Goal: Information Seeking & Learning: Learn about a topic

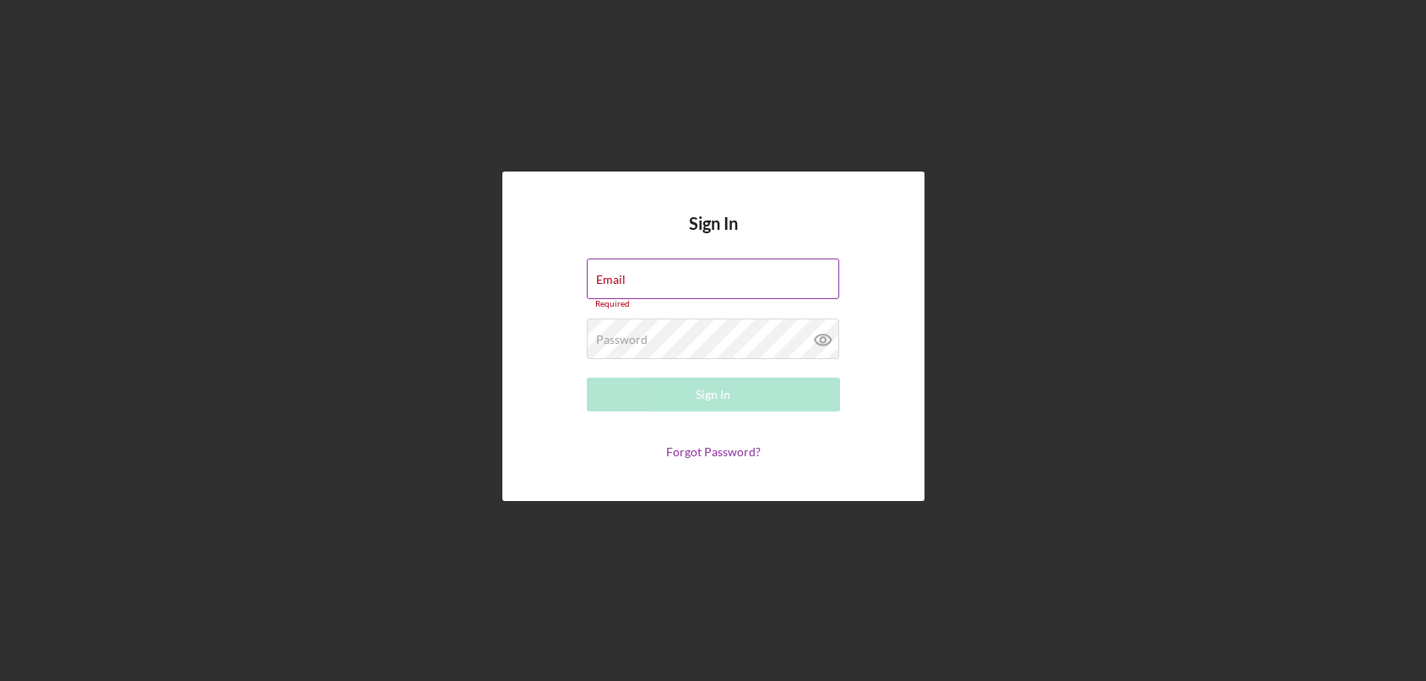
click at [629, 280] on div "Email Required" at bounding box center [713, 283] width 253 height 51
drag, startPoint x: 627, startPoint y: 282, endPoint x: 637, endPoint y: 285, distance: 9.6
click at [633, 285] on input "Email" at bounding box center [713, 278] width 253 height 41
type input "[EMAIL_ADDRESS][DOMAIN_NAME]"
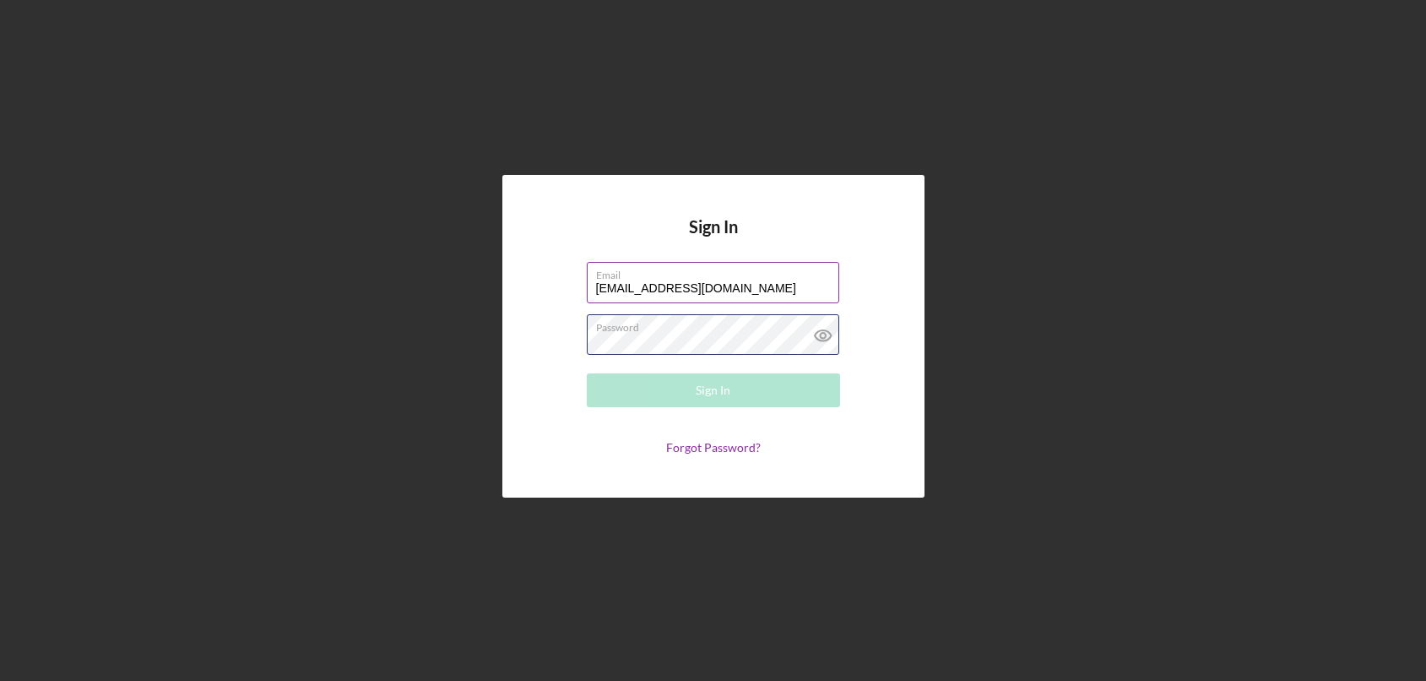
click at [731, 333] on div "Password Required" at bounding box center [713, 335] width 253 height 42
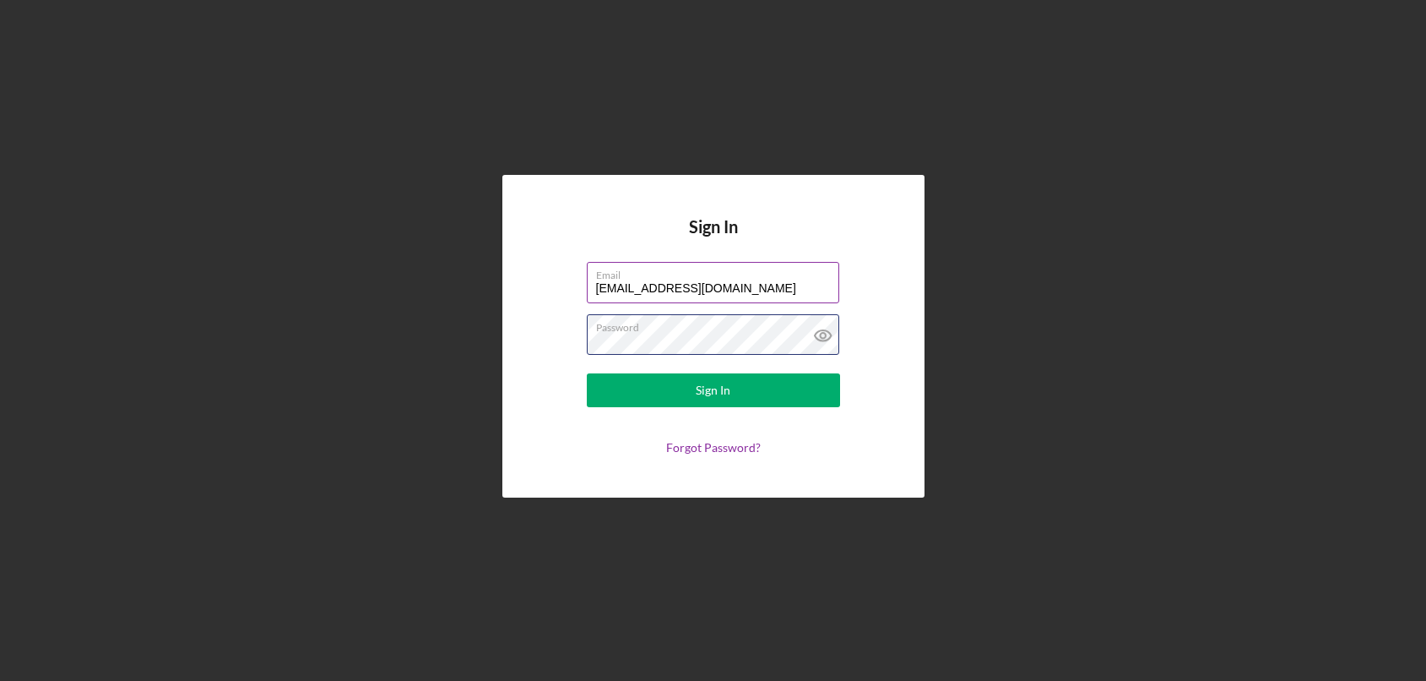
click at [587, 373] on button "Sign In" at bounding box center [713, 390] width 253 height 34
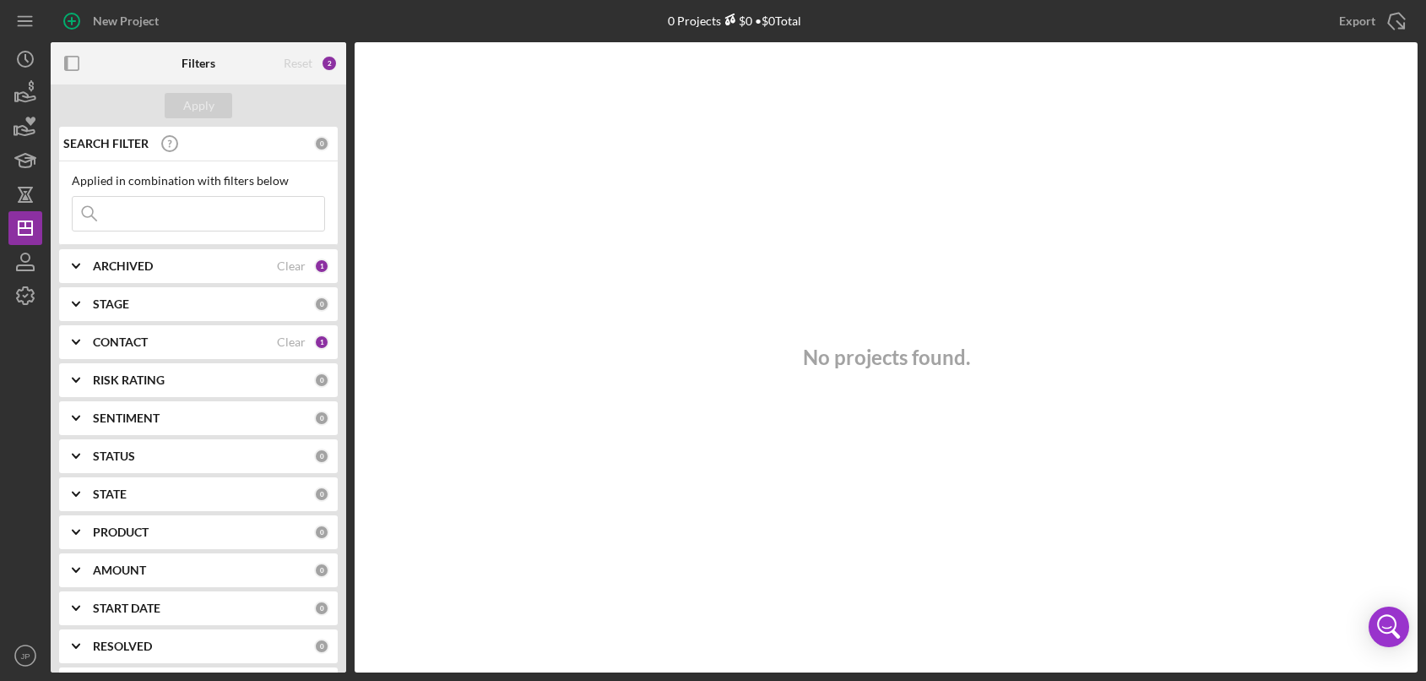
click at [79, 302] on polyline at bounding box center [76, 303] width 7 height 3
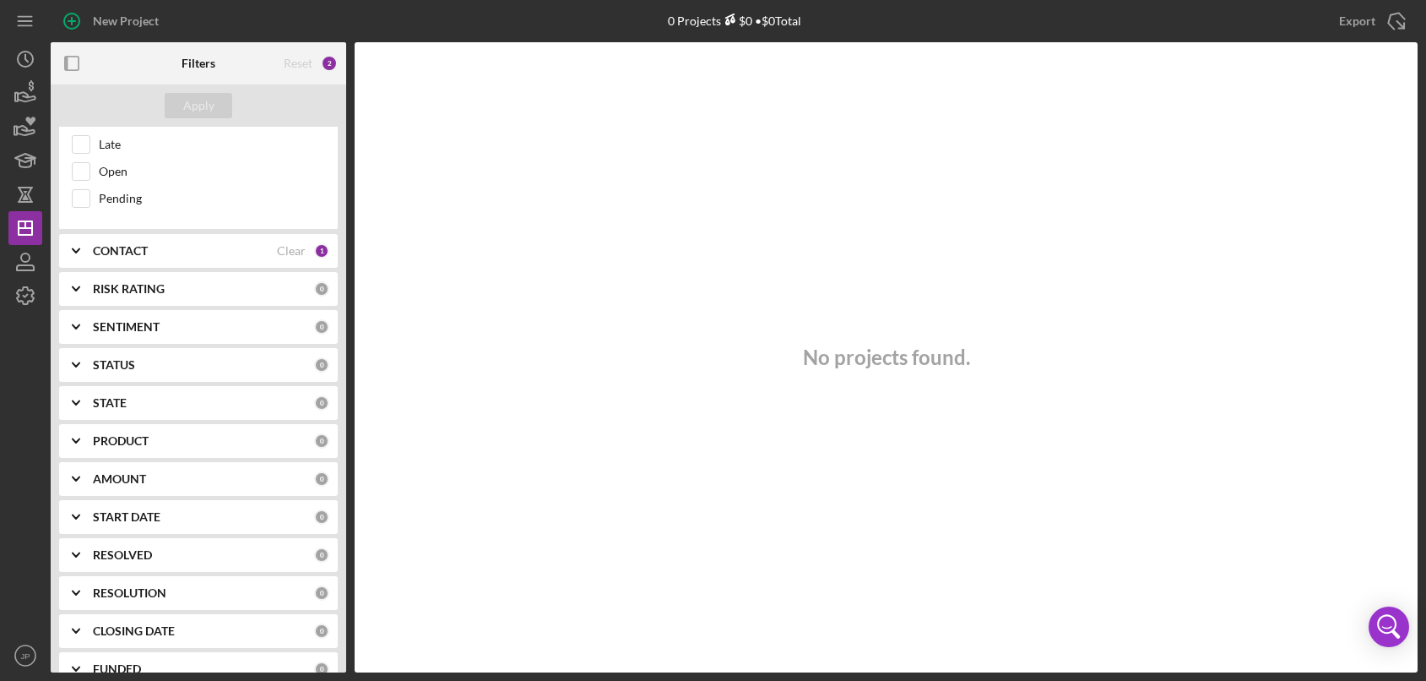
scroll to position [401, 0]
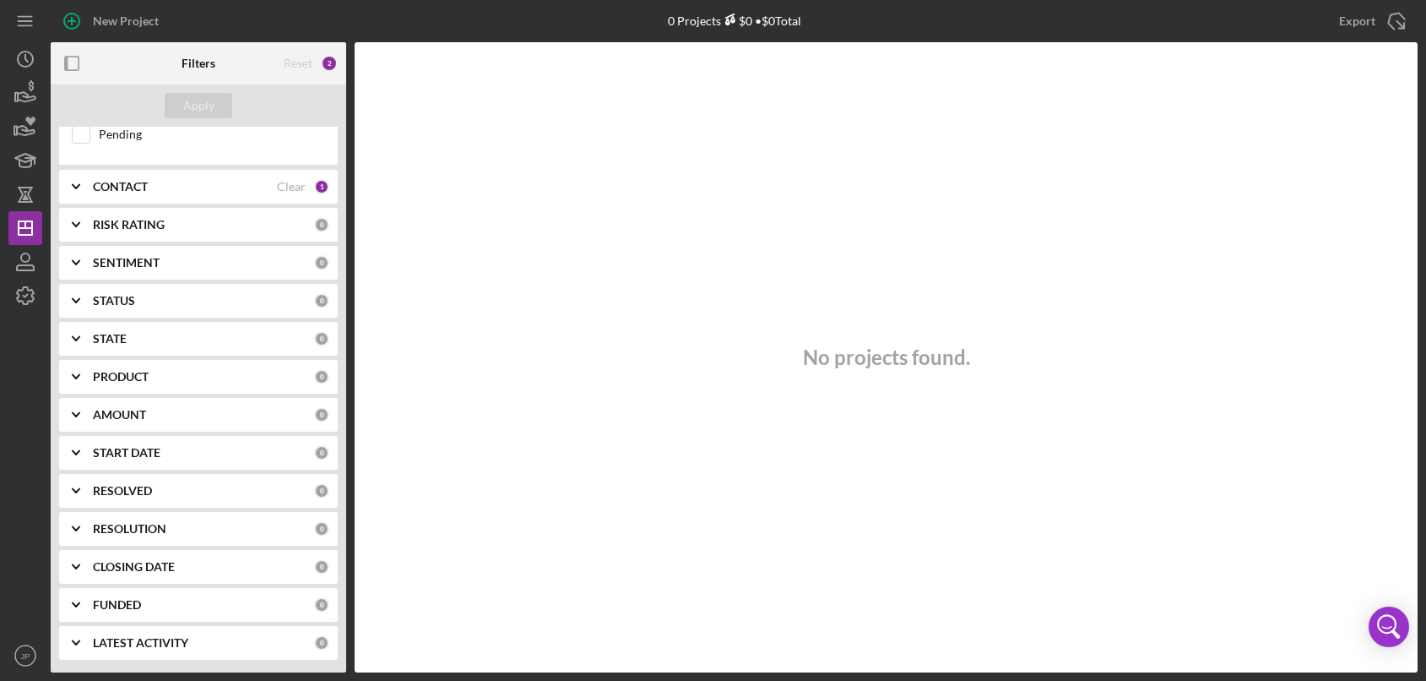
click at [76, 307] on icon "Icon/Expander" at bounding box center [76, 301] width 42 height 42
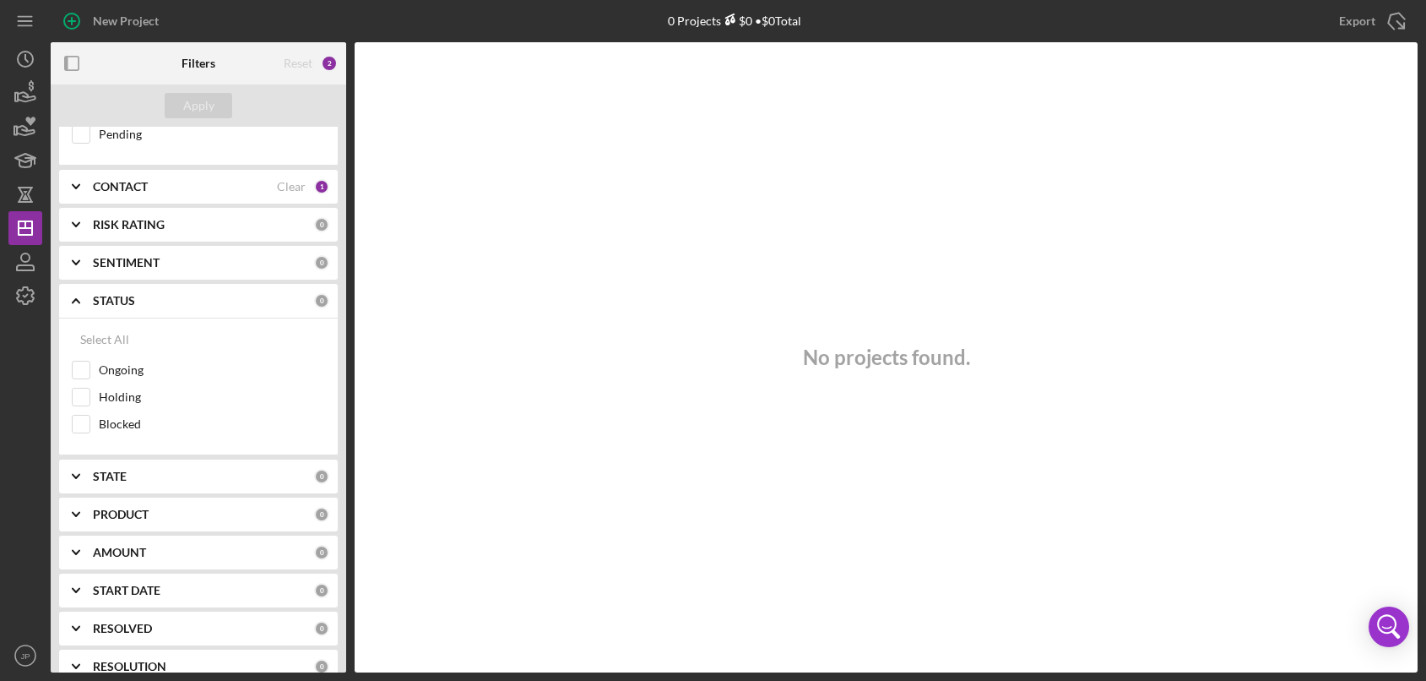
click at [78, 306] on icon "Icon/Expander" at bounding box center [76, 301] width 42 height 42
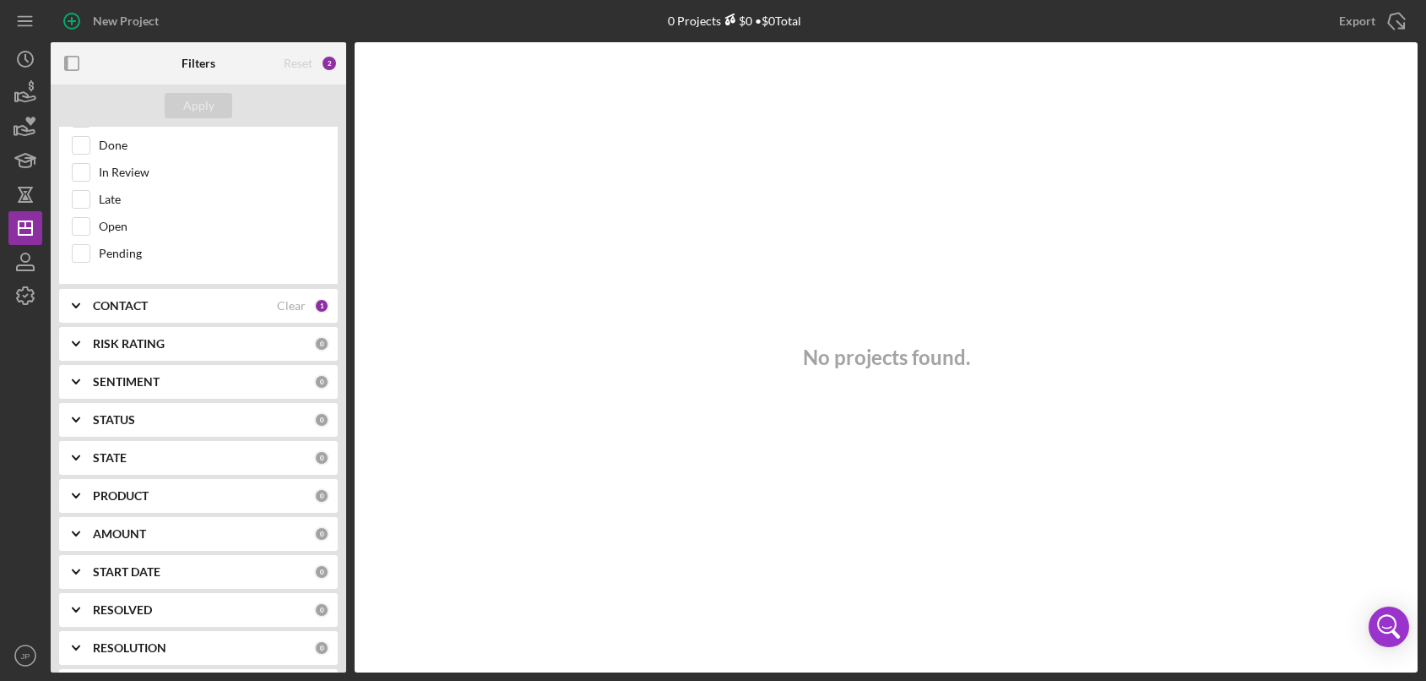
scroll to position [0, 0]
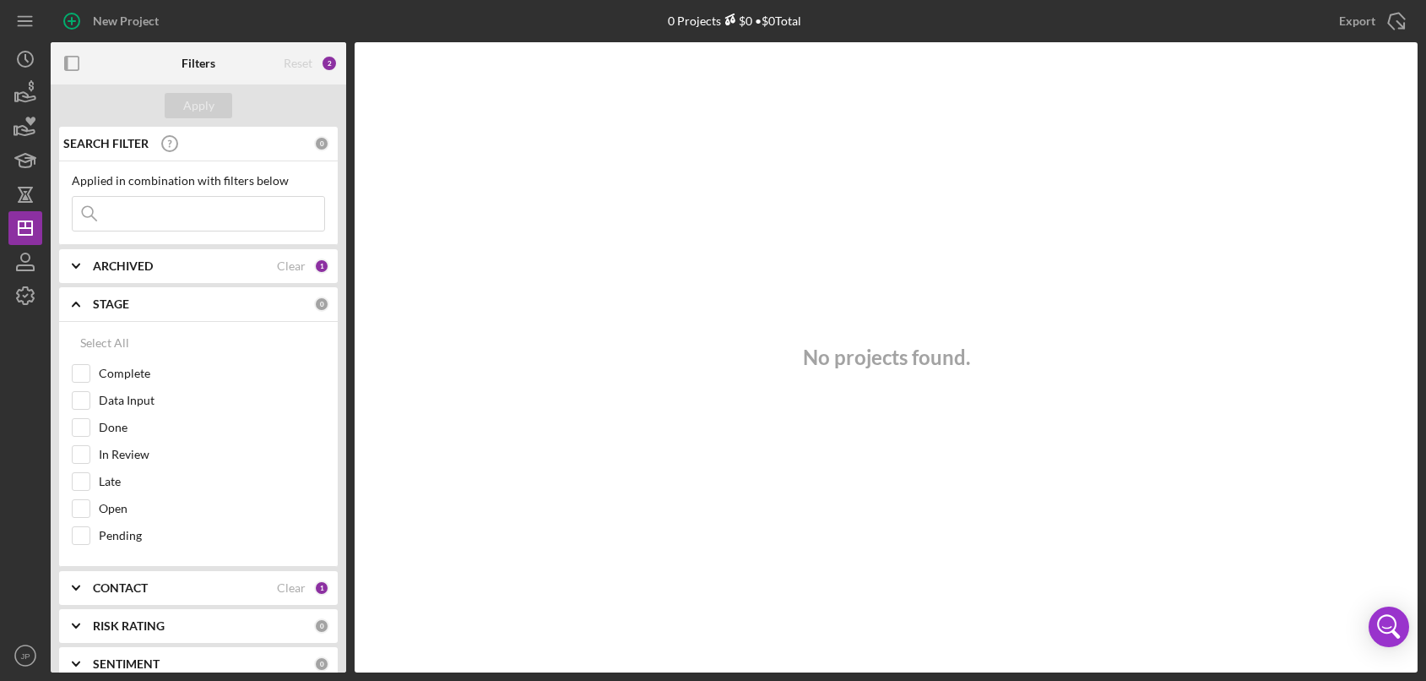
click at [77, 303] on polyline at bounding box center [76, 303] width 7 height 3
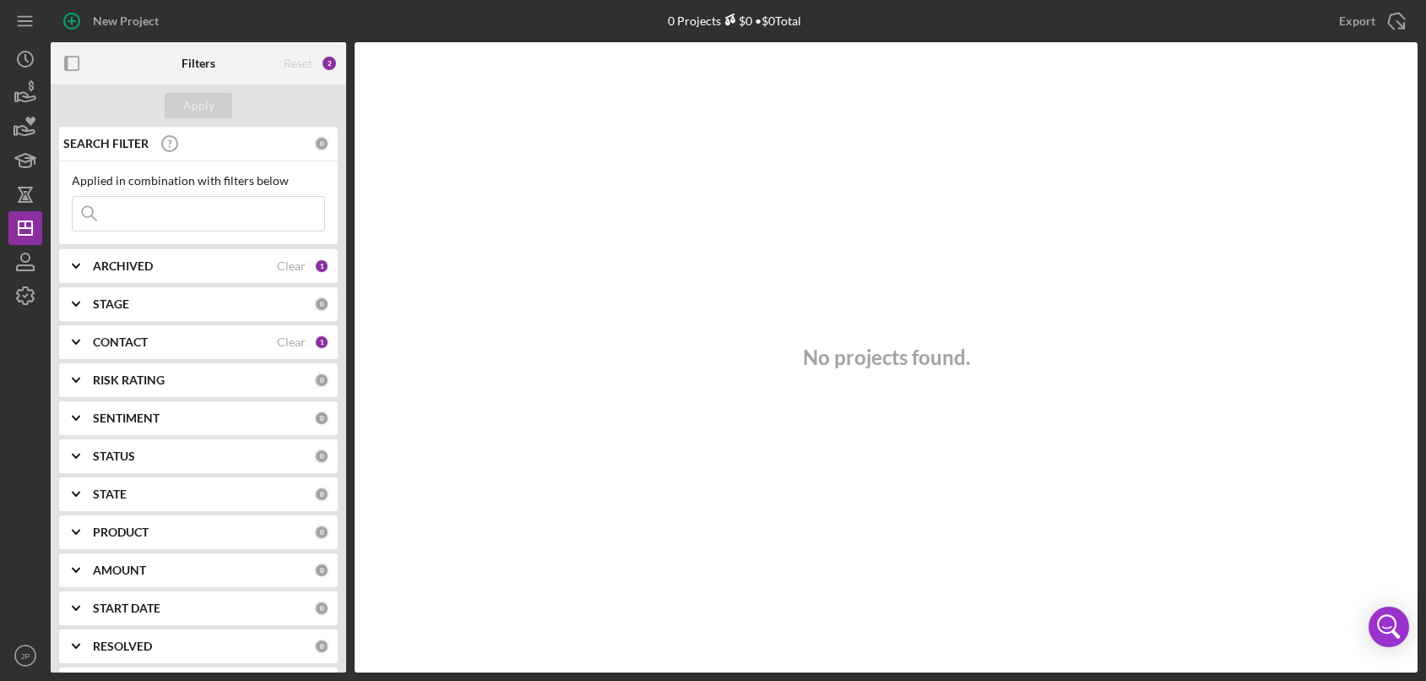
click at [73, 453] on icon "Icon/Expander" at bounding box center [76, 456] width 42 height 42
click at [81, 302] on icon "Icon/Expander" at bounding box center [76, 304] width 42 height 42
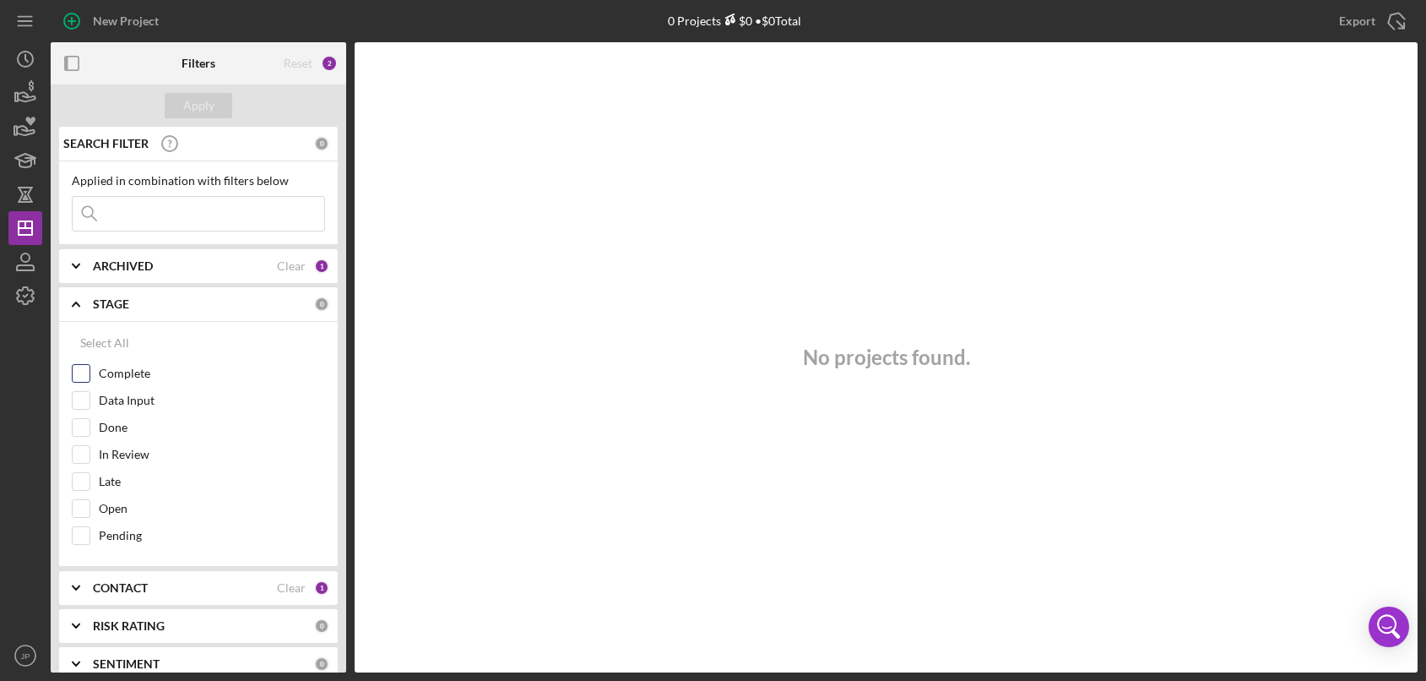
click at [111, 368] on label "Complete" at bounding box center [212, 373] width 226 height 17
click at [90, 368] on input "Complete" at bounding box center [81, 373] width 17 height 17
checkbox input "true"
click at [114, 396] on label "Data Input" at bounding box center [212, 400] width 226 height 17
click at [90, 396] on input "Data Input" at bounding box center [81, 400] width 17 height 17
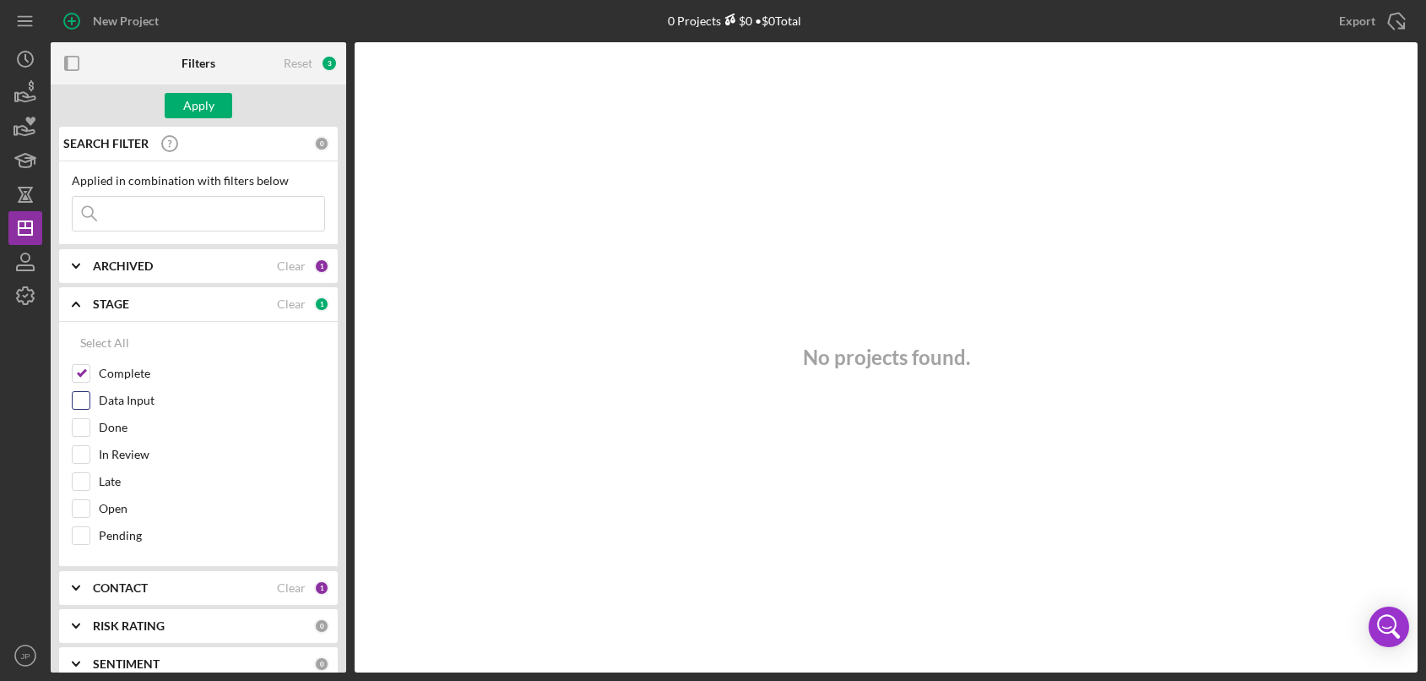
checkbox input "true"
click at [112, 431] on label "Done" at bounding box center [212, 427] width 226 height 17
click at [90, 431] on input "Done" at bounding box center [81, 427] width 17 height 17
checkbox input "true"
click at [109, 458] on label "In Review" at bounding box center [212, 454] width 226 height 17
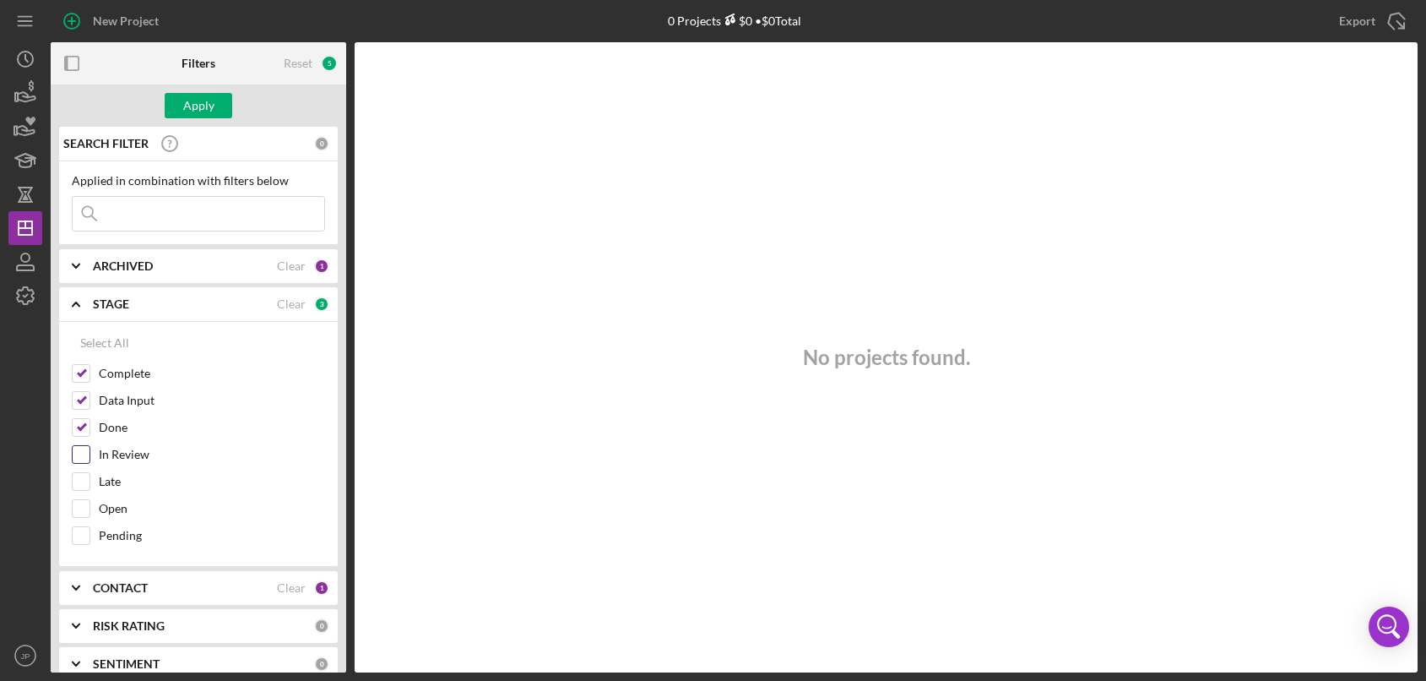
click at [90, 458] on input "In Review" at bounding box center [81, 454] width 17 height 17
checkbox input "true"
click at [107, 485] on label "Late" at bounding box center [212, 481] width 226 height 17
click at [90, 485] on input "Late" at bounding box center [81, 481] width 17 height 17
checkbox input "true"
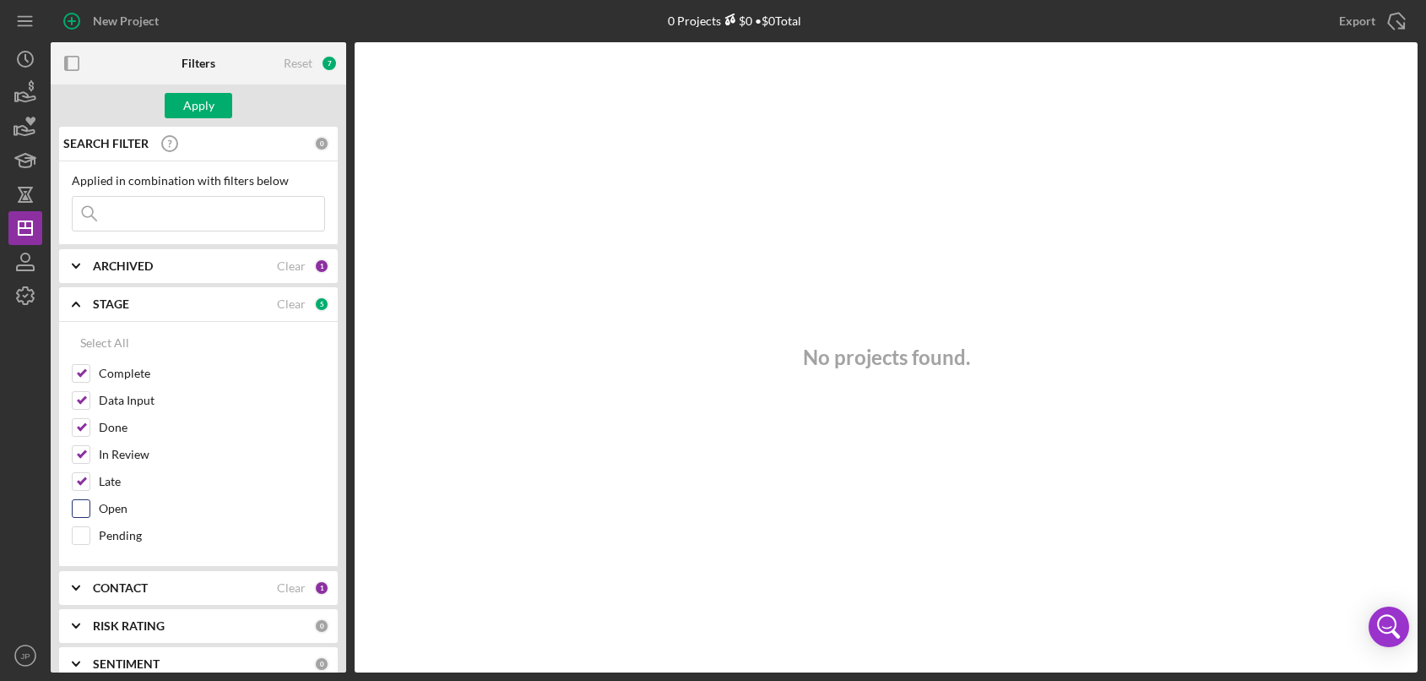
click at [107, 509] on label "Open" at bounding box center [212, 508] width 226 height 17
click at [90, 509] on input "Open" at bounding box center [81, 508] width 17 height 17
checkbox input "true"
click at [107, 530] on label "Pending" at bounding box center [212, 535] width 226 height 17
click at [90, 530] on input "Pending" at bounding box center [81, 535] width 17 height 17
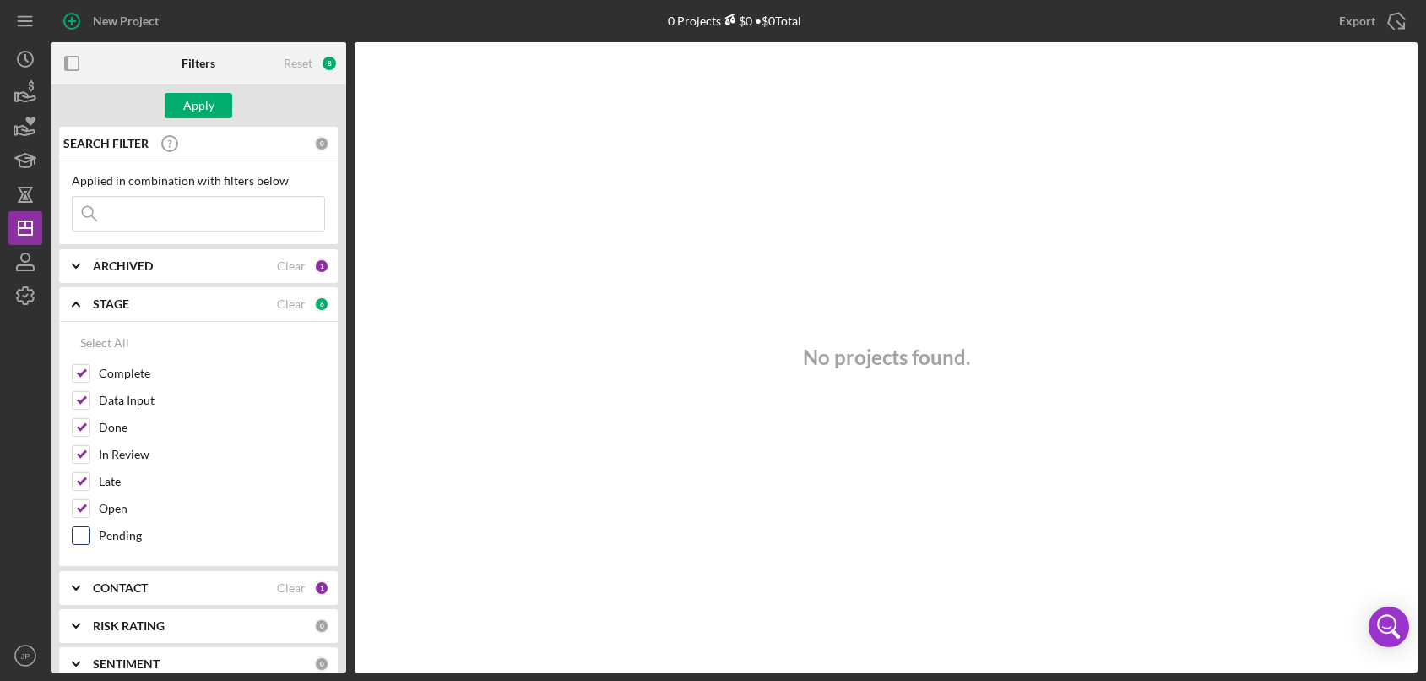
checkbox input "true"
click at [109, 513] on label "Open" at bounding box center [212, 508] width 226 height 17
click at [90, 513] on input "Open" at bounding box center [81, 508] width 17 height 17
checkbox input "false"
click at [108, 486] on label "Late" at bounding box center [212, 481] width 226 height 17
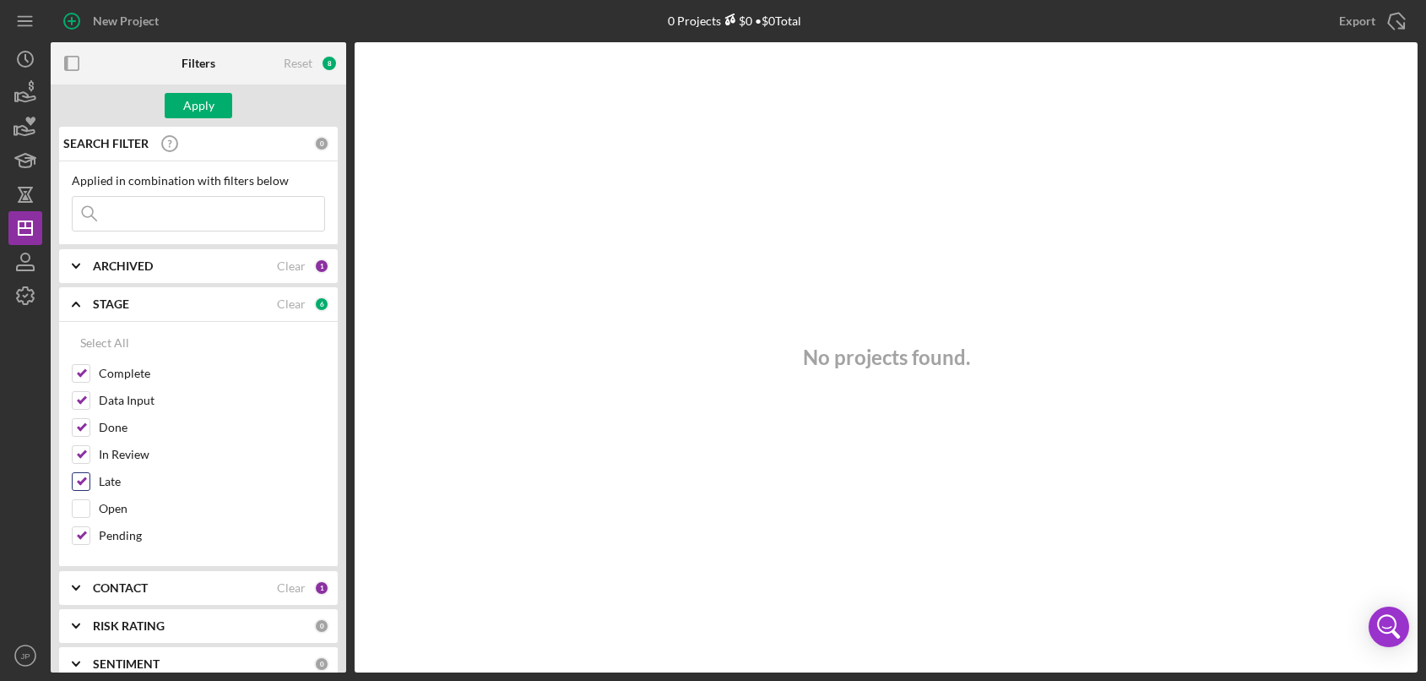
click at [90, 486] on input "Late" at bounding box center [81, 481] width 17 height 17
checkbox input "false"
click at [115, 457] on label "In Review" at bounding box center [212, 454] width 226 height 17
click at [90, 457] on input "In Review" at bounding box center [81, 454] width 17 height 17
checkbox input "false"
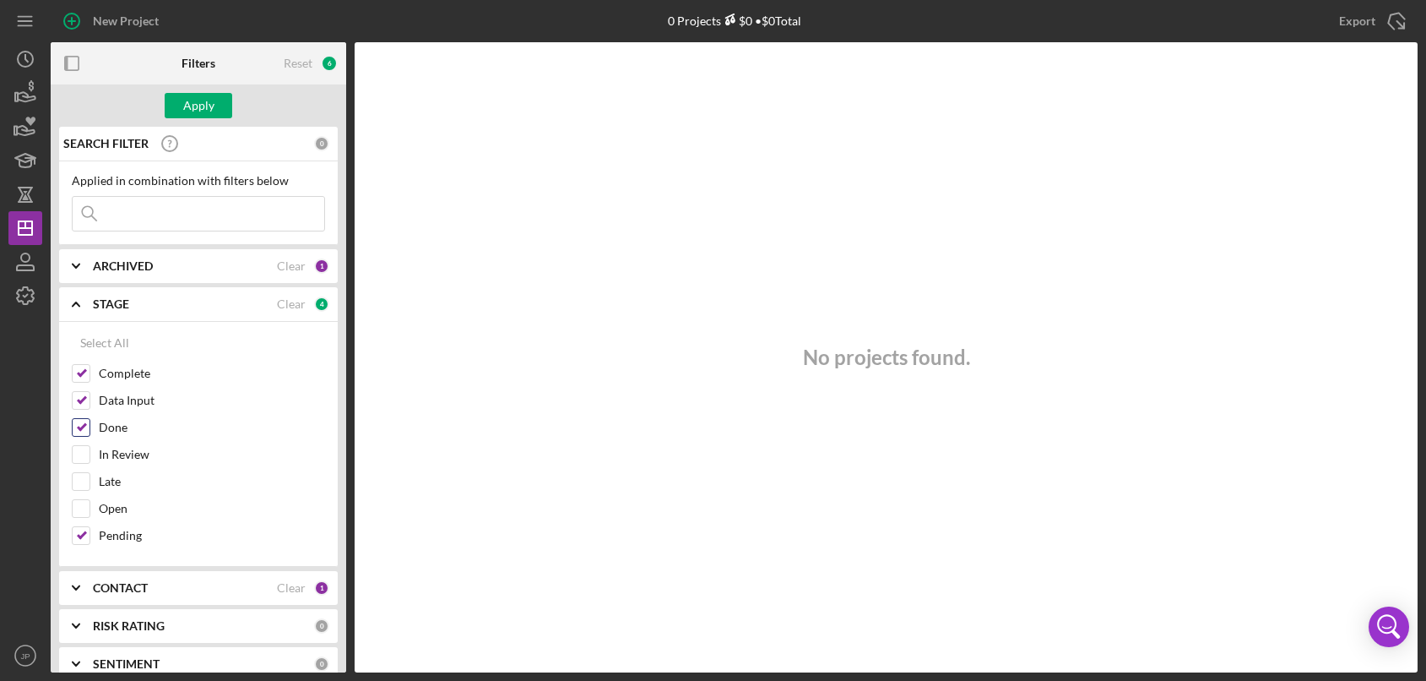
click at [112, 426] on label "Done" at bounding box center [212, 427] width 226 height 17
click at [90, 426] on input "Done" at bounding box center [81, 427] width 17 height 17
checkbox input "false"
click at [113, 402] on label "Data Input" at bounding box center [212, 400] width 226 height 17
click at [90, 402] on input "Data Input" at bounding box center [81, 400] width 17 height 17
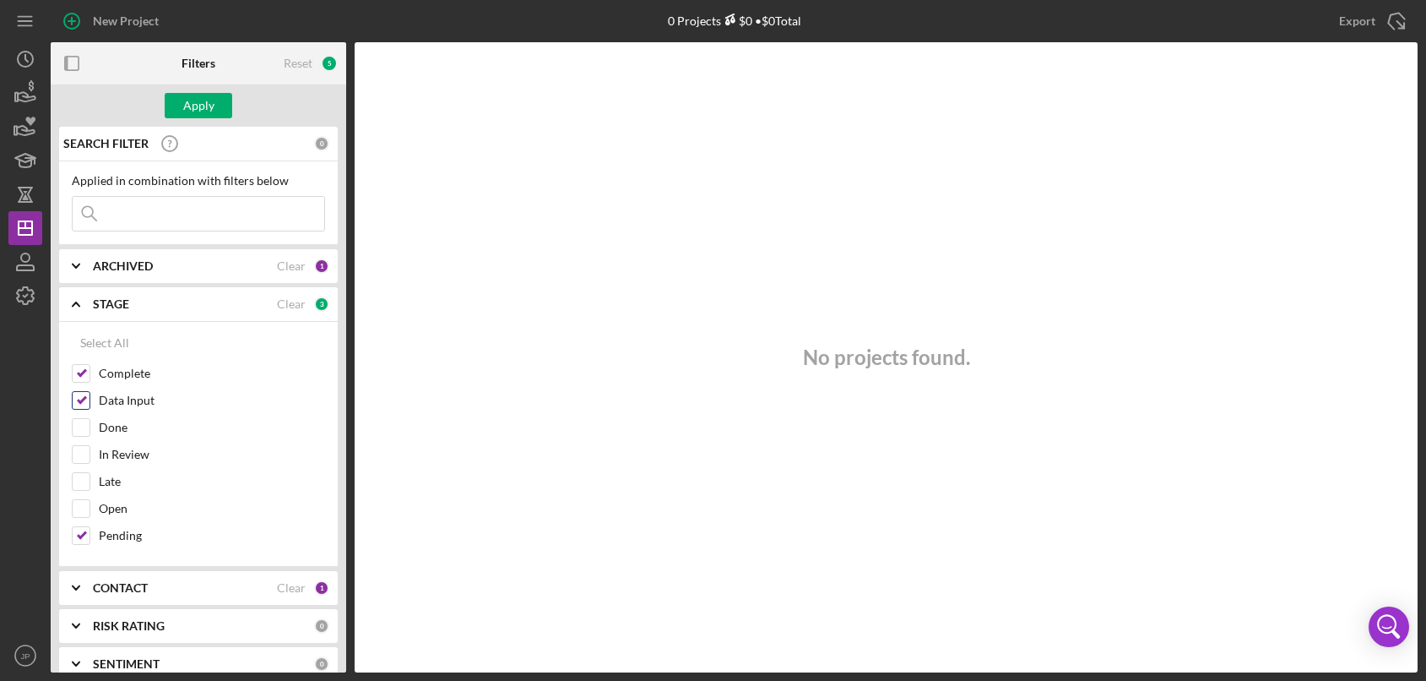
checkbox input "false"
click at [116, 375] on label "Complete" at bounding box center [212, 373] width 226 height 17
click at [90, 375] on input "Complete" at bounding box center [81, 373] width 17 height 17
checkbox input "false"
click at [114, 530] on label "Pending" at bounding box center [212, 535] width 226 height 17
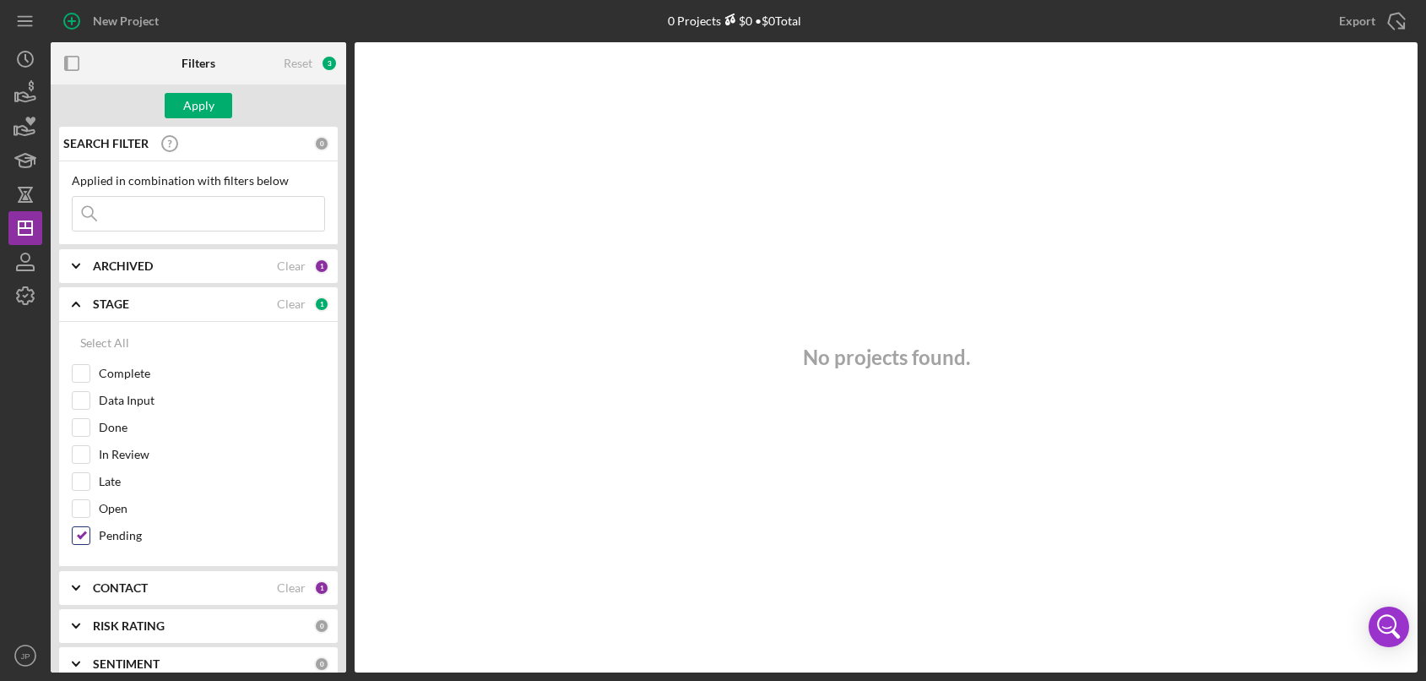
click at [90, 530] on input "Pending" at bounding box center [81, 535] width 17 height 17
checkbox input "false"
click at [104, 310] on b "STAGE" at bounding box center [111, 304] width 36 height 14
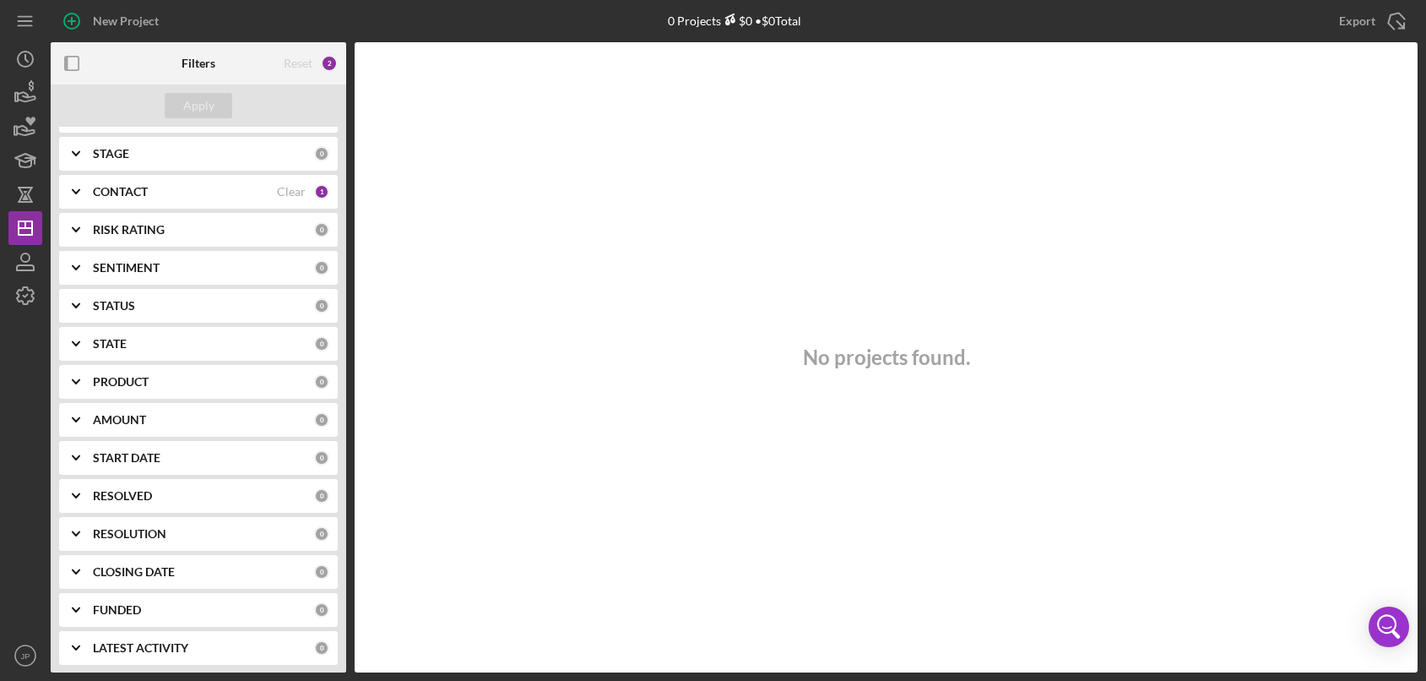
scroll to position [155, 0]
click at [126, 639] on b "LATEST ACTIVITY" at bounding box center [140, 643] width 95 height 14
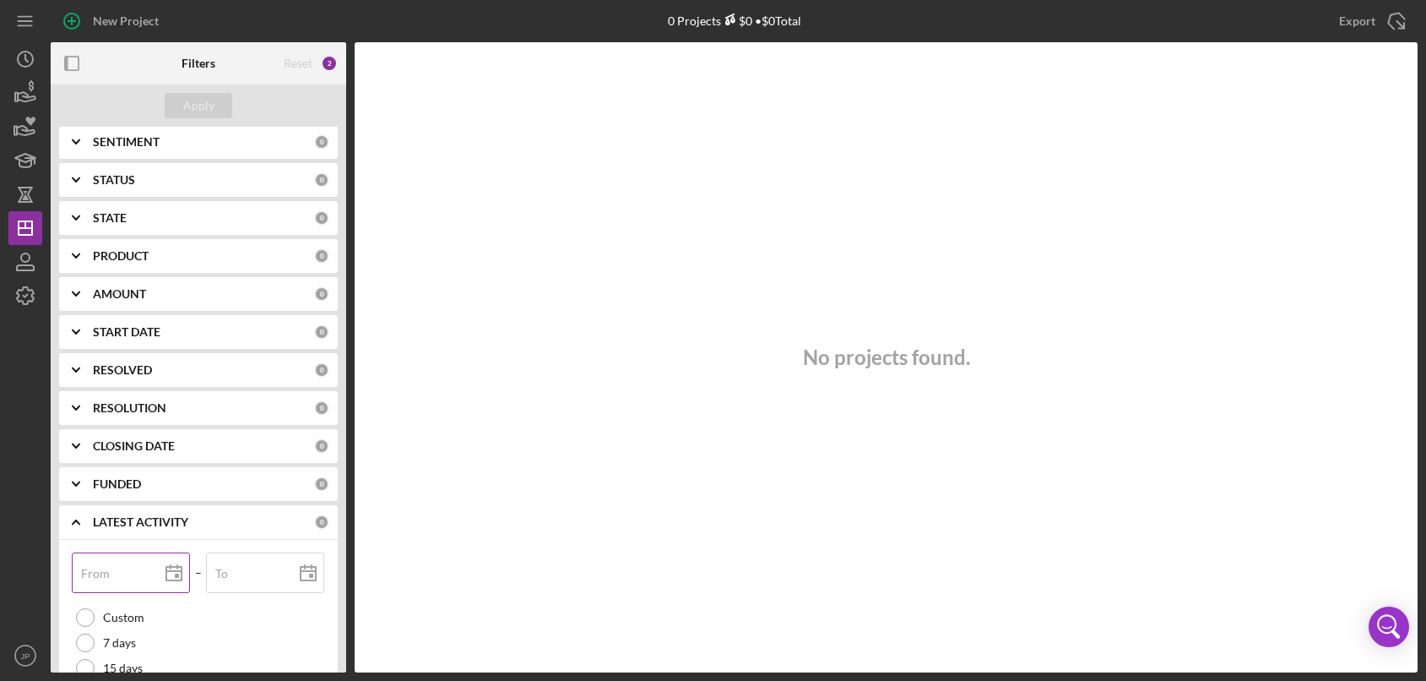
scroll to position [404, 0]
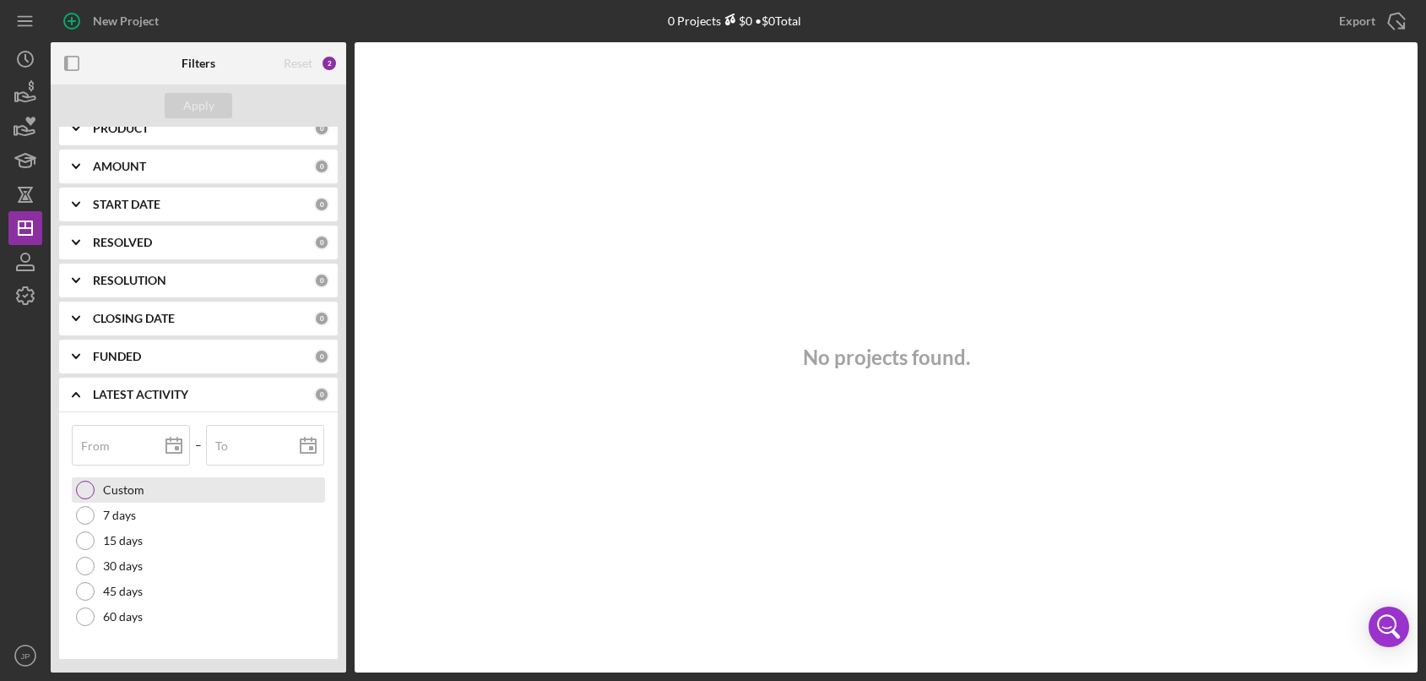
click at [128, 489] on label "Custom" at bounding box center [123, 490] width 41 height 14
click at [127, 619] on label "60 days" at bounding box center [123, 617] width 40 height 14
type input "07/13/2025"
type input "2025-07-13"
type input "09/11/2025"
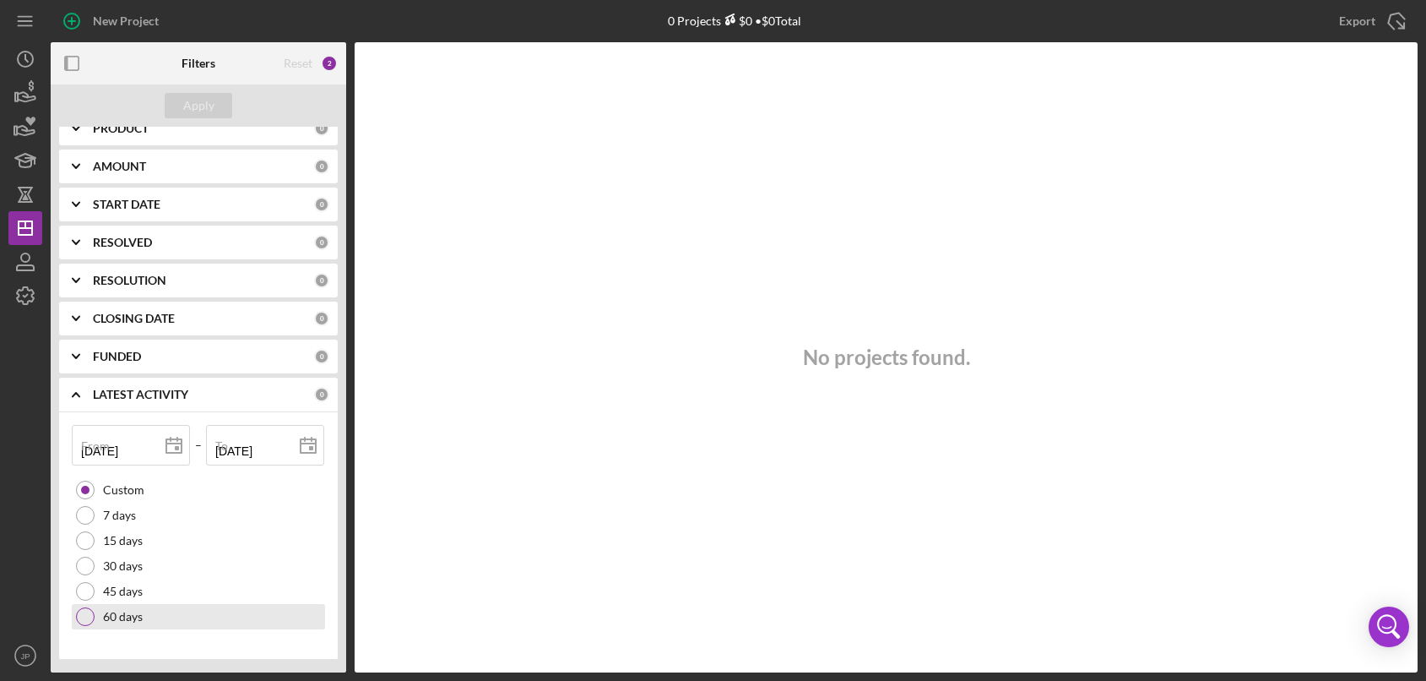
type input "2025-09-11"
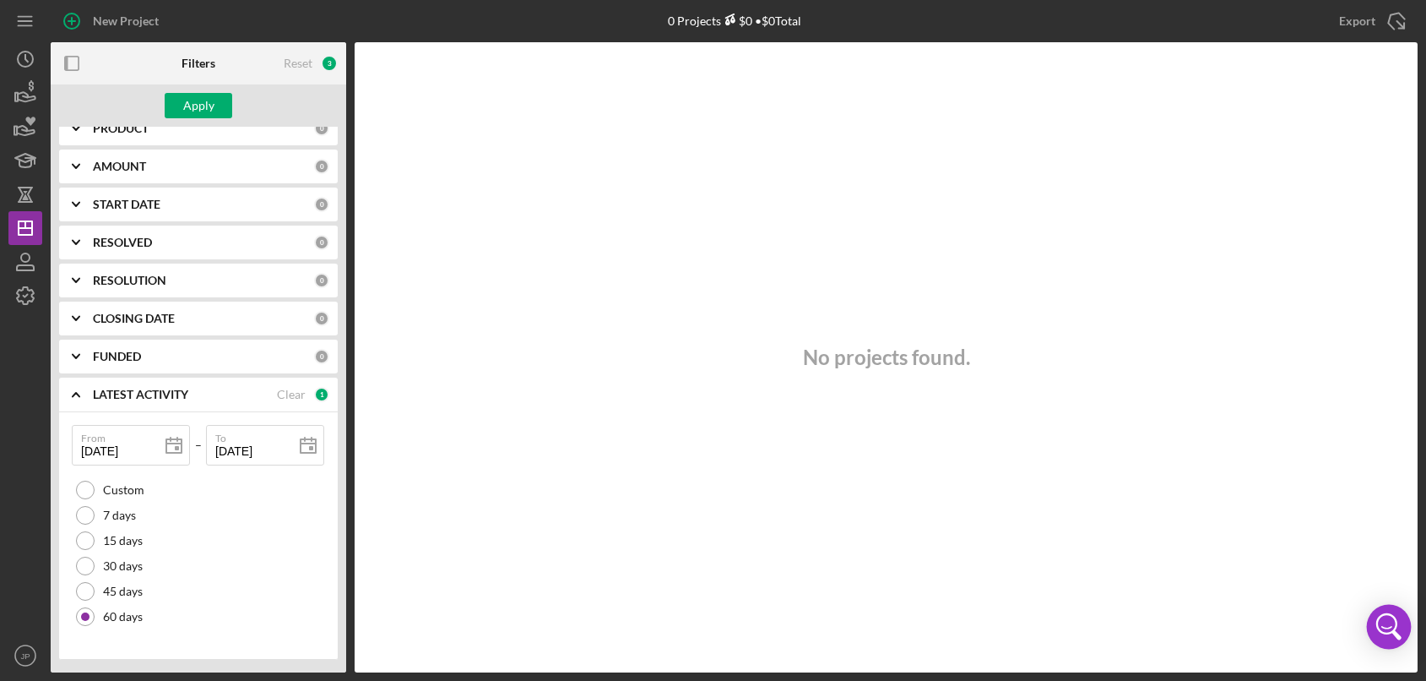
click at [1394, 625] on icon "Open Intercom Messenger" at bounding box center [1389, 626] width 41 height 41
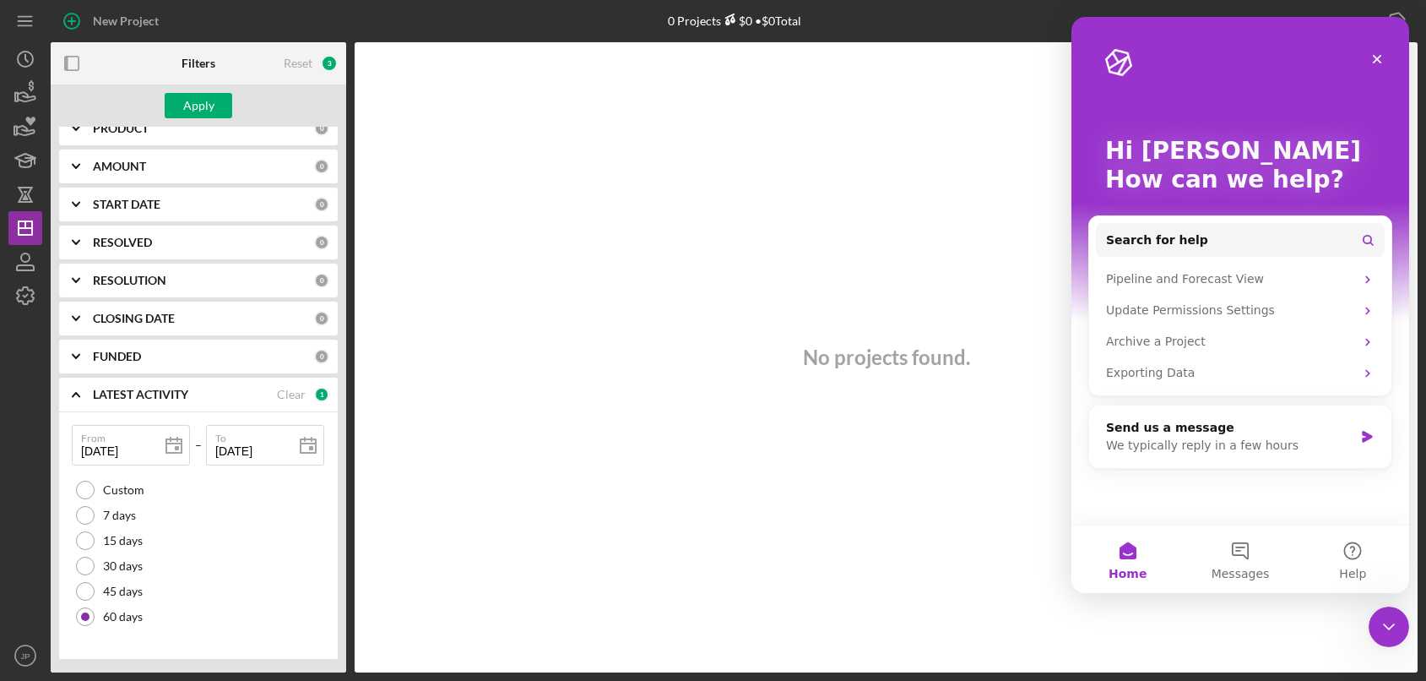
scroll to position [0, 0]
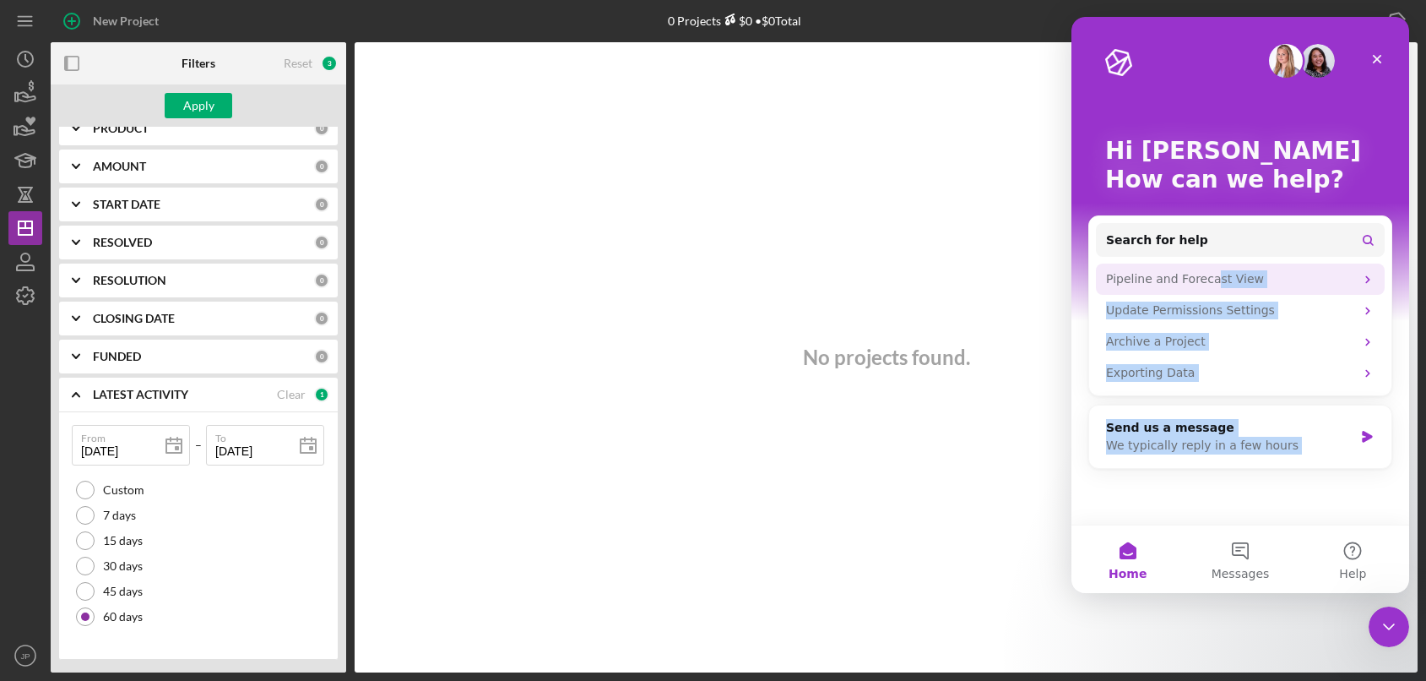
drag, startPoint x: 1379, startPoint y: 60, endPoint x: 1207, endPoint y: 274, distance: 275.1
click at [1207, 274] on div "Hi Joe 👋 How can we help? Search for help Pipeline and Forecast View Update Per…" at bounding box center [1241, 271] width 338 height 508
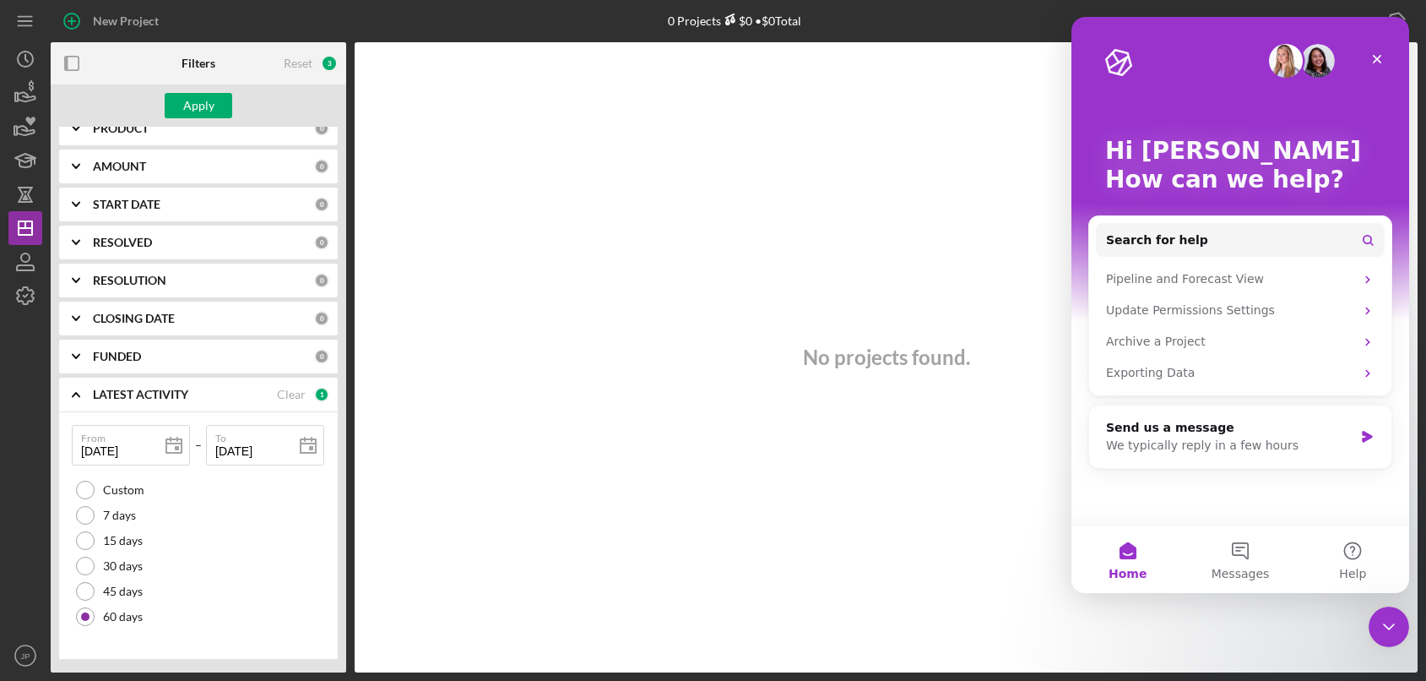
click at [1371, 180] on p "How can we help?" at bounding box center [1240, 180] width 270 height 29
click at [1224, 309] on div "Update Permissions Settings" at bounding box center [1230, 310] width 248 height 18
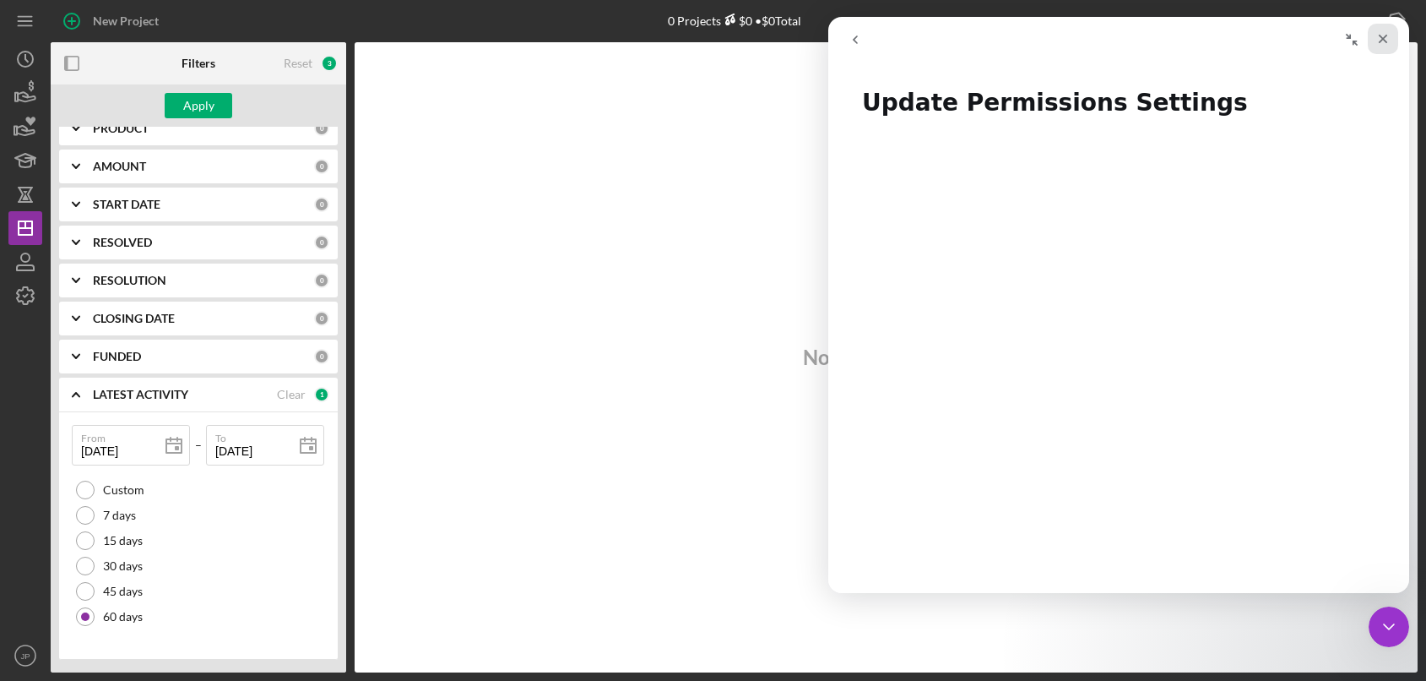
click at [1387, 44] on icon "Close" at bounding box center [1384, 39] width 14 height 14
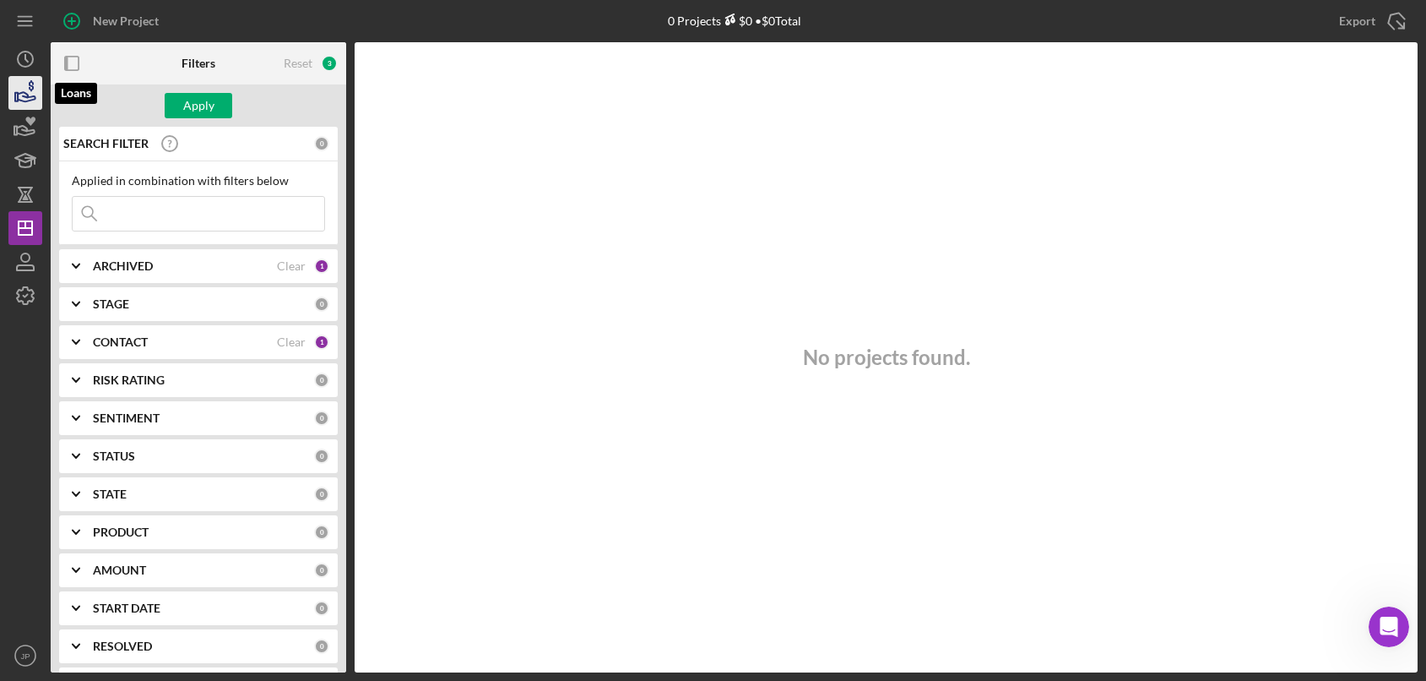
click at [17, 98] on icon "button" at bounding box center [25, 93] width 42 height 42
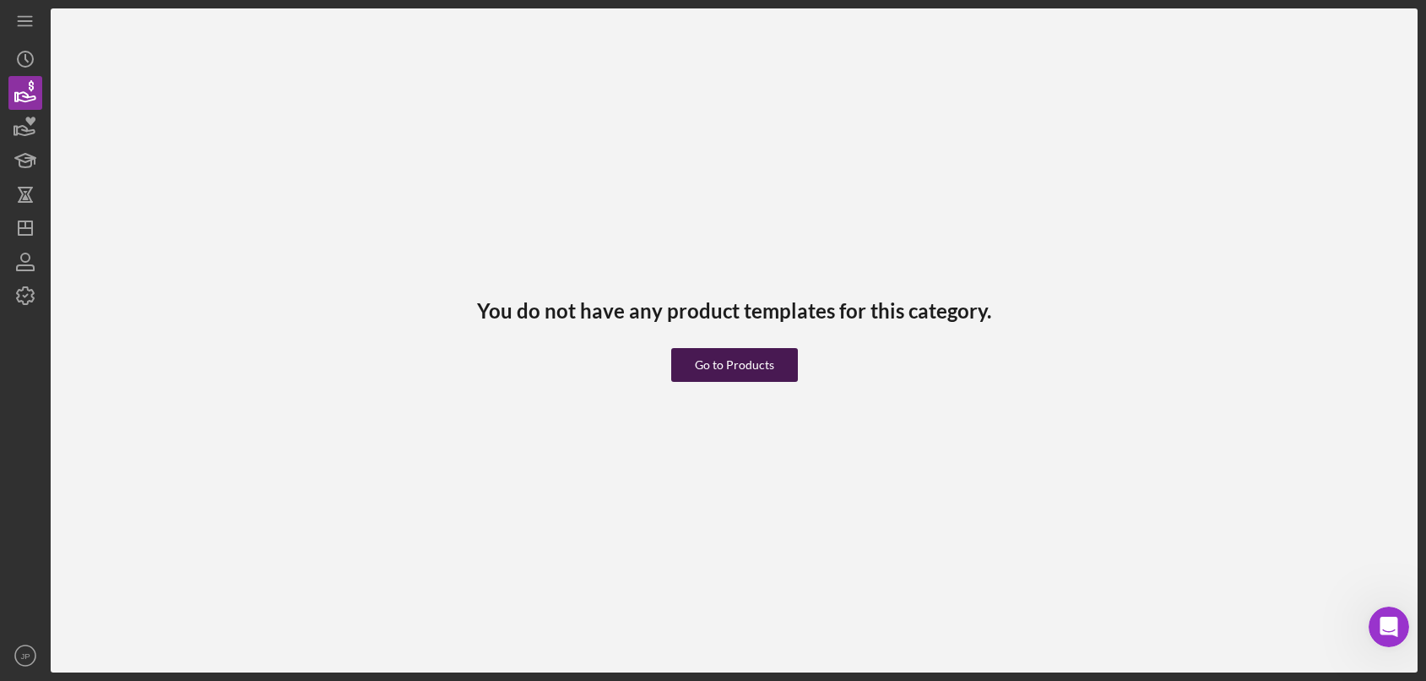
click at [746, 367] on div "Go to Products" at bounding box center [734, 365] width 79 height 34
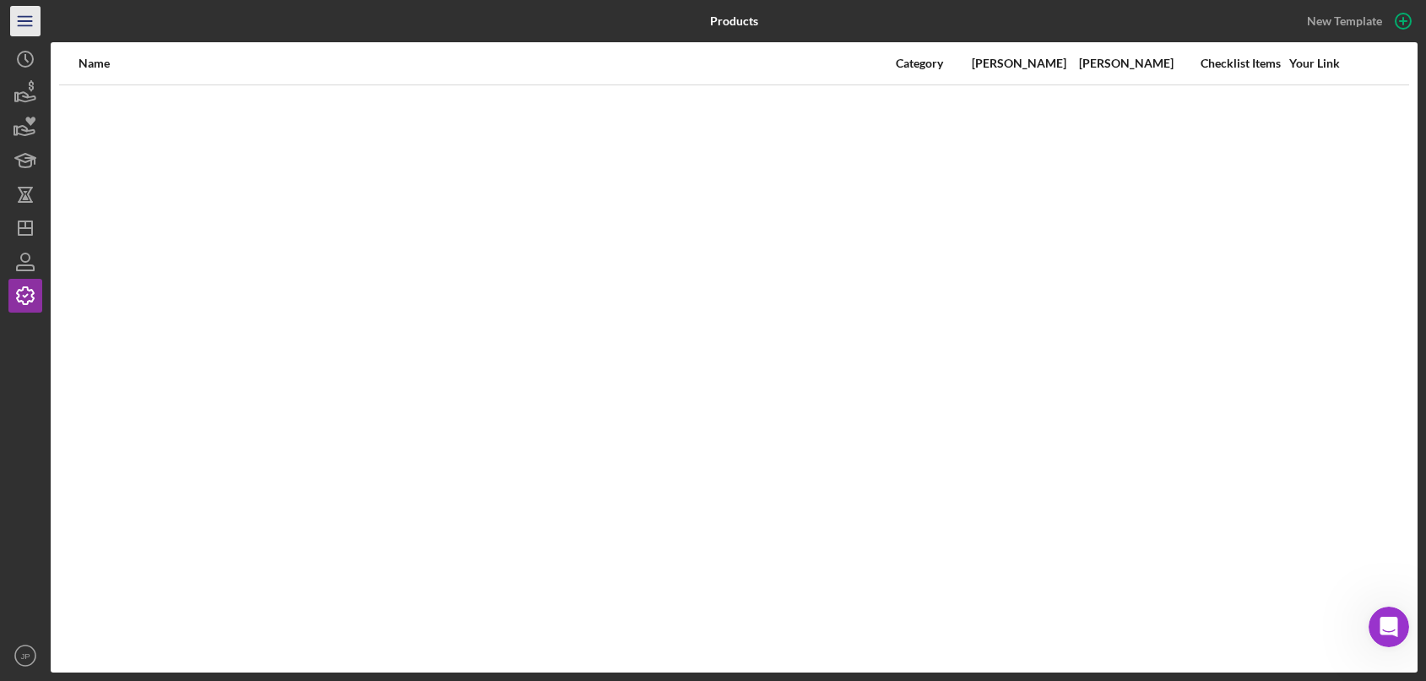
click at [27, 24] on icon "Icon/Menu" at bounding box center [26, 22] width 38 height 38
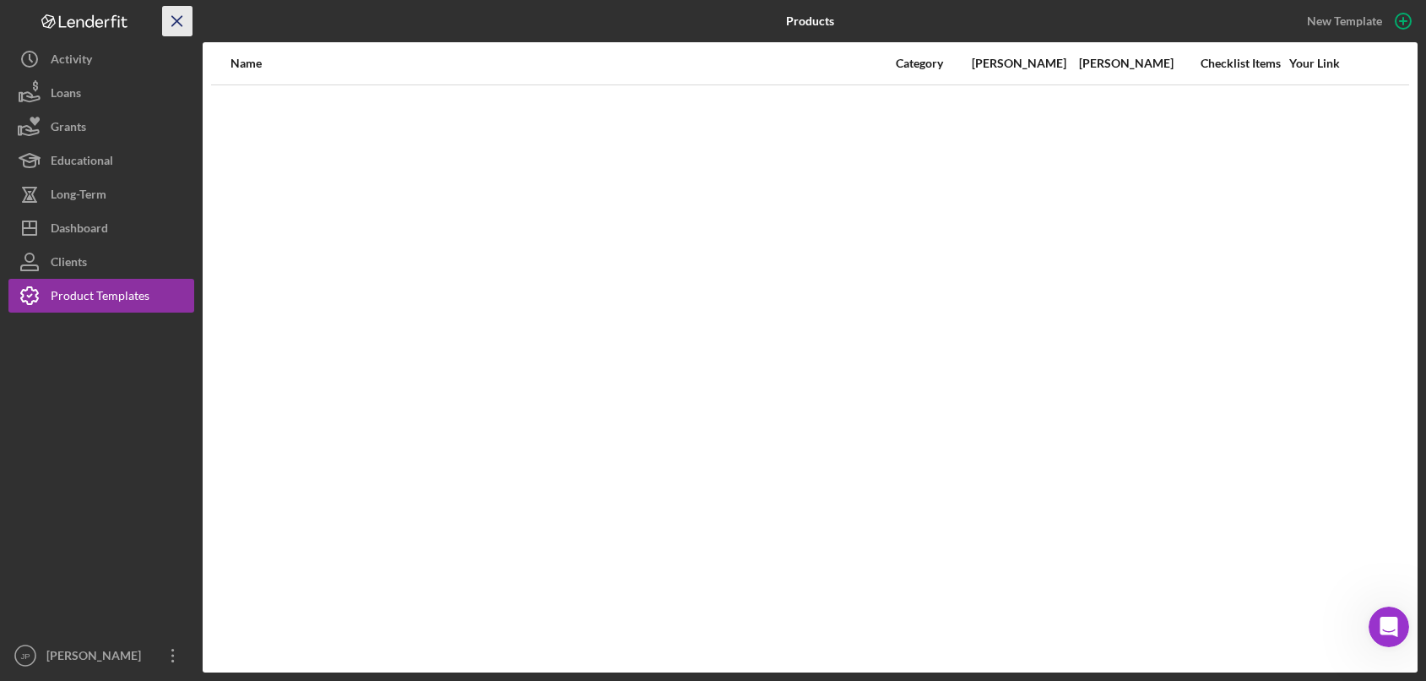
click at [180, 24] on line "button" at bounding box center [176, 20] width 9 height 9
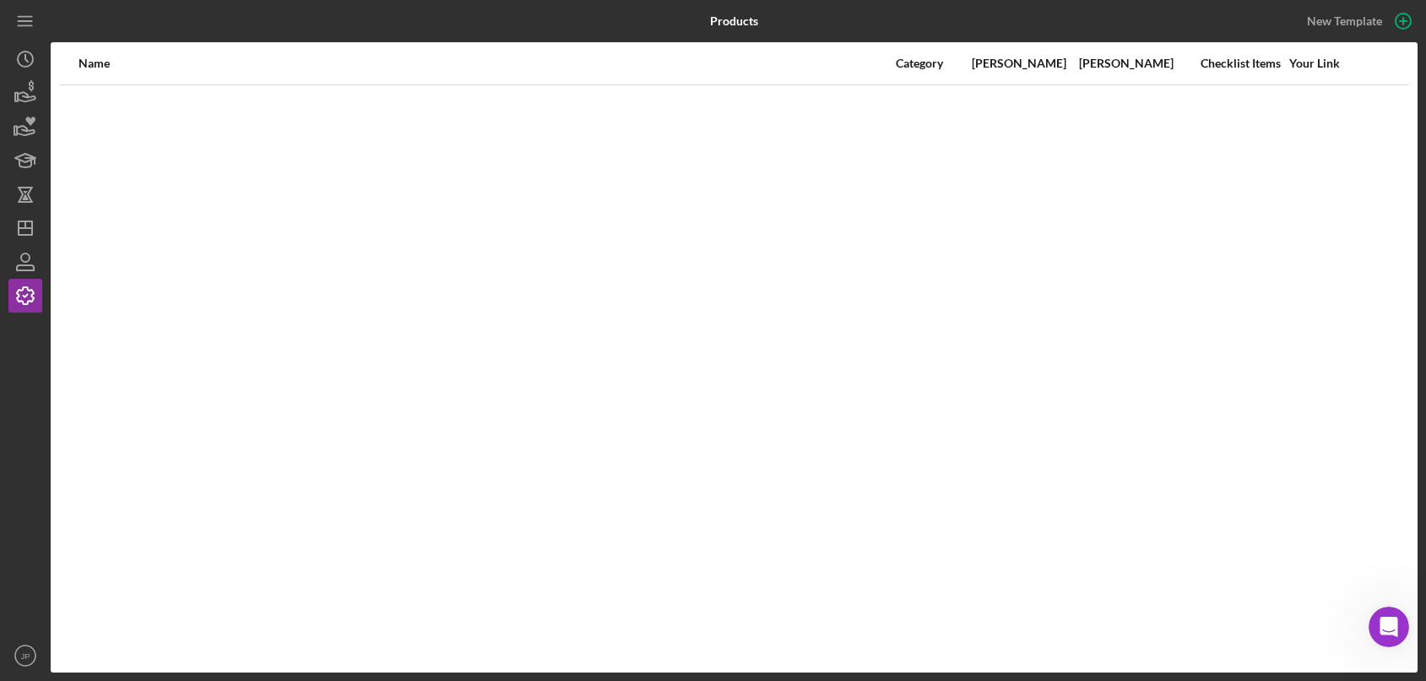
drag, startPoint x: 119, startPoint y: 606, endPoint x: 88, endPoint y: 633, distance: 41.9
drag, startPoint x: 88, startPoint y: 633, endPoint x: 36, endPoint y: 644, distance: 52.7
click at [36, 644] on icon "JP" at bounding box center [25, 655] width 34 height 42
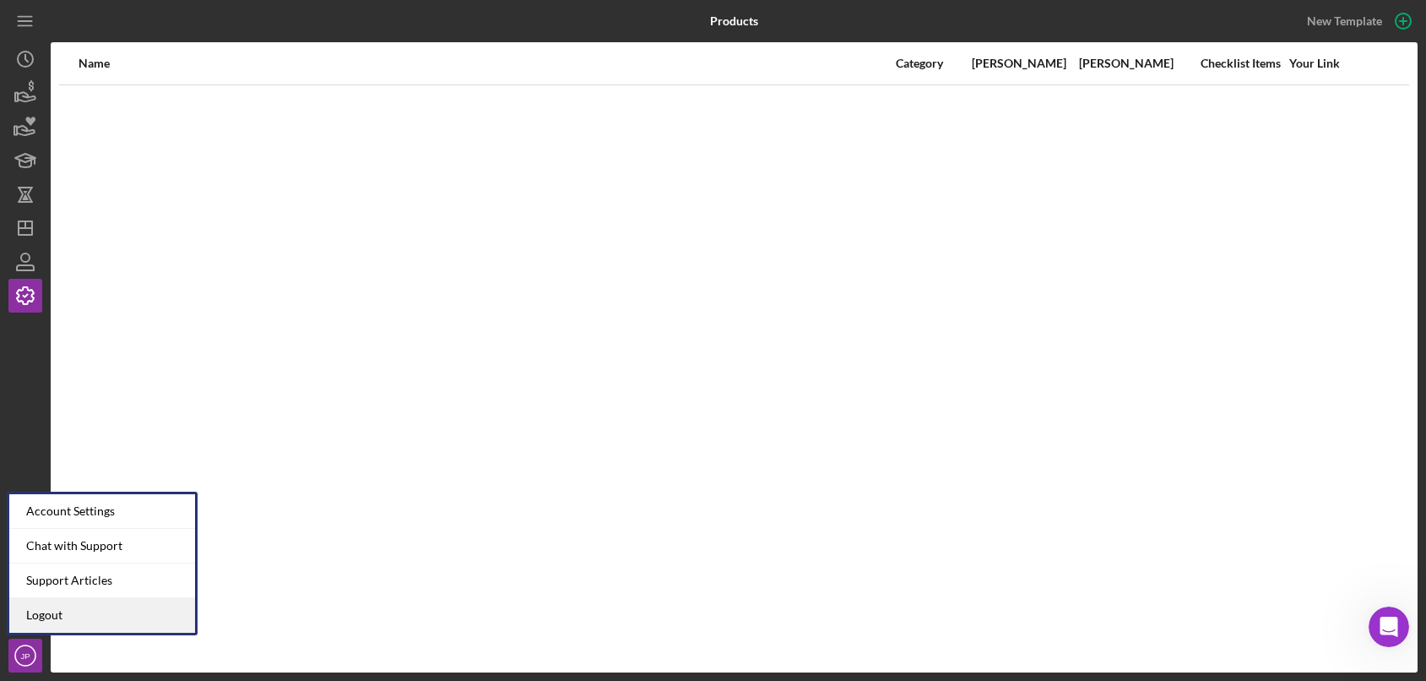
click at [52, 622] on link "Logout" at bounding box center [102, 615] width 186 height 35
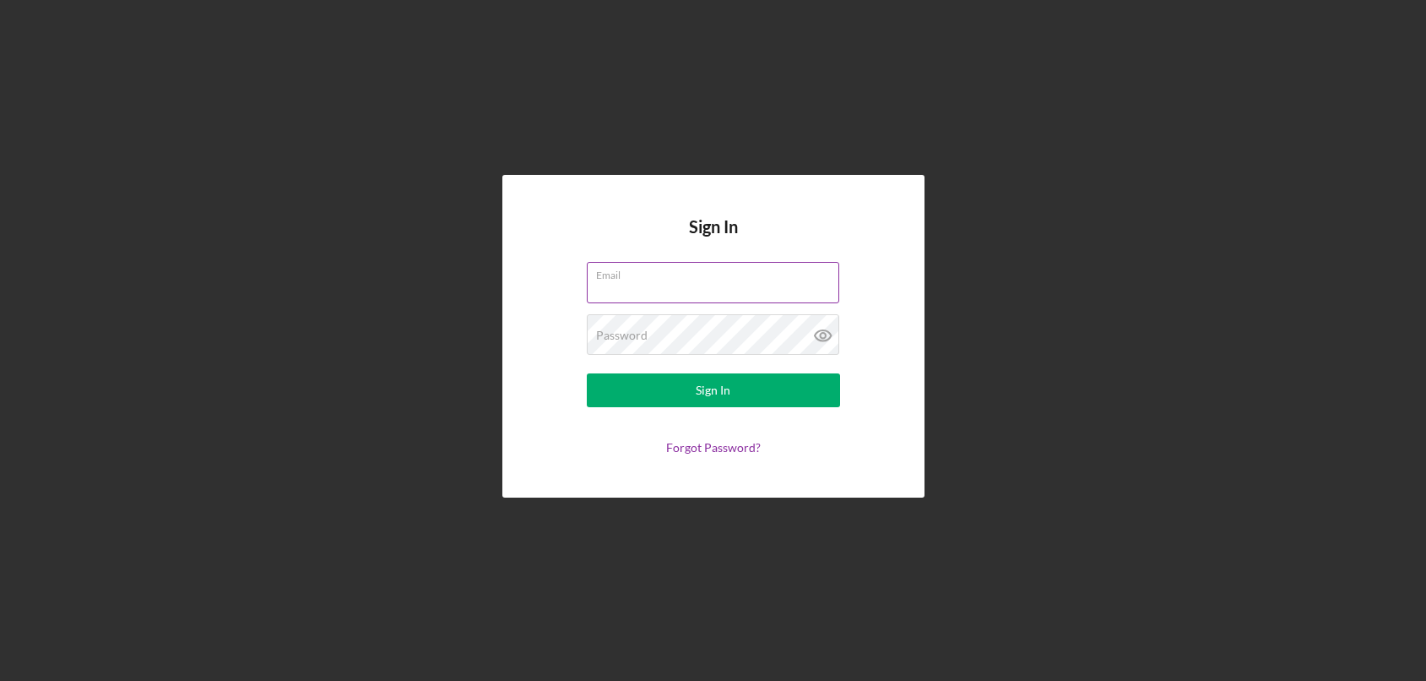
click at [642, 272] on label "Email" at bounding box center [717, 272] width 243 height 19
click at [642, 272] on input "Email" at bounding box center [713, 282] width 253 height 41
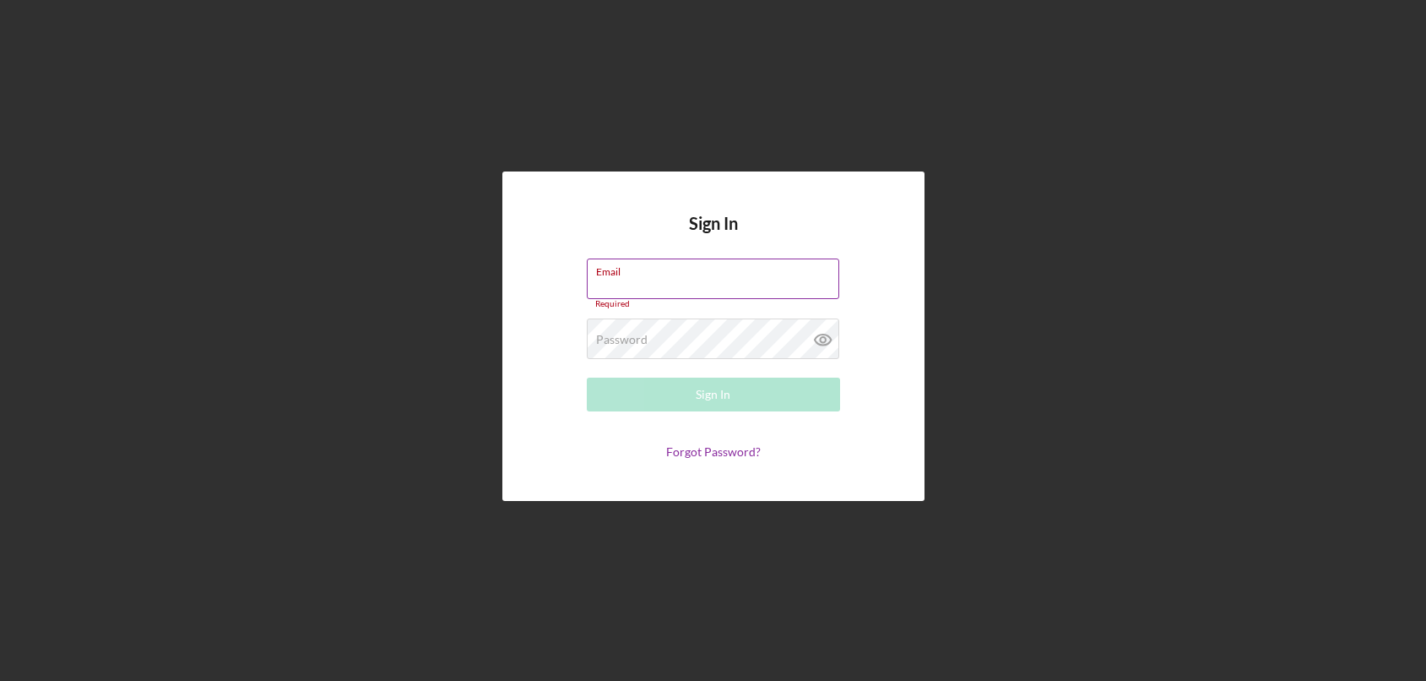
click at [650, 285] on input "Email" at bounding box center [713, 278] width 253 height 41
type input "[EMAIL_ADDRESS][DOMAIN_NAME]"
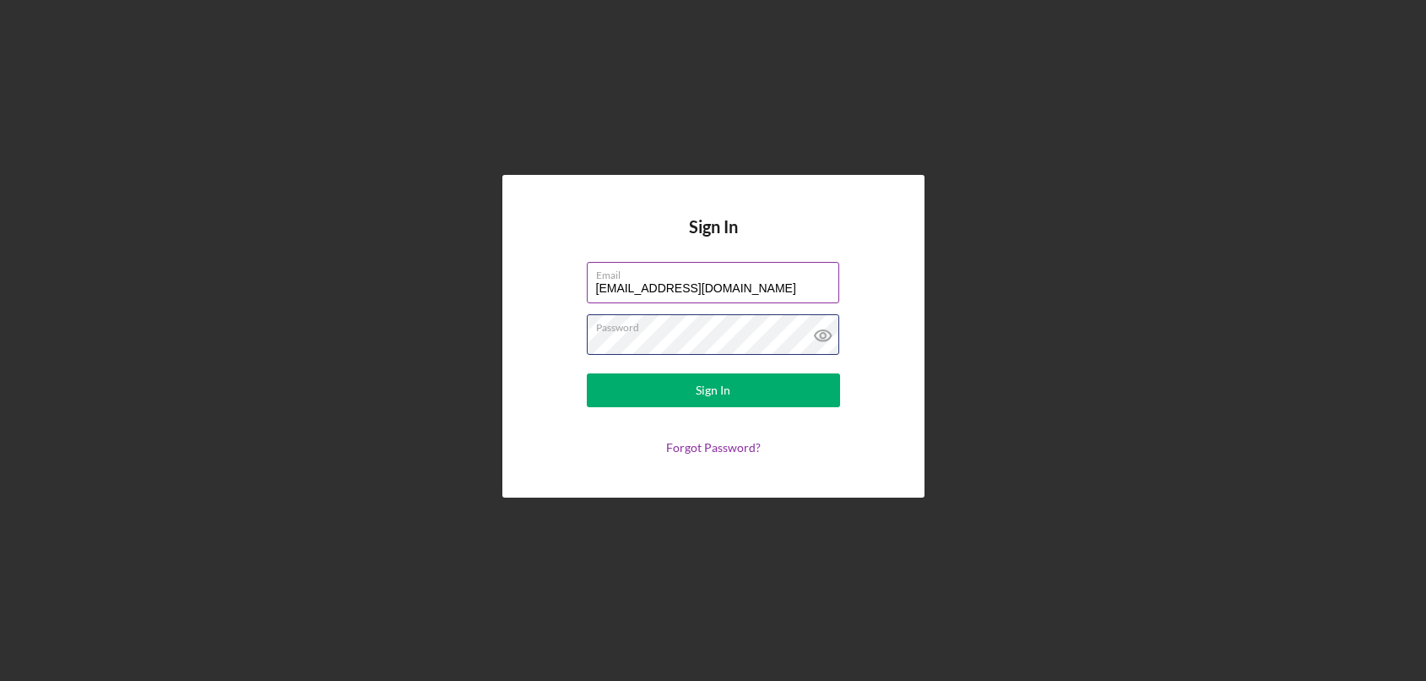
click at [587, 373] on button "Sign In" at bounding box center [713, 390] width 253 height 34
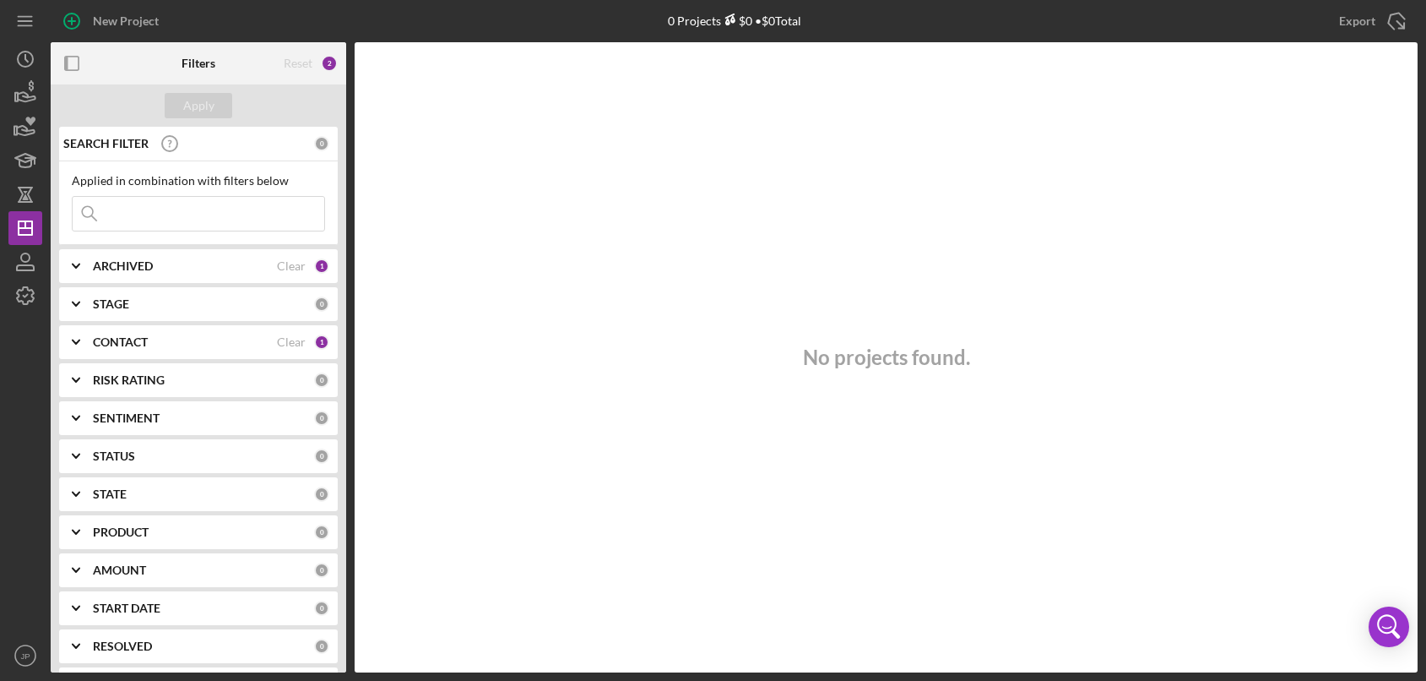
click at [74, 302] on icon "Icon/Expander" at bounding box center [76, 304] width 42 height 42
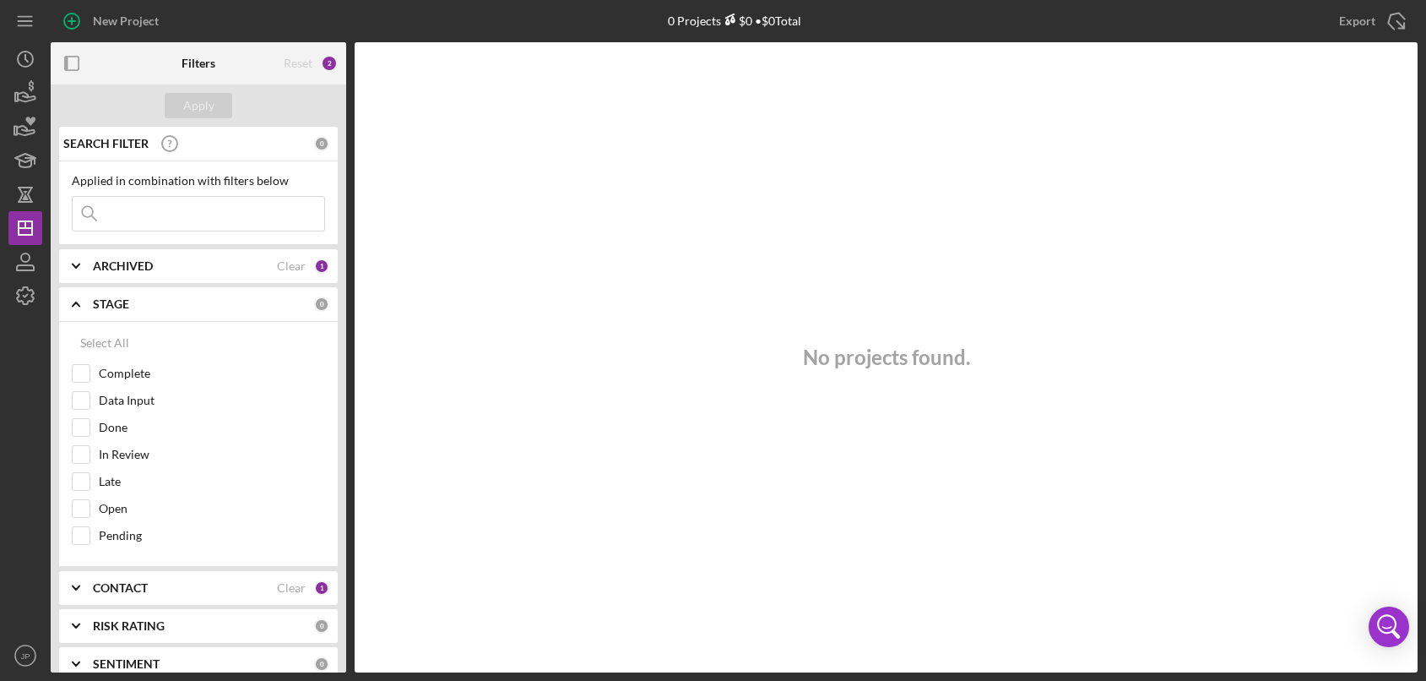
click at [74, 302] on icon "Icon/Expander" at bounding box center [76, 304] width 42 height 42
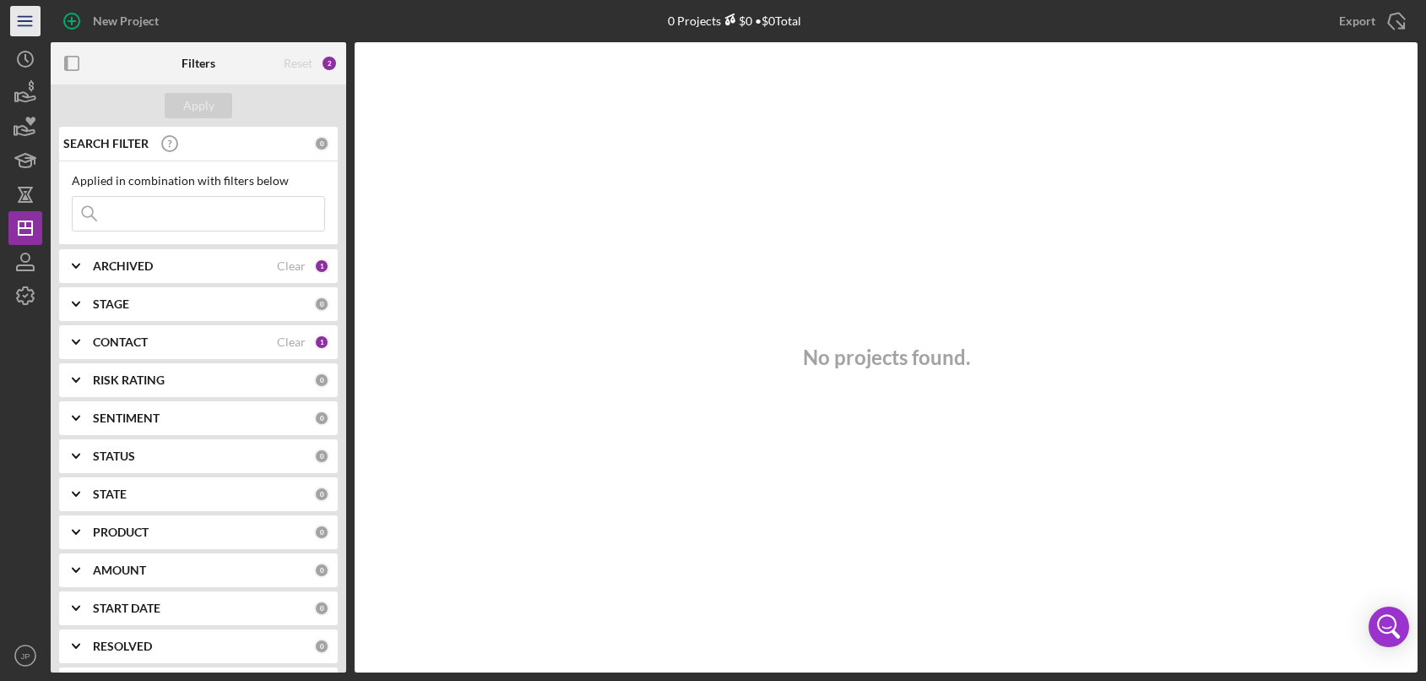
click at [30, 24] on icon "Icon/Menu" at bounding box center [26, 22] width 38 height 38
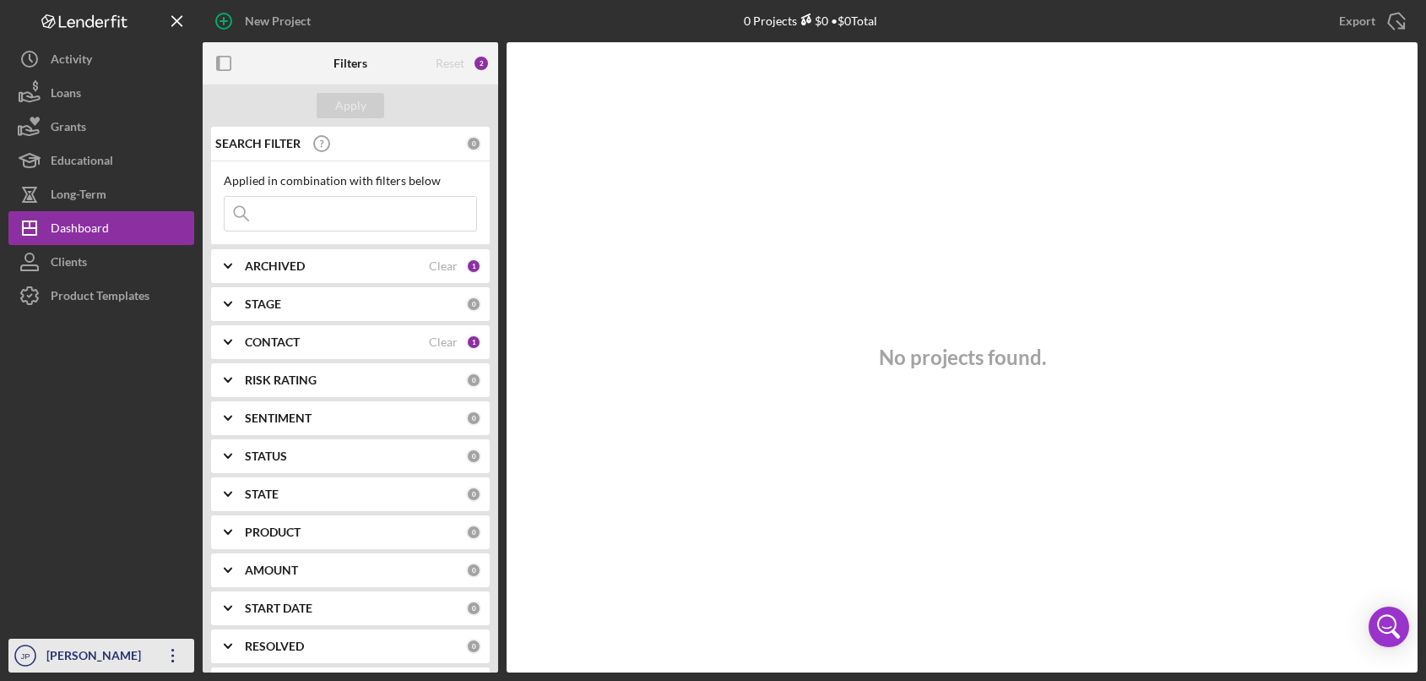
click at [177, 663] on icon "Icon/Overflow" at bounding box center [173, 655] width 42 height 42
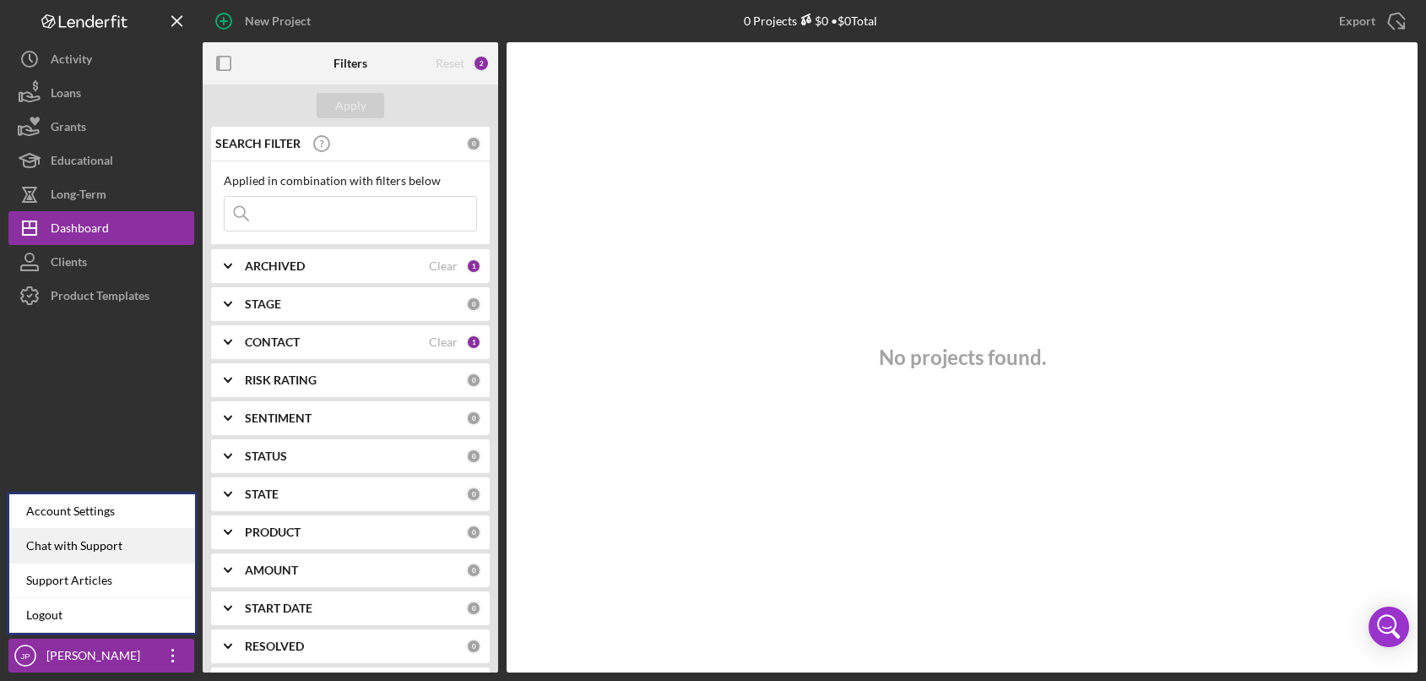
click at [113, 542] on div "Chat with Support" at bounding box center [102, 546] width 186 height 35
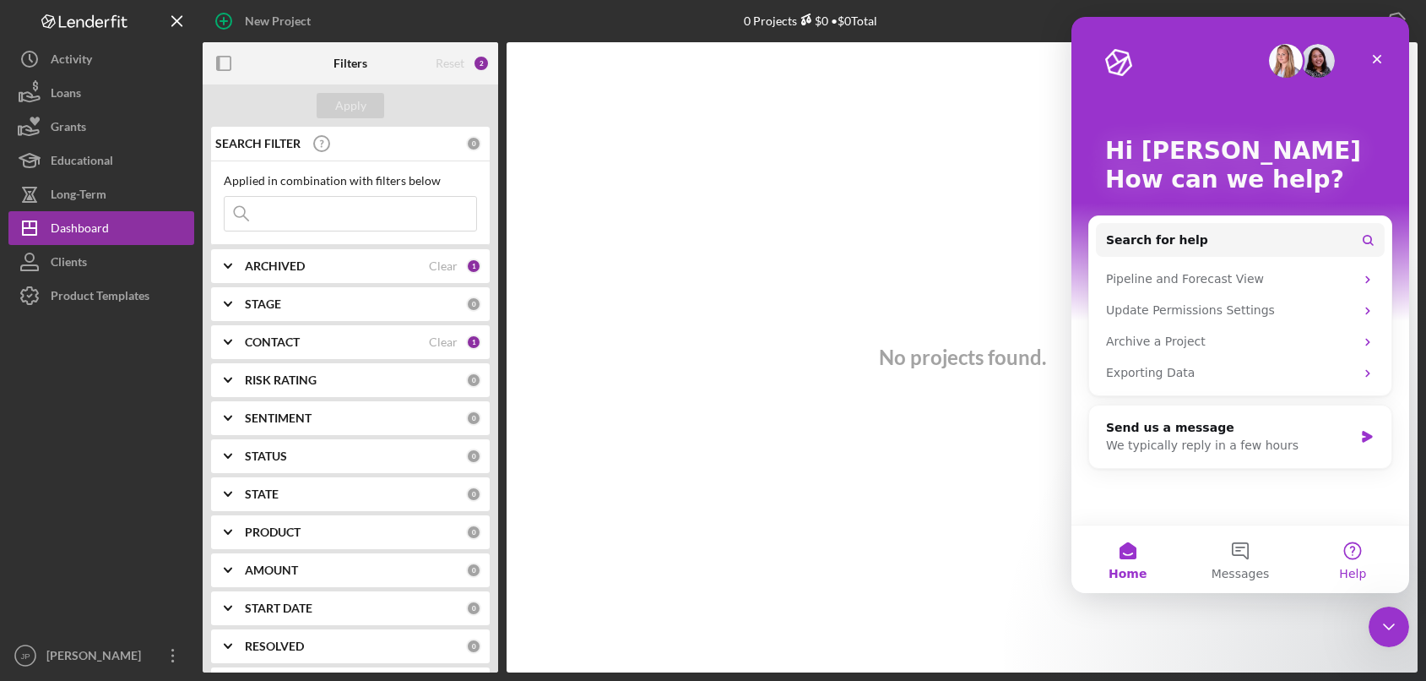
click at [1352, 556] on button "Help" at bounding box center [1353, 559] width 112 height 68
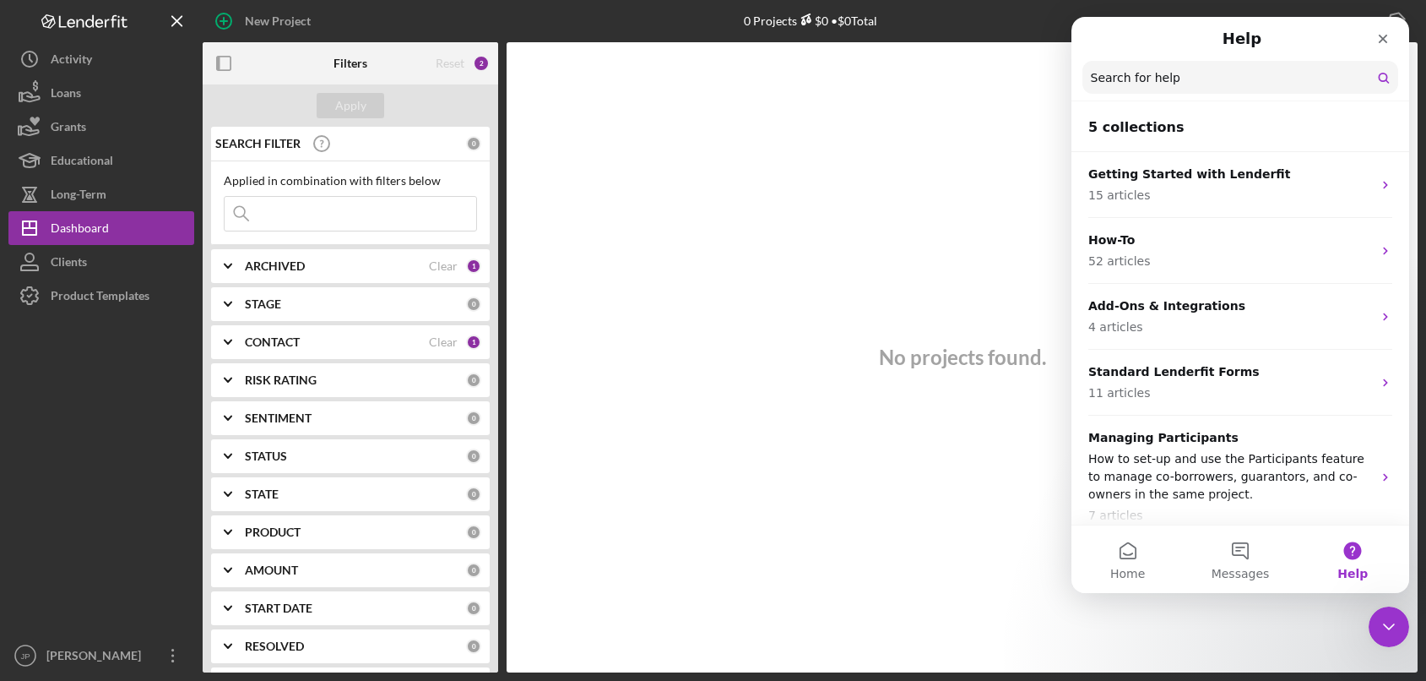
click at [1165, 86] on input "Search for help" at bounding box center [1241, 77] width 316 height 33
type input "fee"
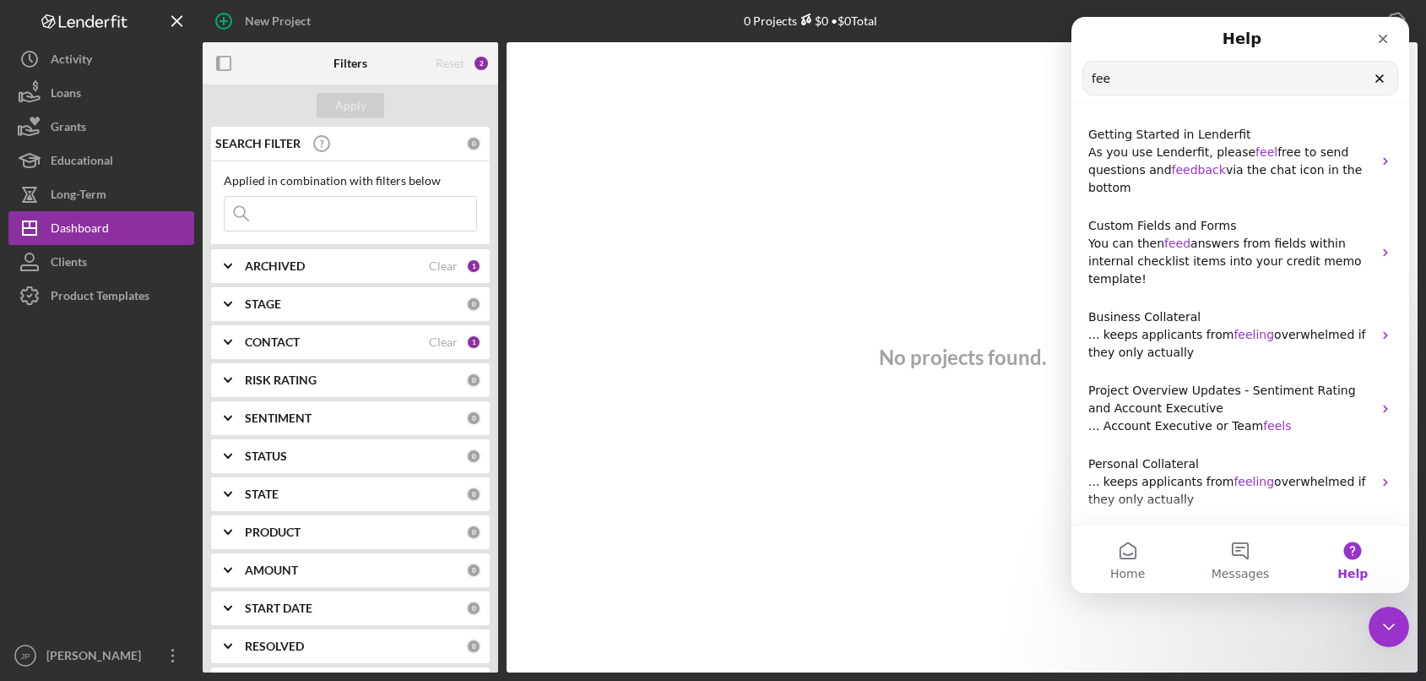
click at [1344, 552] on button "Help" at bounding box center [1353, 559] width 112 height 68
click at [1132, 548] on button "Home" at bounding box center [1128, 559] width 112 height 68
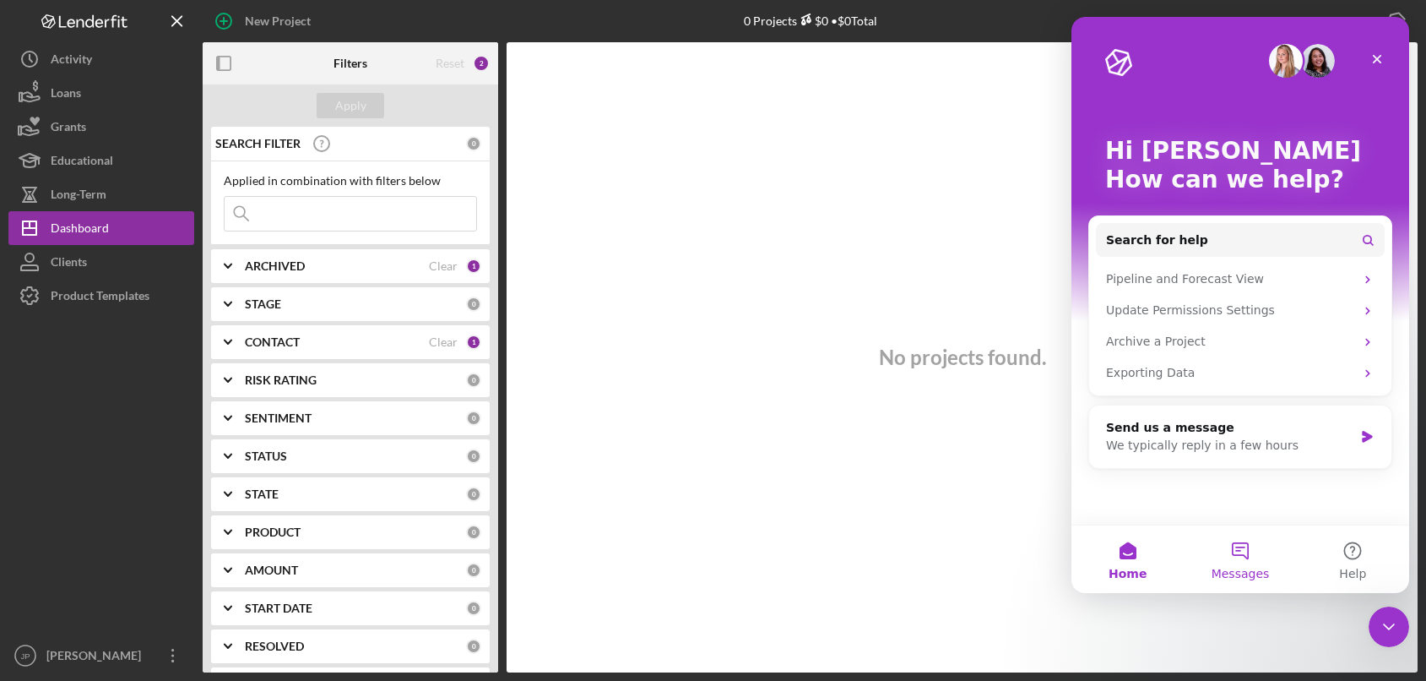
click at [1246, 552] on button "Messages" at bounding box center [1240, 559] width 112 height 68
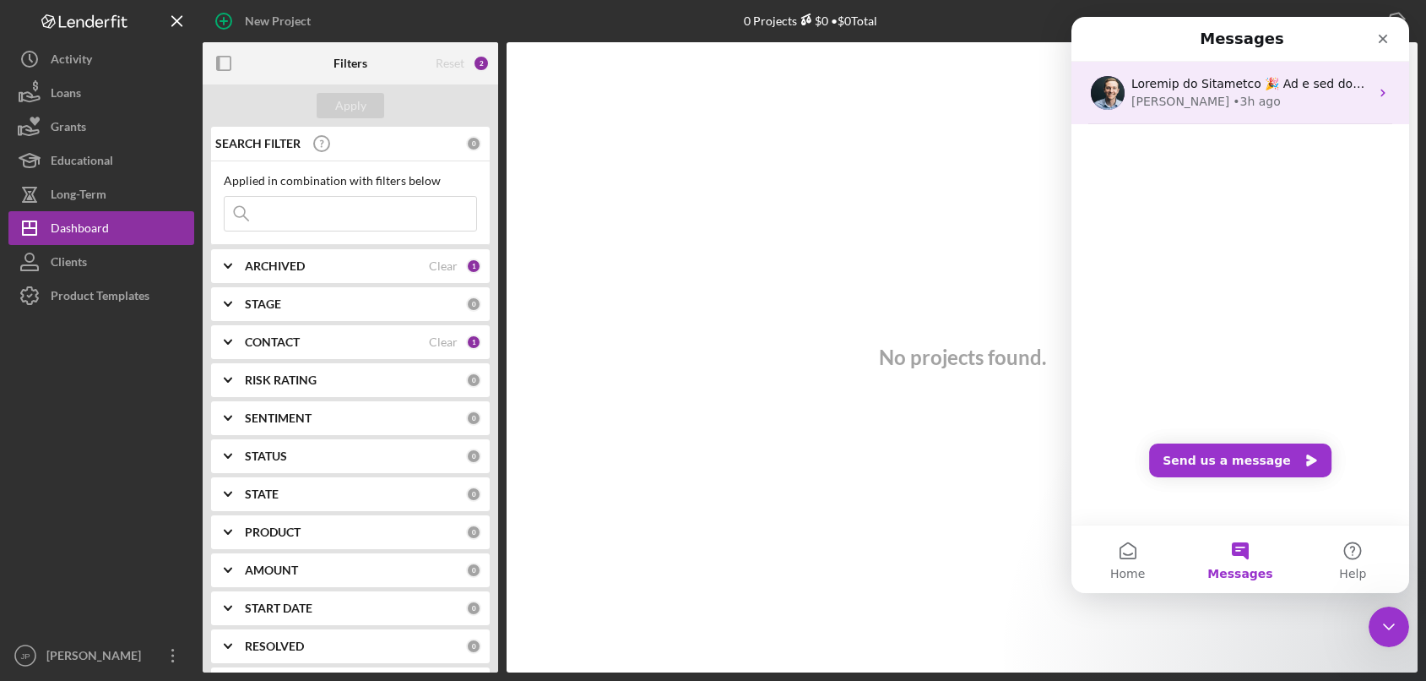
click at [1377, 97] on icon "Intercom messenger" at bounding box center [1384, 93] width 14 height 14
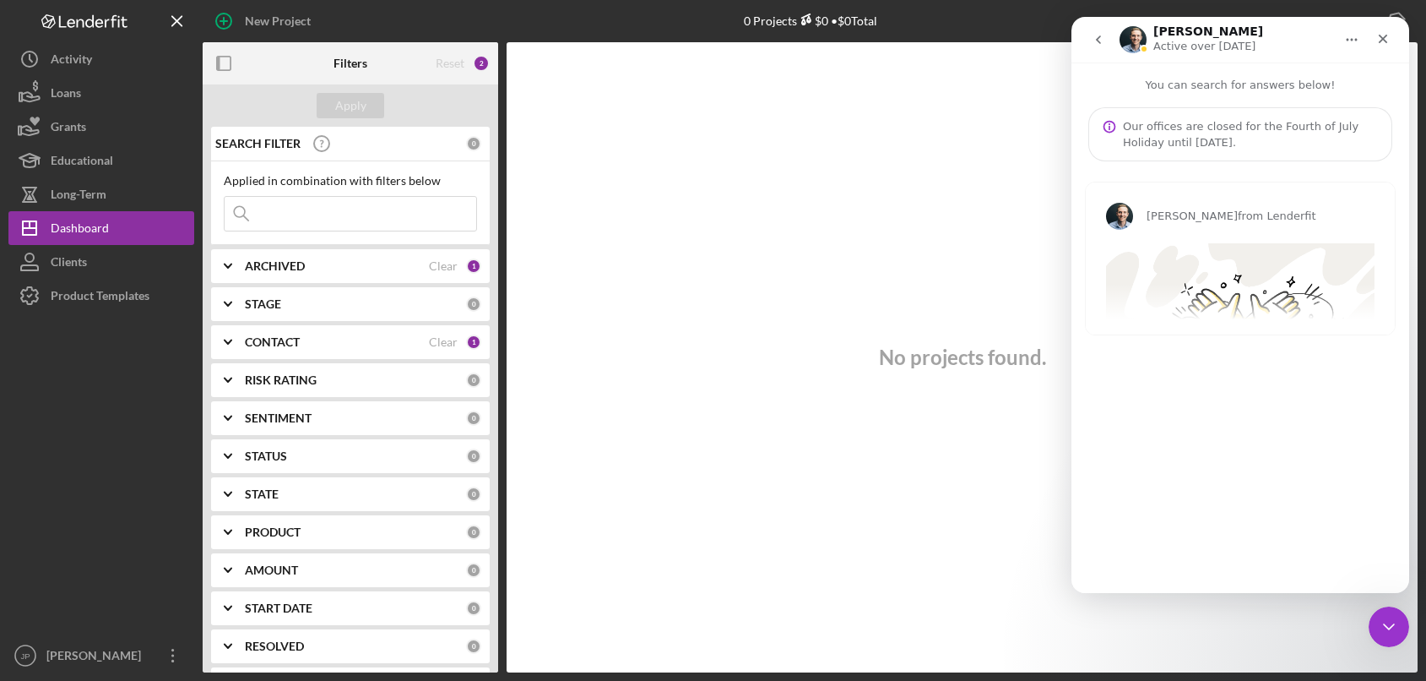
click at [1271, 285] on div "[PERSON_NAME] from Lenderfit Welcome to Lenderfit 🎉 As a new user, we want to s…" at bounding box center [1240, 258] width 309 height 152
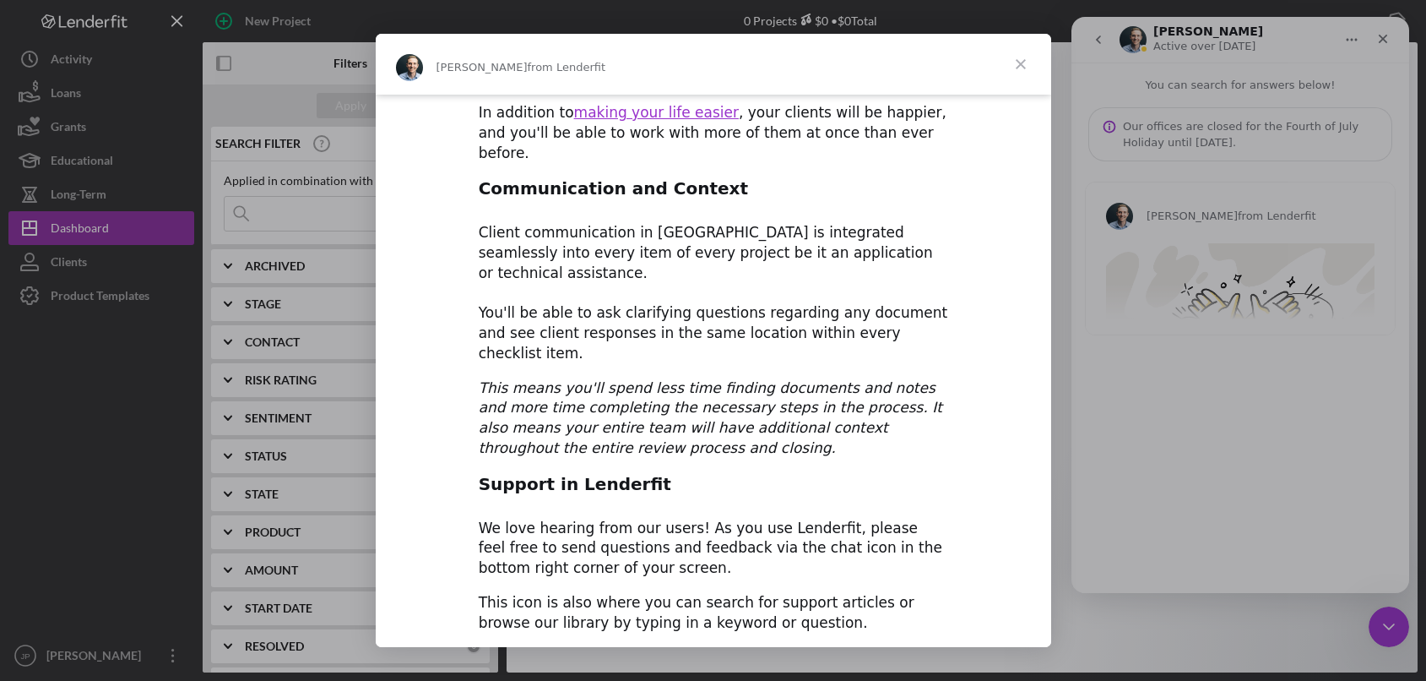
scroll to position [1382, 0]
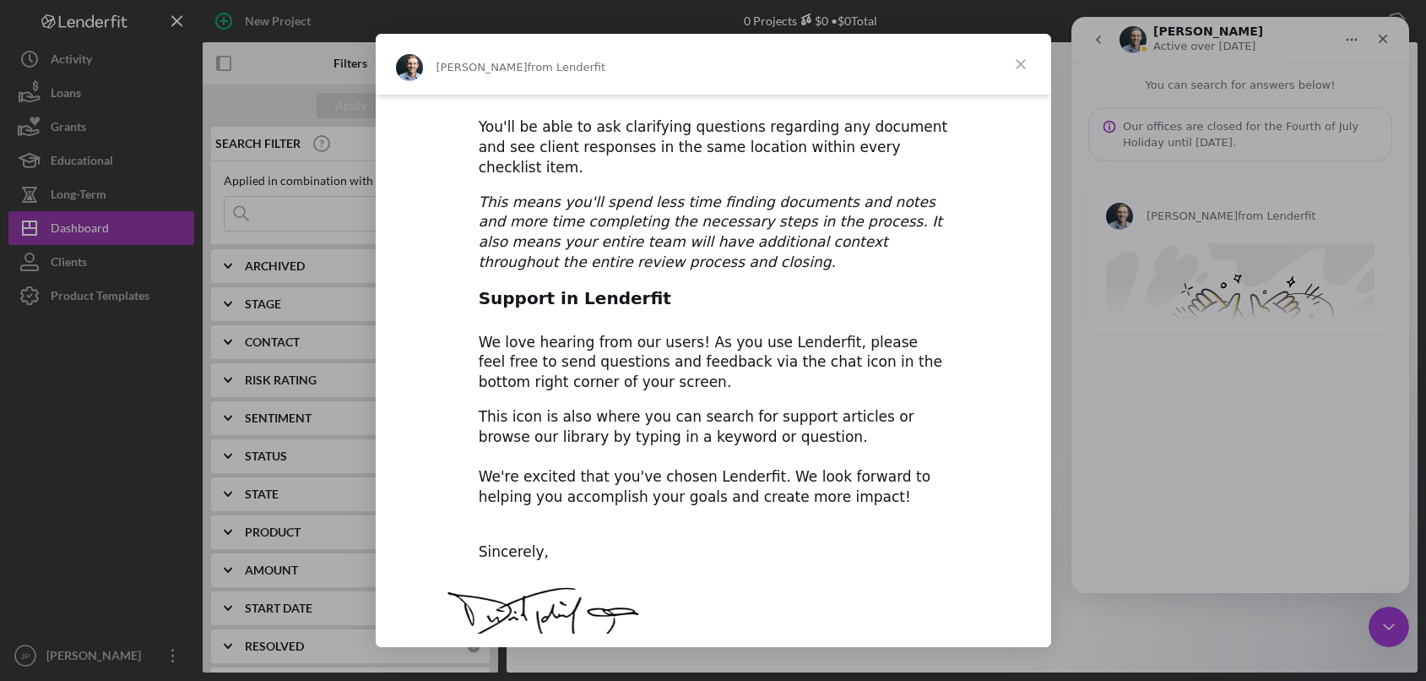
click at [1023, 68] on span "Close" at bounding box center [1021, 64] width 61 height 61
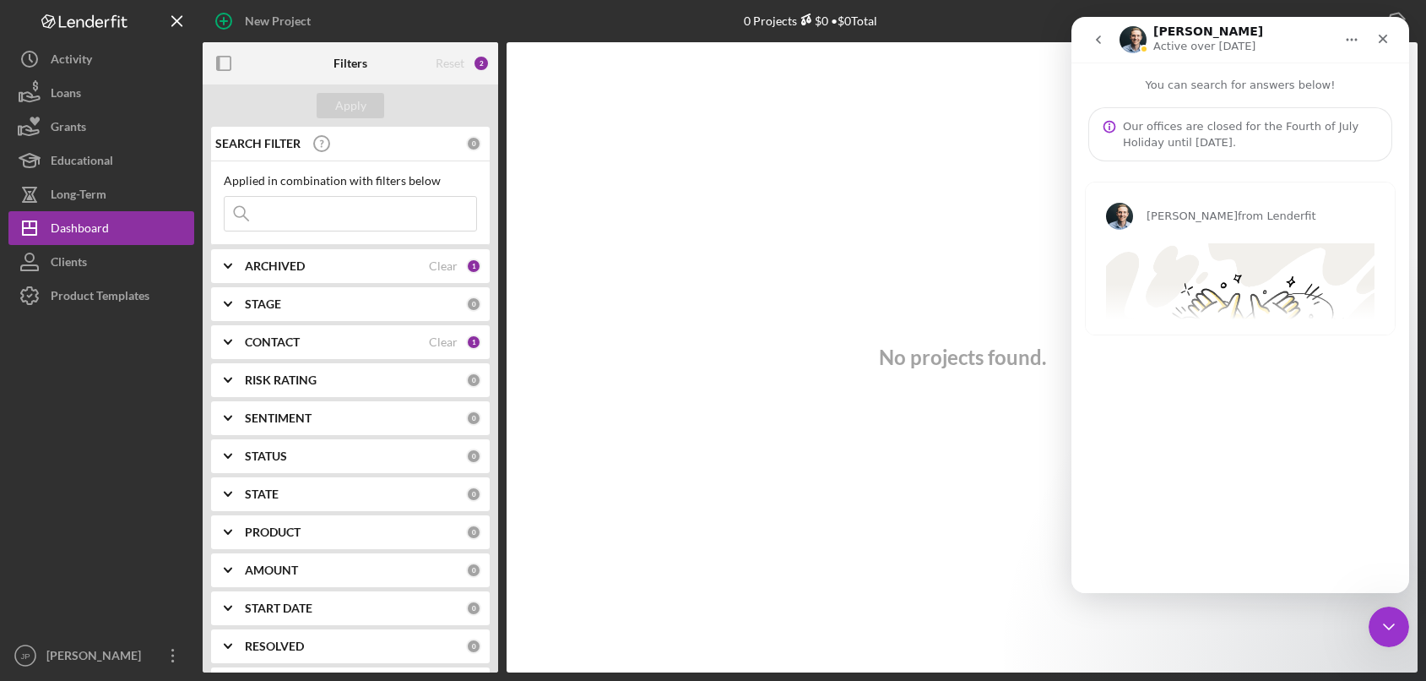
click at [1091, 35] on button "go back" at bounding box center [1099, 40] width 32 height 32
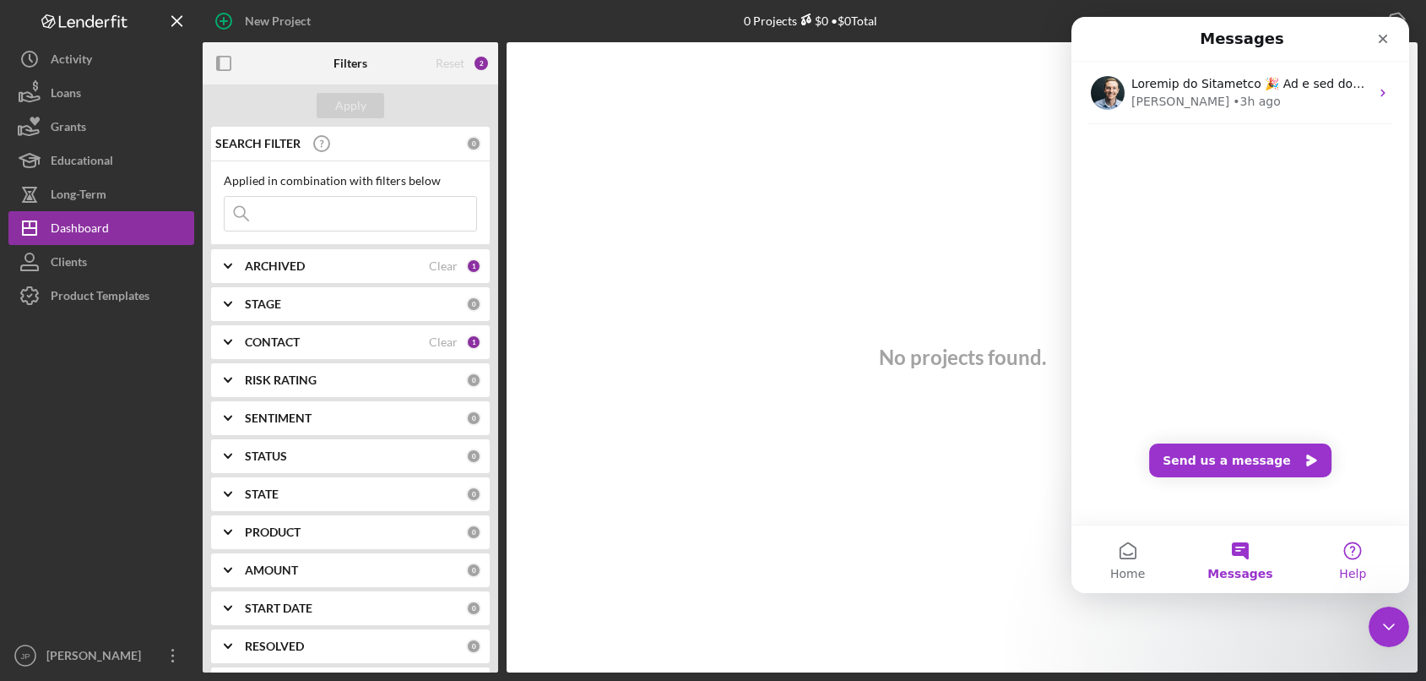
click at [1360, 550] on button "Help" at bounding box center [1353, 559] width 112 height 68
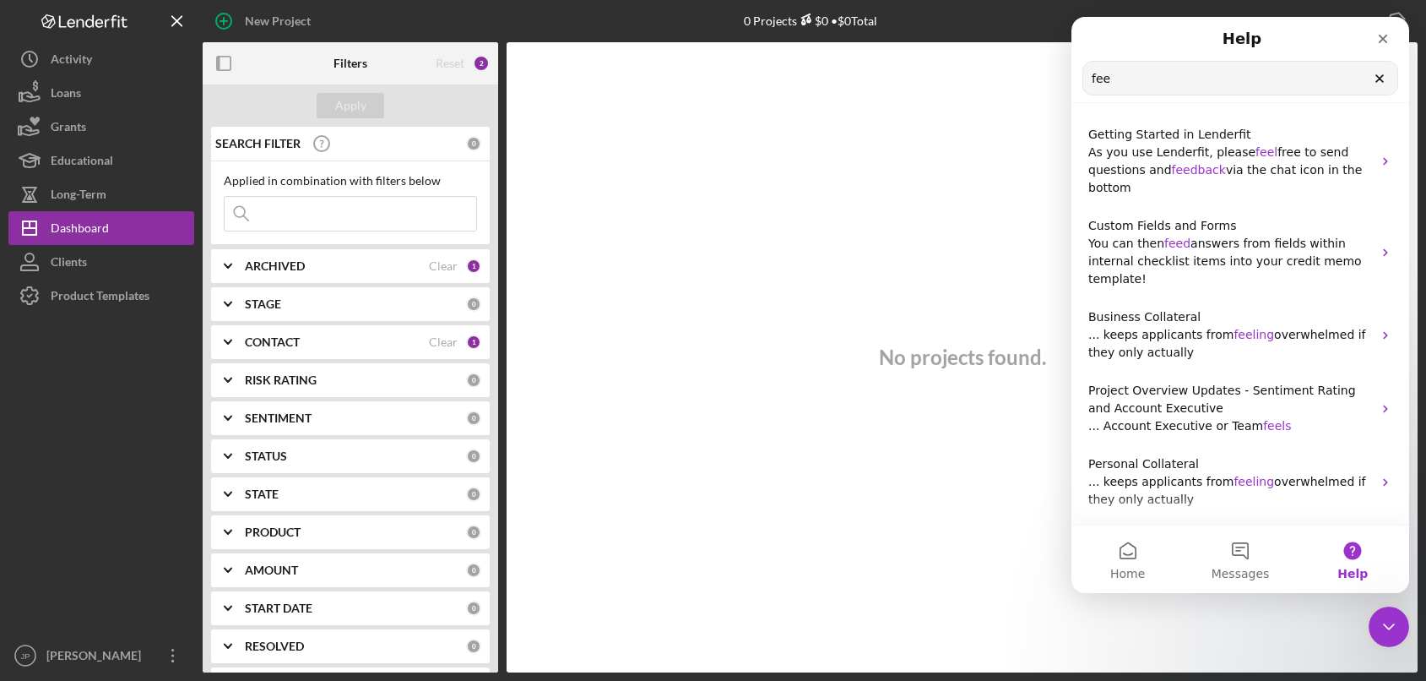
click at [1380, 81] on icon "Clear" at bounding box center [1380, 79] width 14 height 14
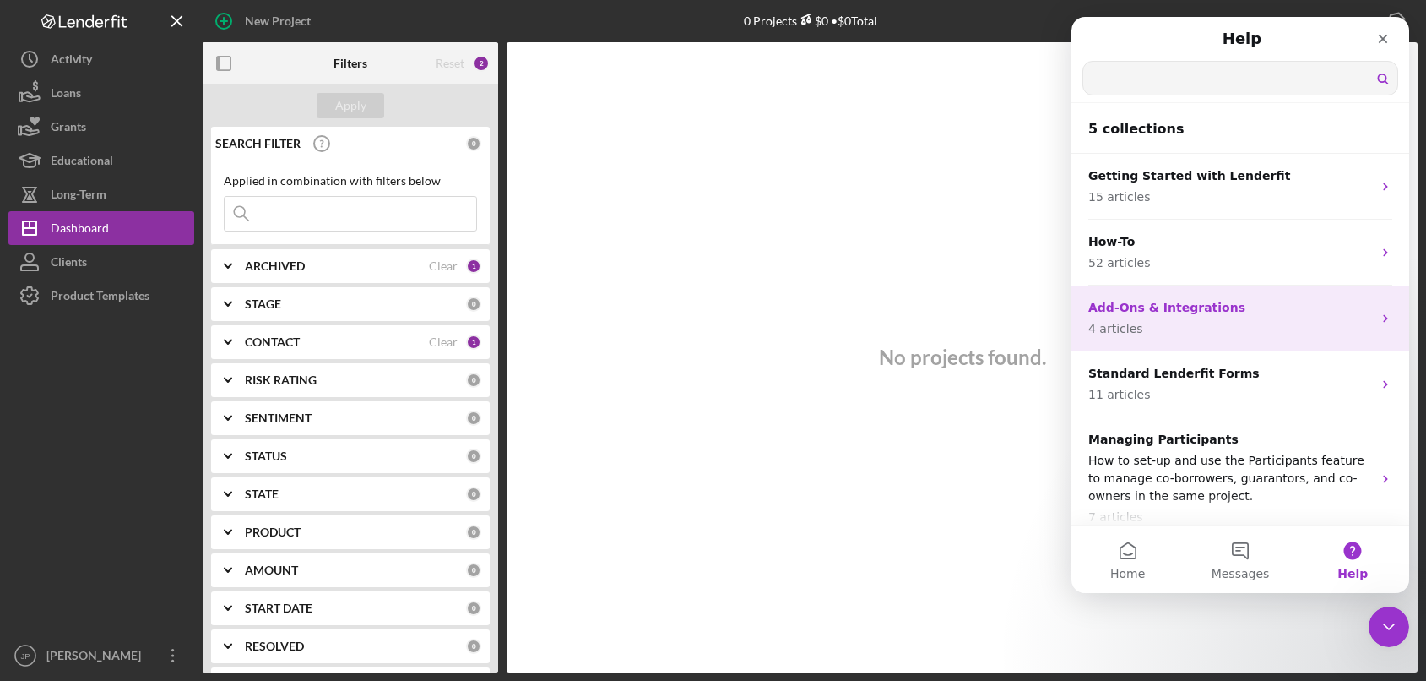
scroll to position [15, 0]
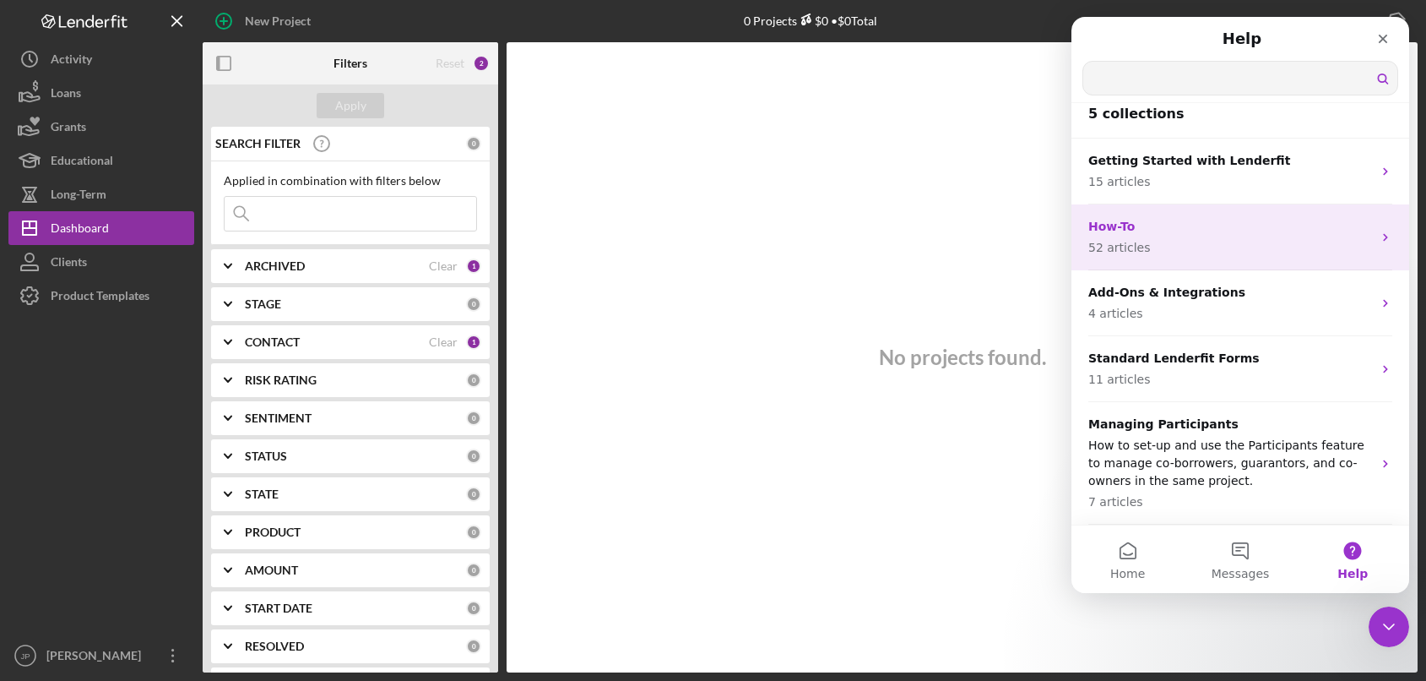
click at [1171, 240] on p "52 articles" at bounding box center [1231, 248] width 284 height 18
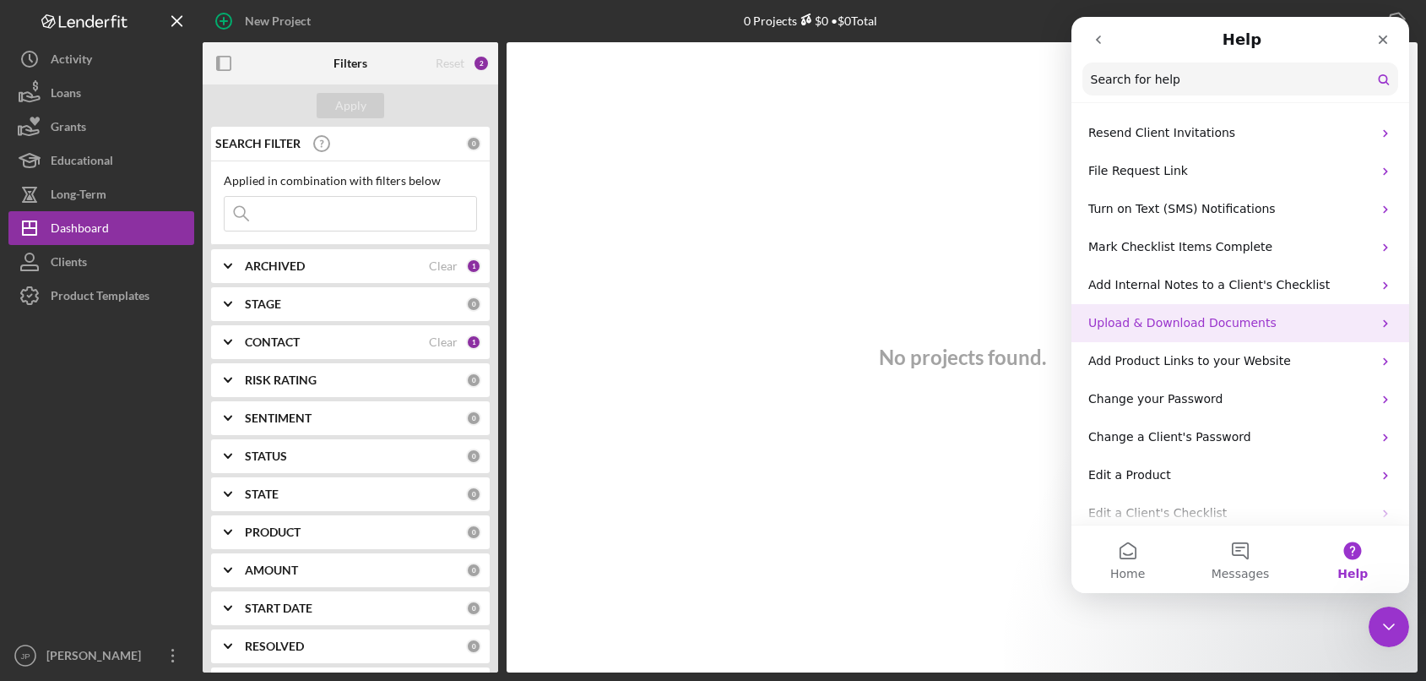
scroll to position [591, 0]
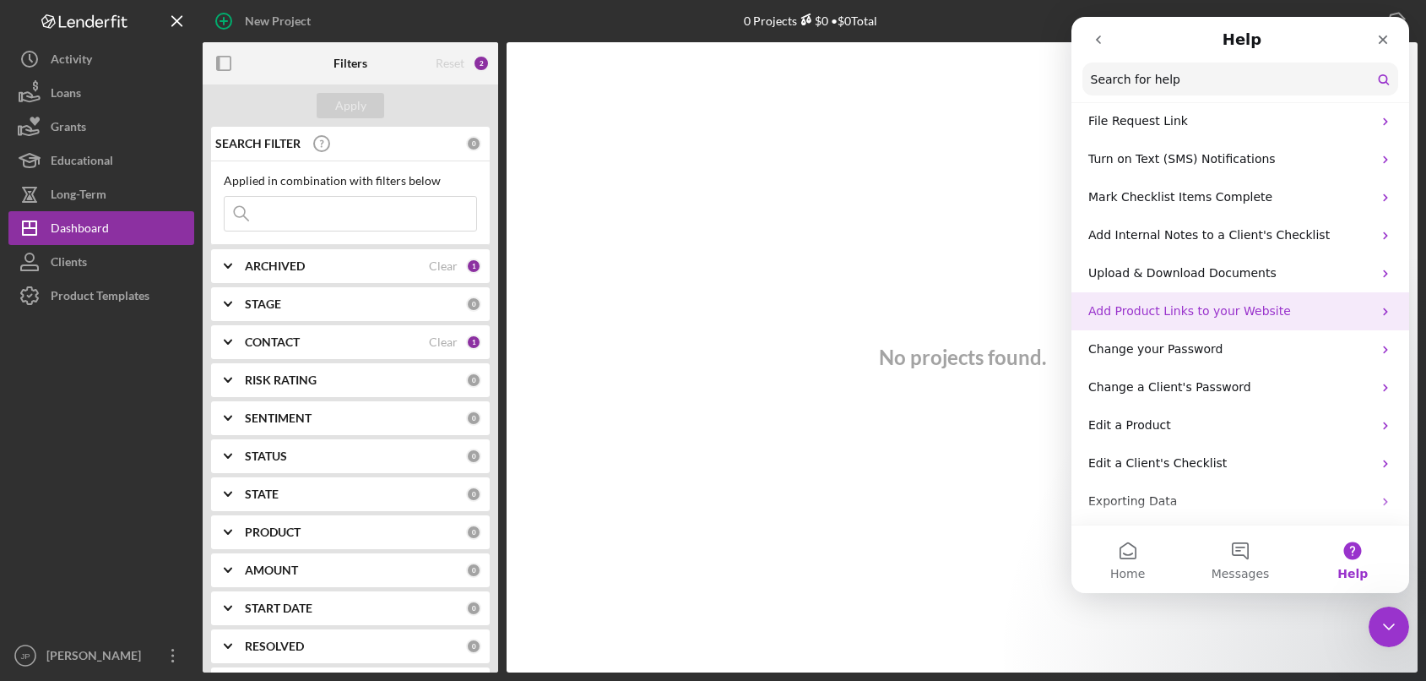
click at [1252, 318] on p "Add Product Links to your Website" at bounding box center [1231, 311] width 284 height 18
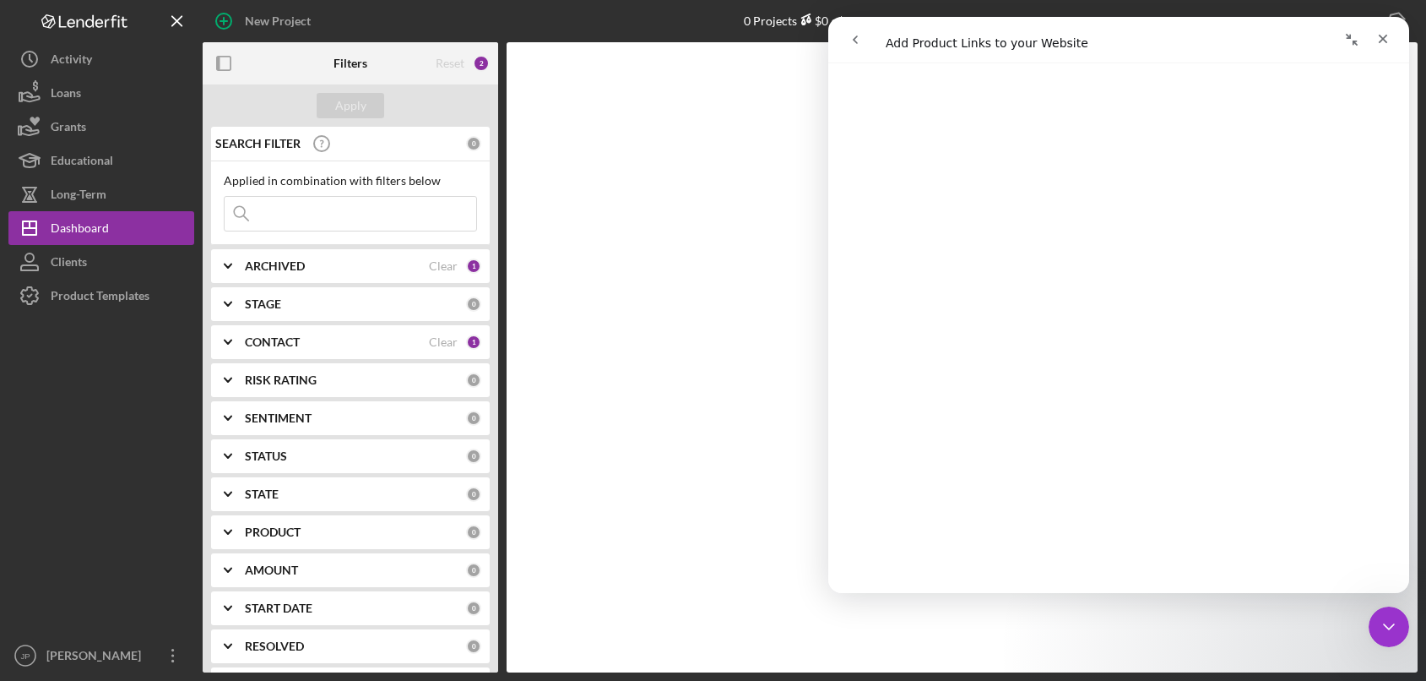
scroll to position [807, 0]
click at [858, 41] on icon "go back" at bounding box center [856, 40] width 14 height 14
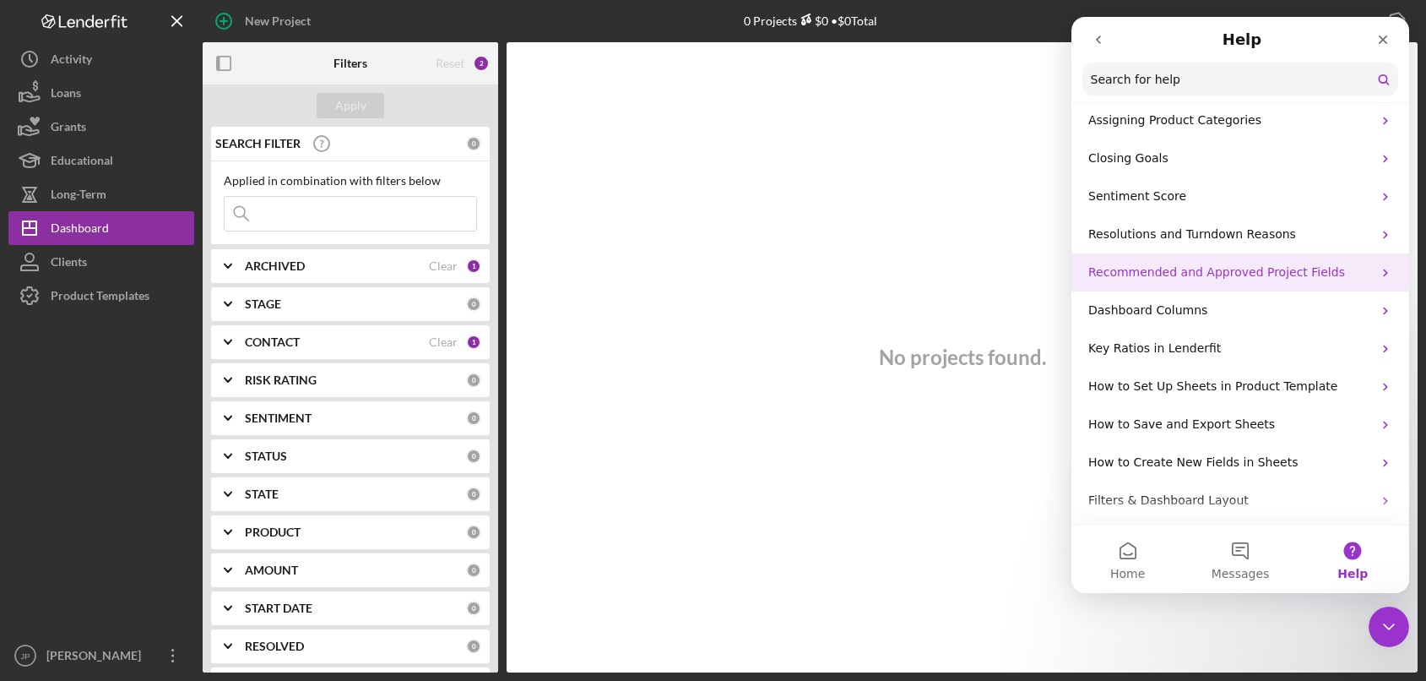
scroll to position [1729, 0]
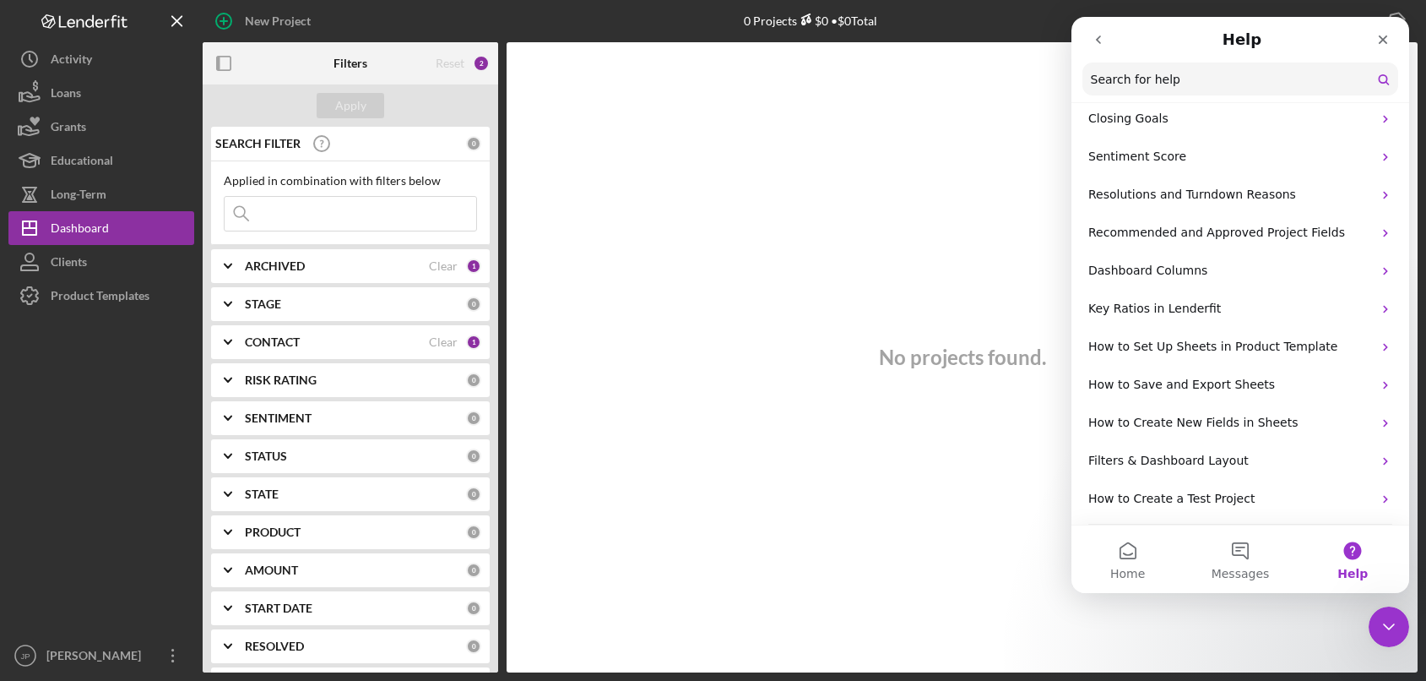
click at [1349, 554] on button "Help" at bounding box center [1353, 559] width 112 height 68
click at [1348, 554] on button "Help" at bounding box center [1353, 559] width 112 height 68
click at [1101, 41] on icon "go back" at bounding box center [1099, 40] width 14 height 14
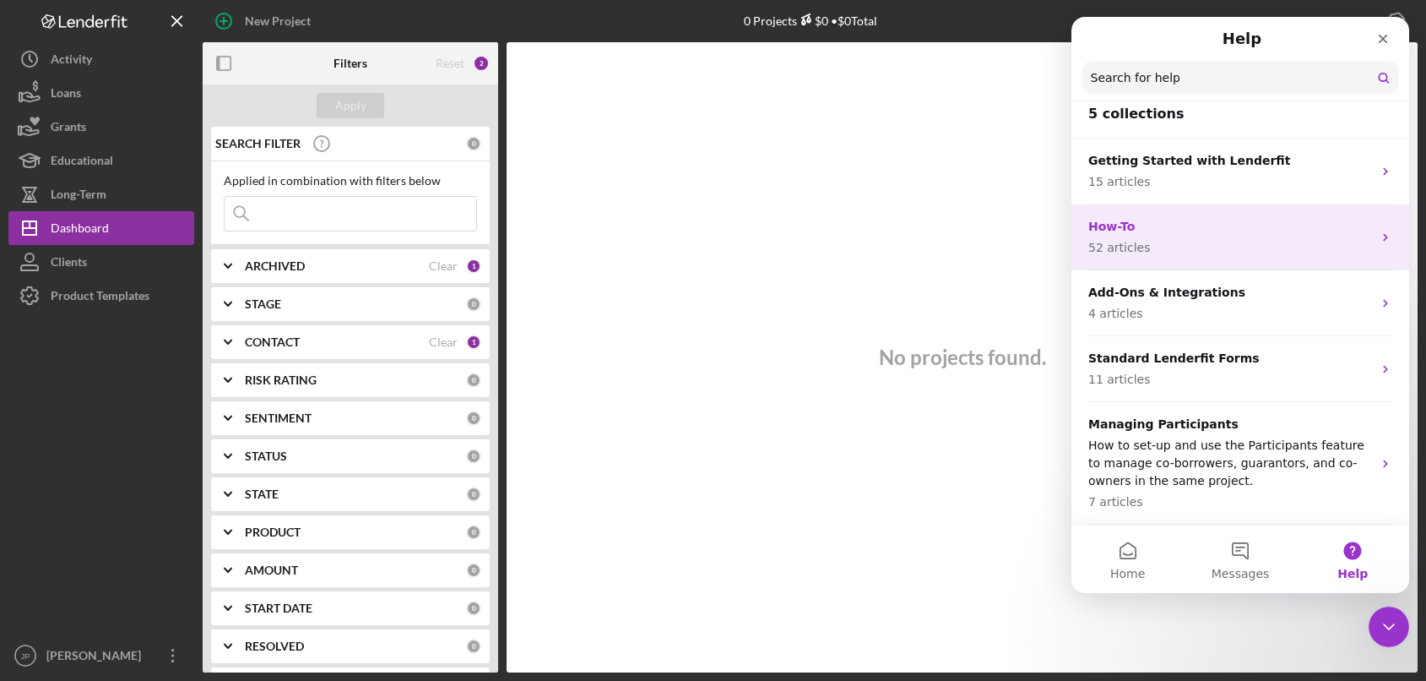
scroll to position [0, 0]
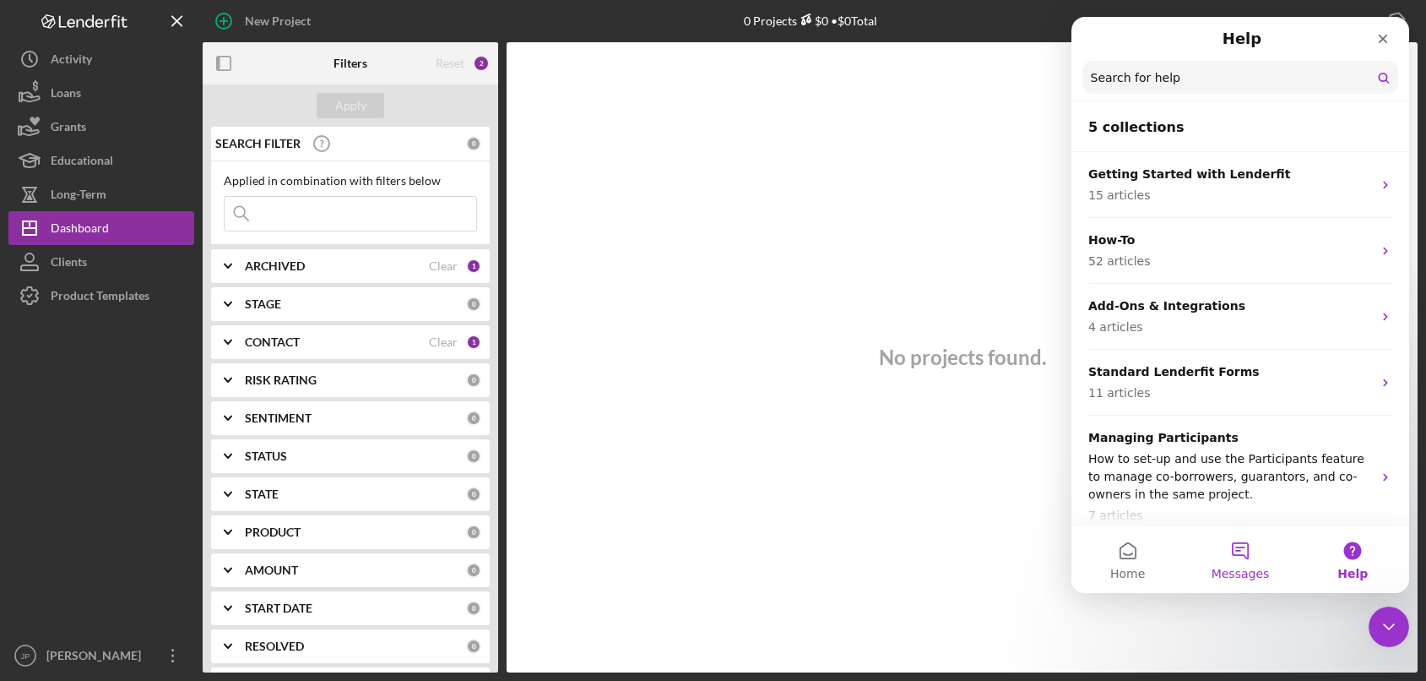
click at [1238, 547] on button "Messages" at bounding box center [1240, 559] width 112 height 68
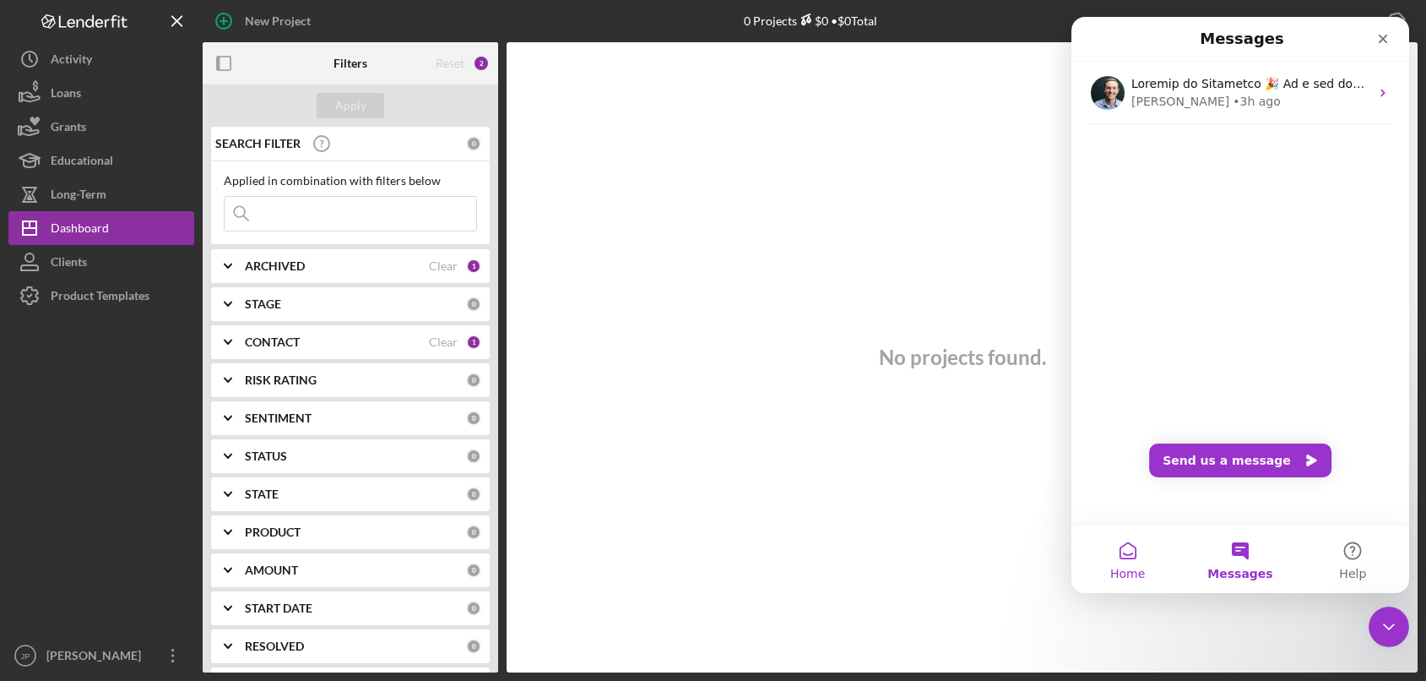
click at [1125, 568] on span "Home" at bounding box center [1128, 574] width 35 height 12
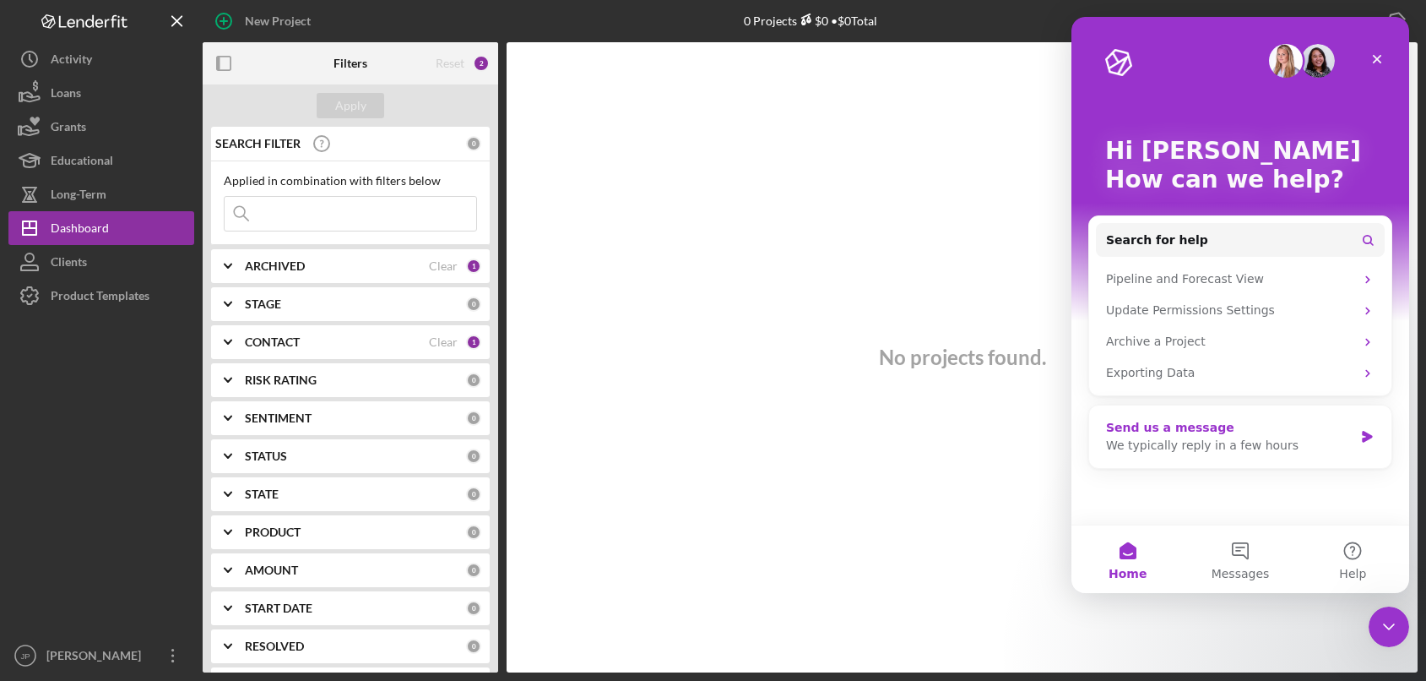
click at [1286, 447] on div "We typically reply in a few hours" at bounding box center [1229, 446] width 247 height 18
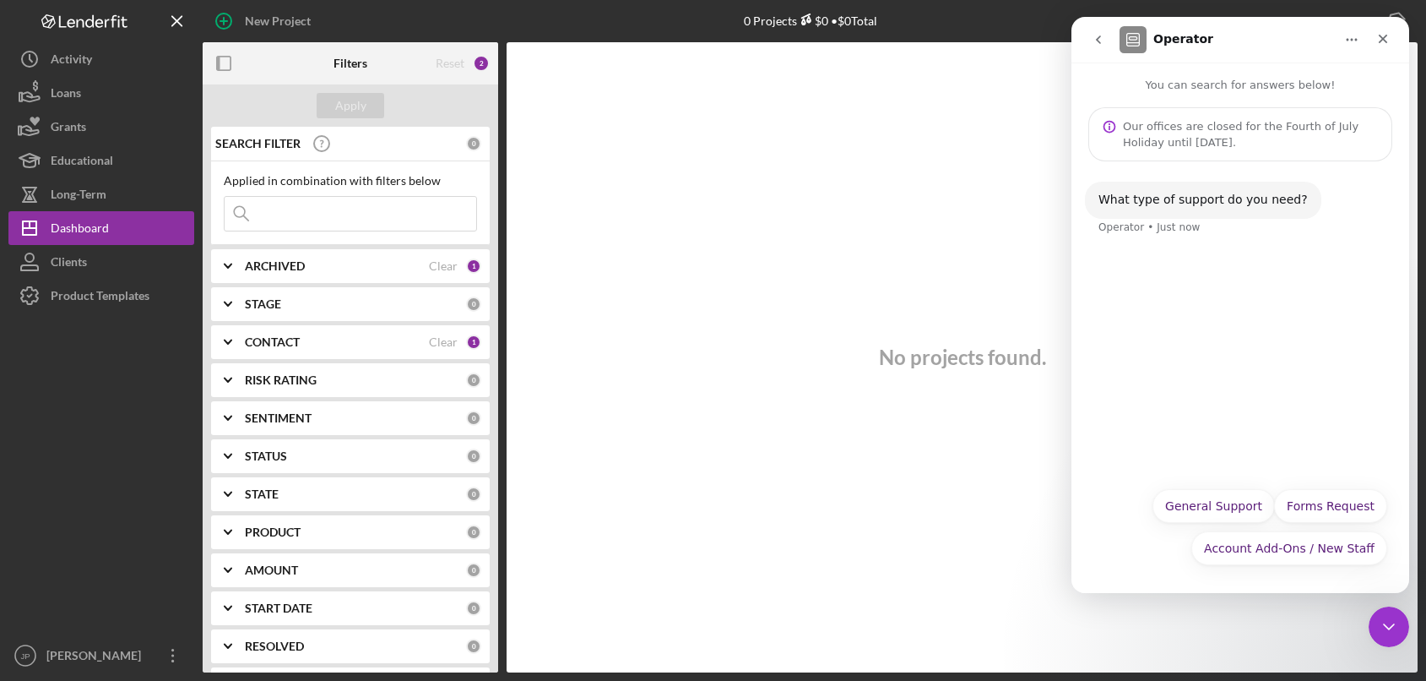
click at [1100, 38] on icon "go back" at bounding box center [1098, 39] width 5 height 8
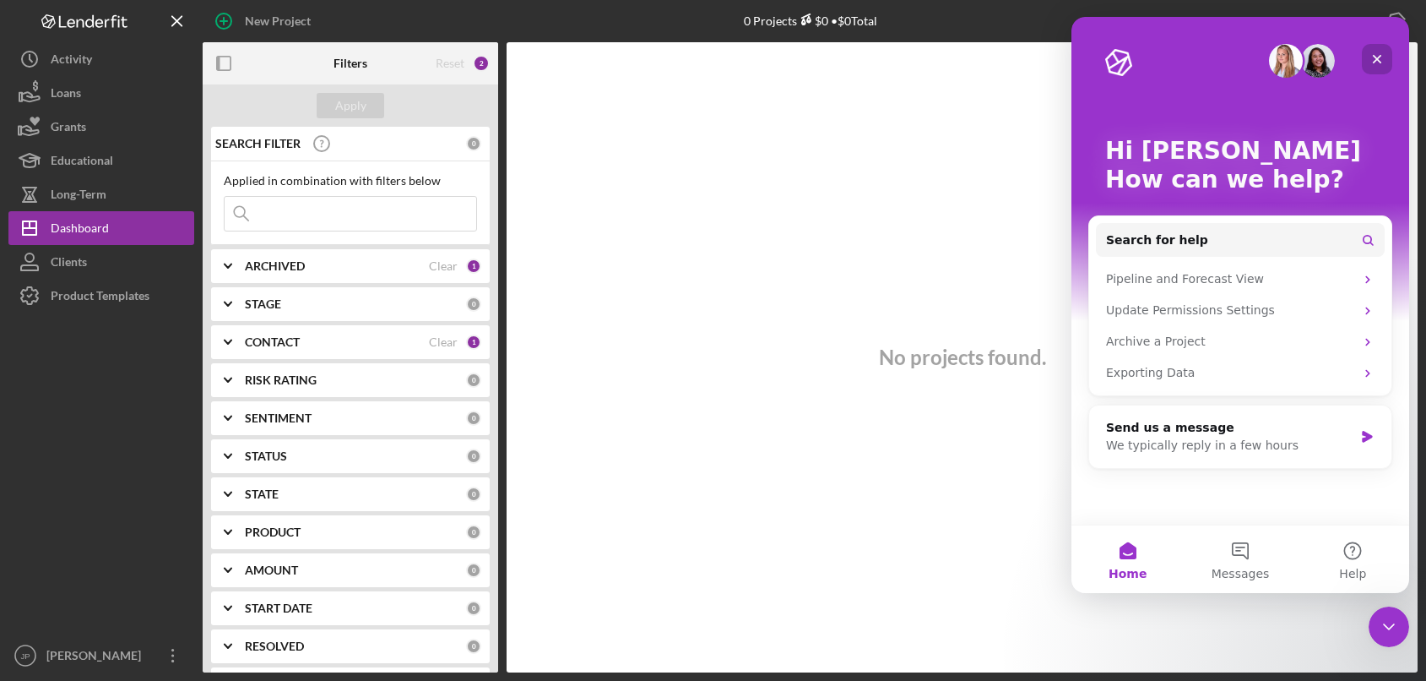
click at [1379, 61] on icon "Close" at bounding box center [1377, 59] width 9 height 9
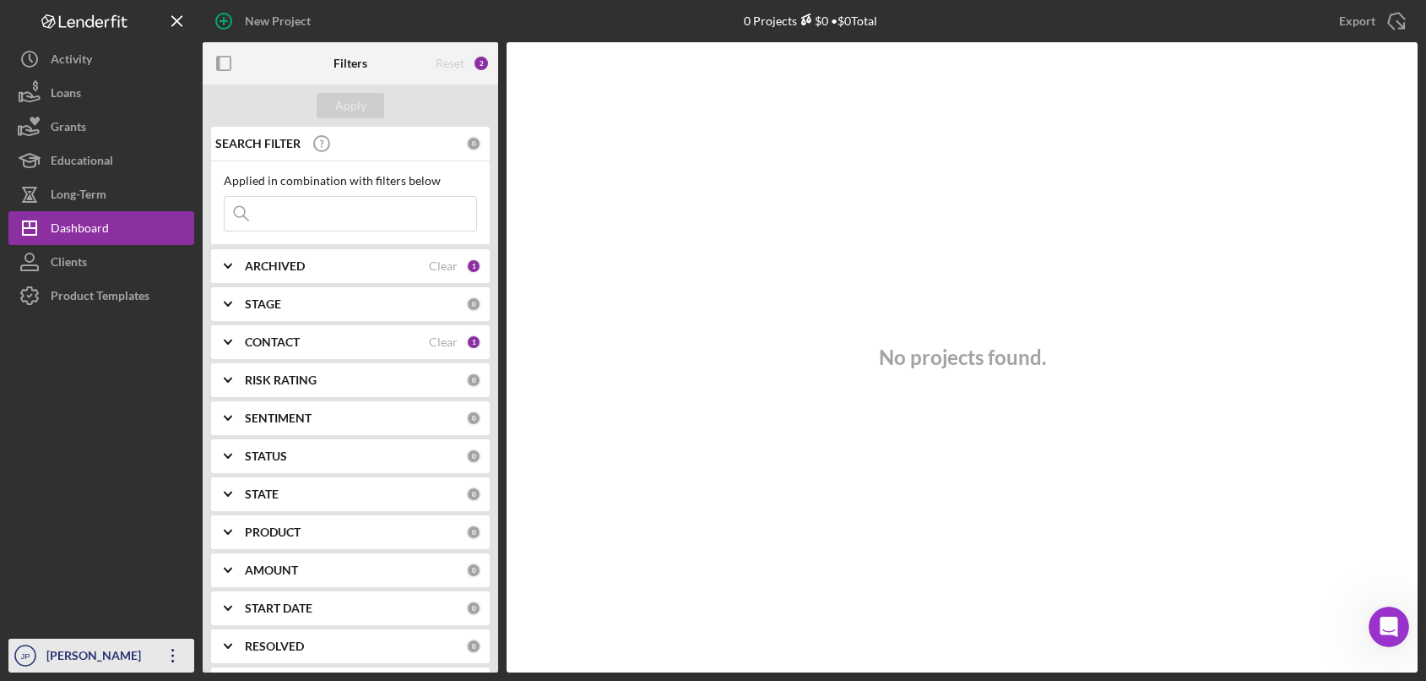
click at [169, 660] on icon "Icon/Overflow" at bounding box center [173, 655] width 42 height 42
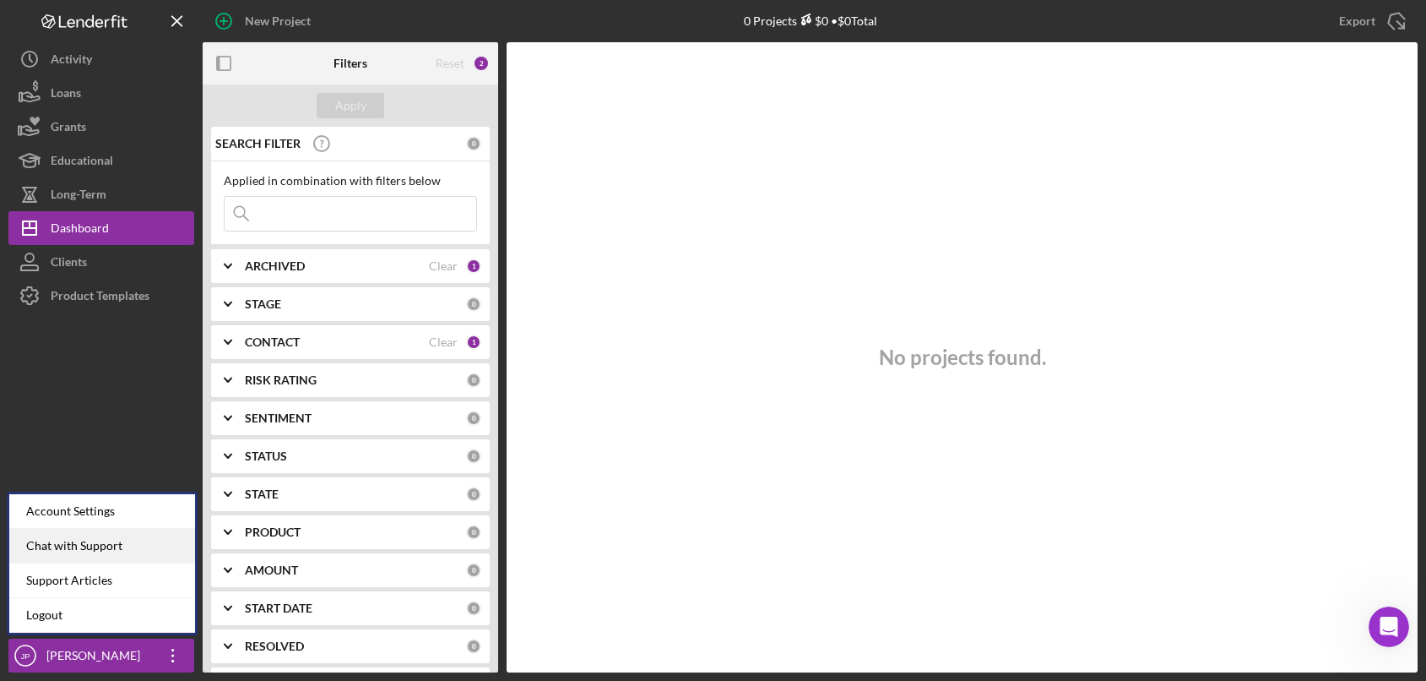
click at [121, 552] on div "Chat with Support" at bounding box center [102, 546] width 186 height 35
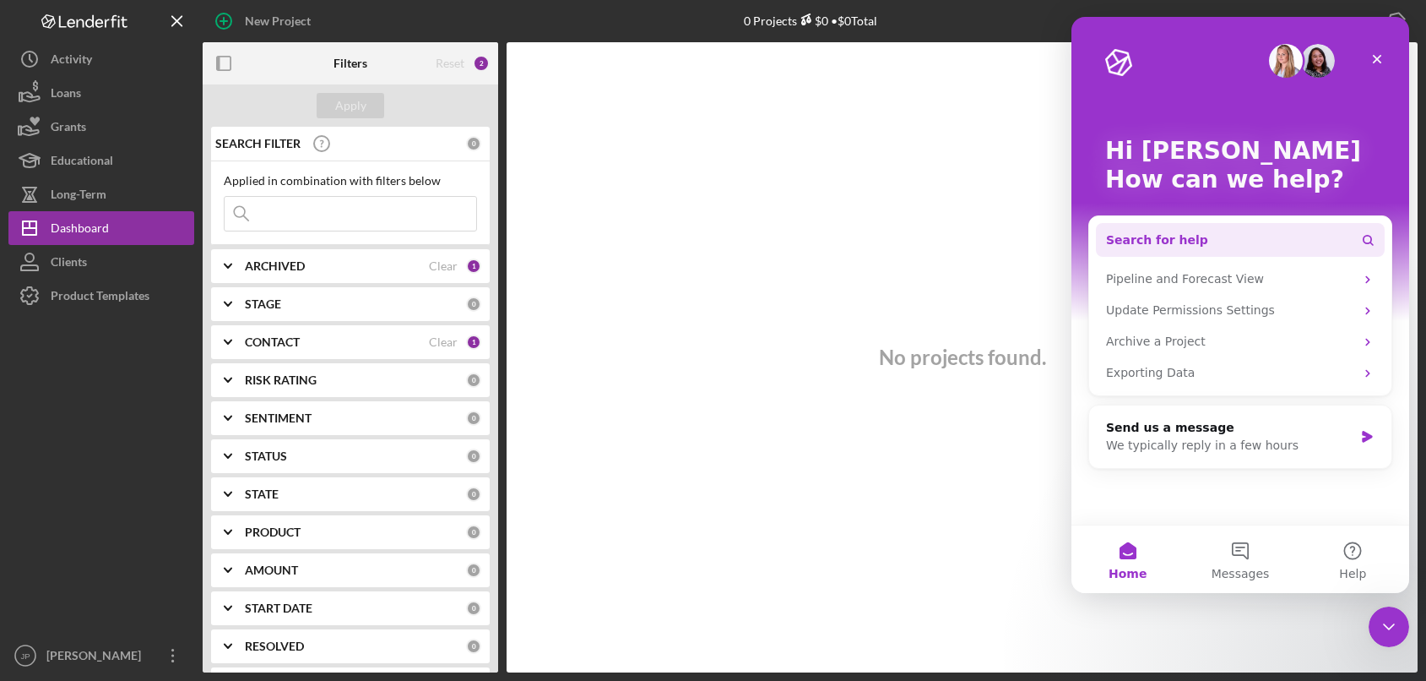
click at [1248, 241] on button "Search for help" at bounding box center [1240, 240] width 289 height 34
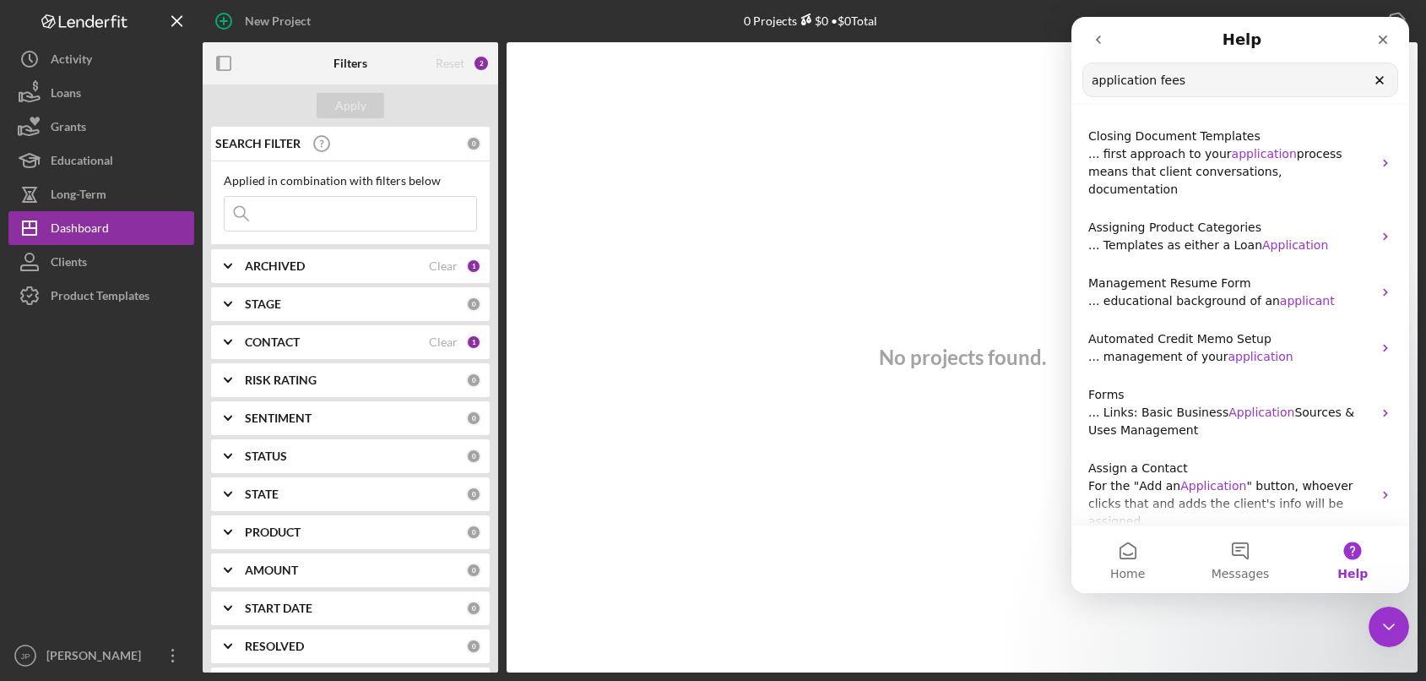
type input "application fees"
click at [1383, 41] on icon "Close" at bounding box center [1383, 39] width 9 height 9
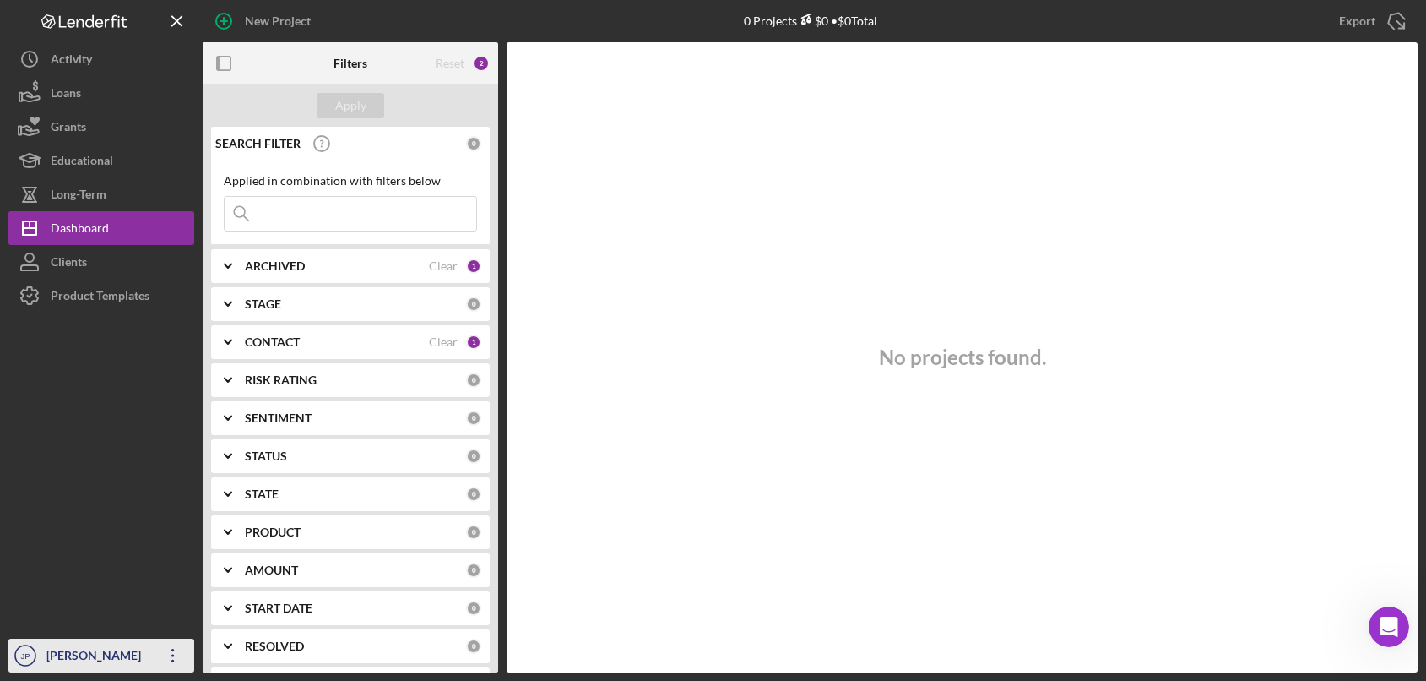
click at [177, 660] on icon "Icon/Overflow" at bounding box center [173, 655] width 42 height 42
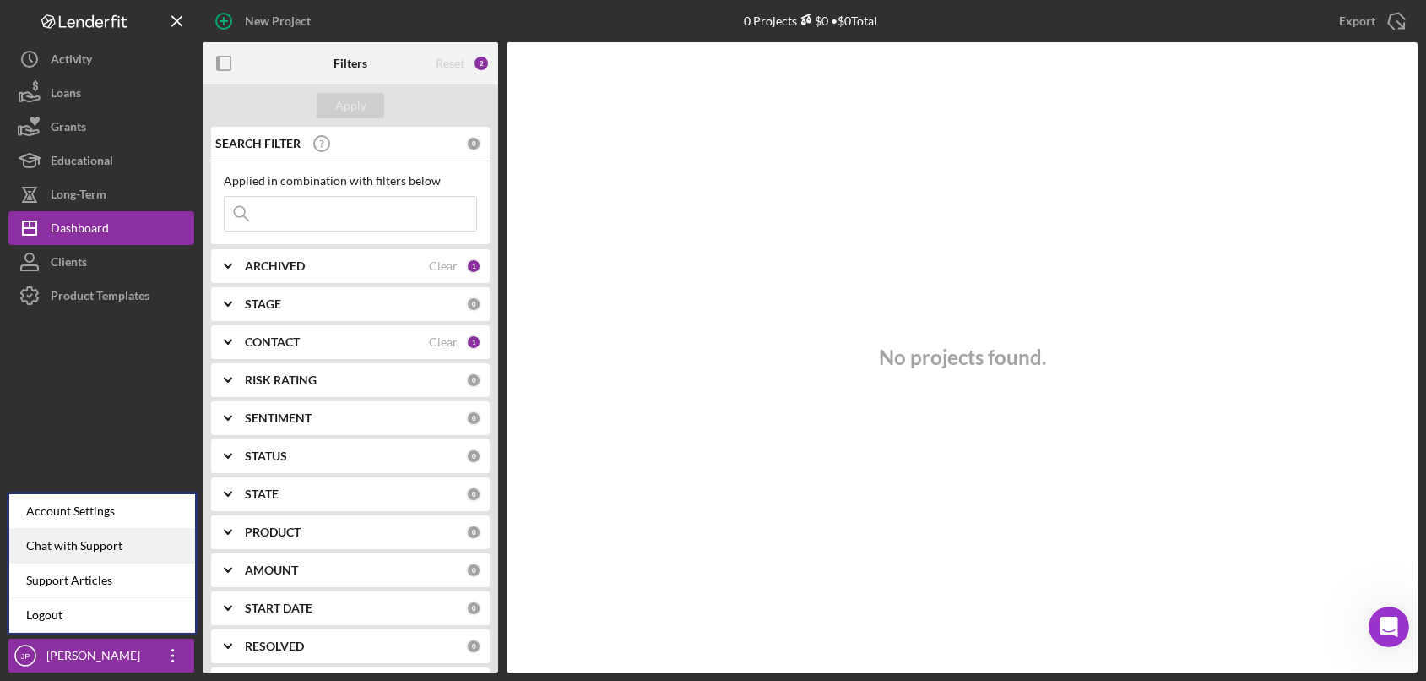
click at [97, 549] on div "Chat with Support" at bounding box center [102, 546] width 186 height 35
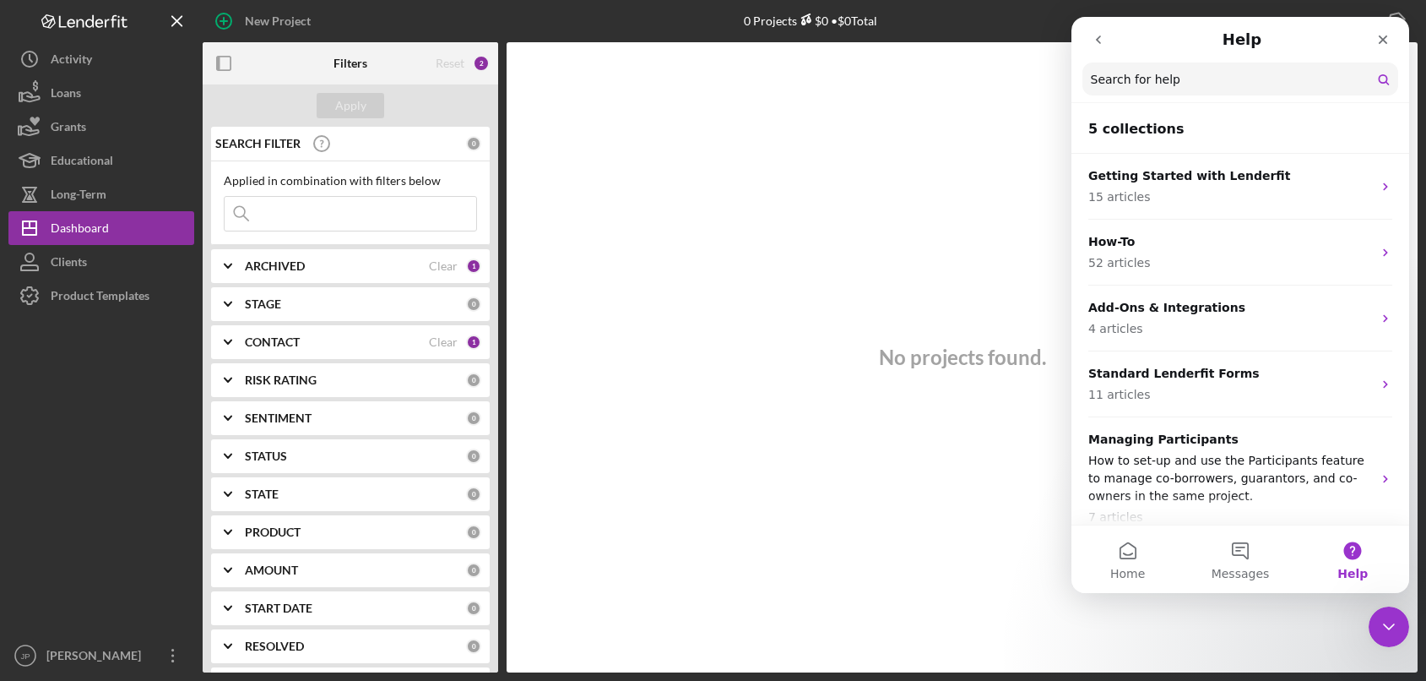
click at [1343, 557] on button "Help" at bounding box center [1353, 559] width 112 height 68
click at [1099, 41] on icon "go back" at bounding box center [1098, 39] width 5 height 8
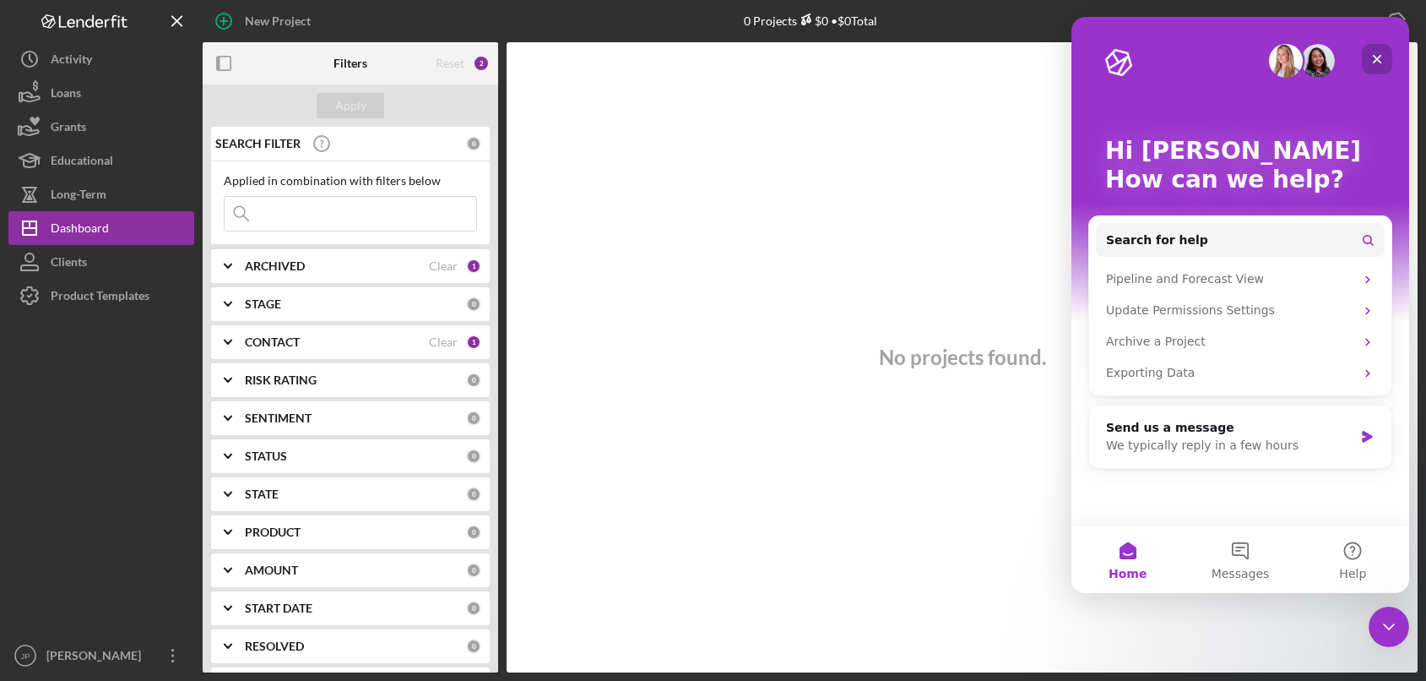
click at [1377, 52] on icon "Close" at bounding box center [1378, 59] width 14 height 14
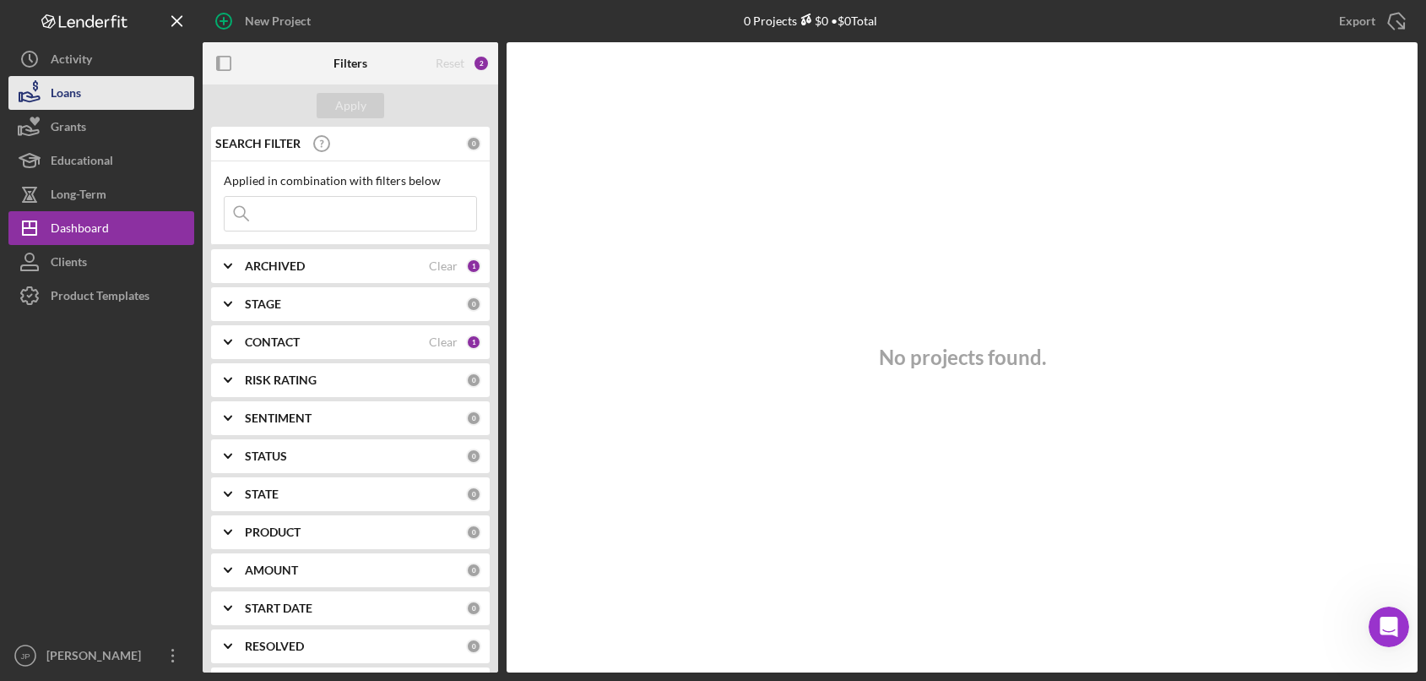
click at [119, 90] on button "Loans" at bounding box center [101, 93] width 186 height 34
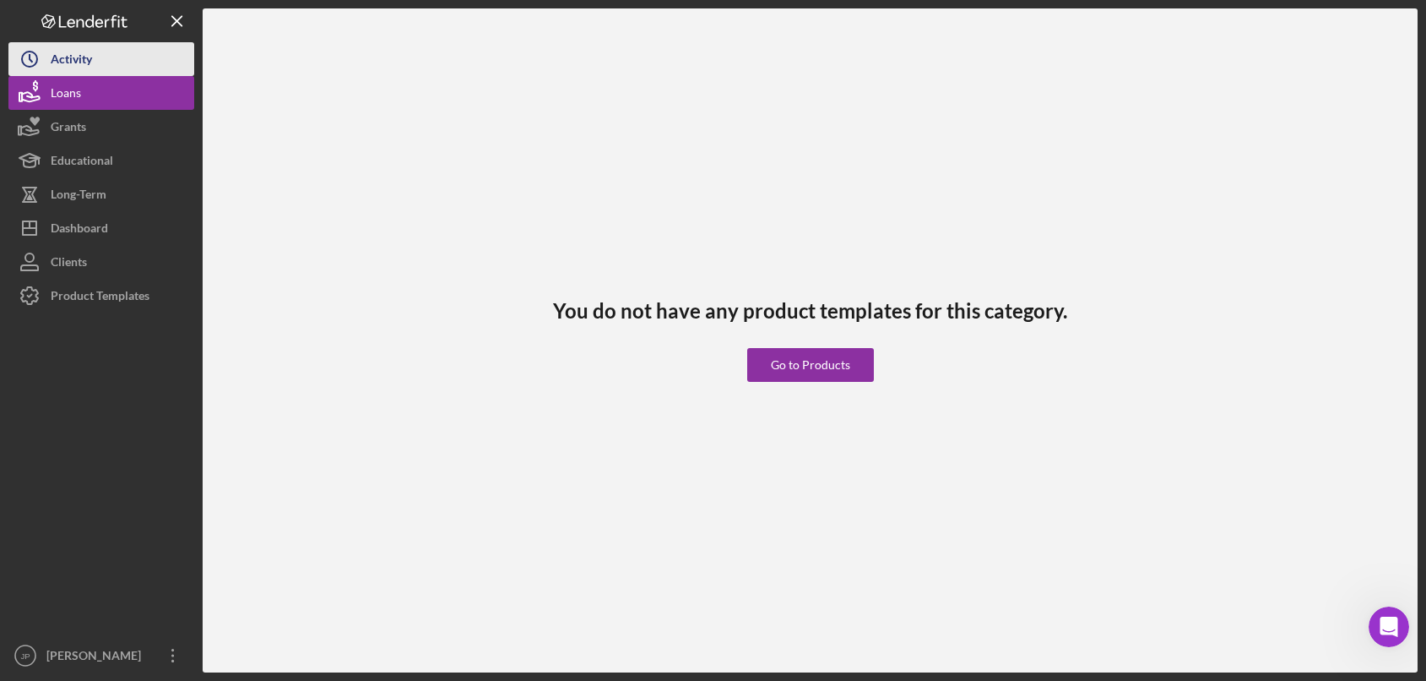
click at [103, 64] on button "Icon/History Activity" at bounding box center [101, 59] width 186 height 34
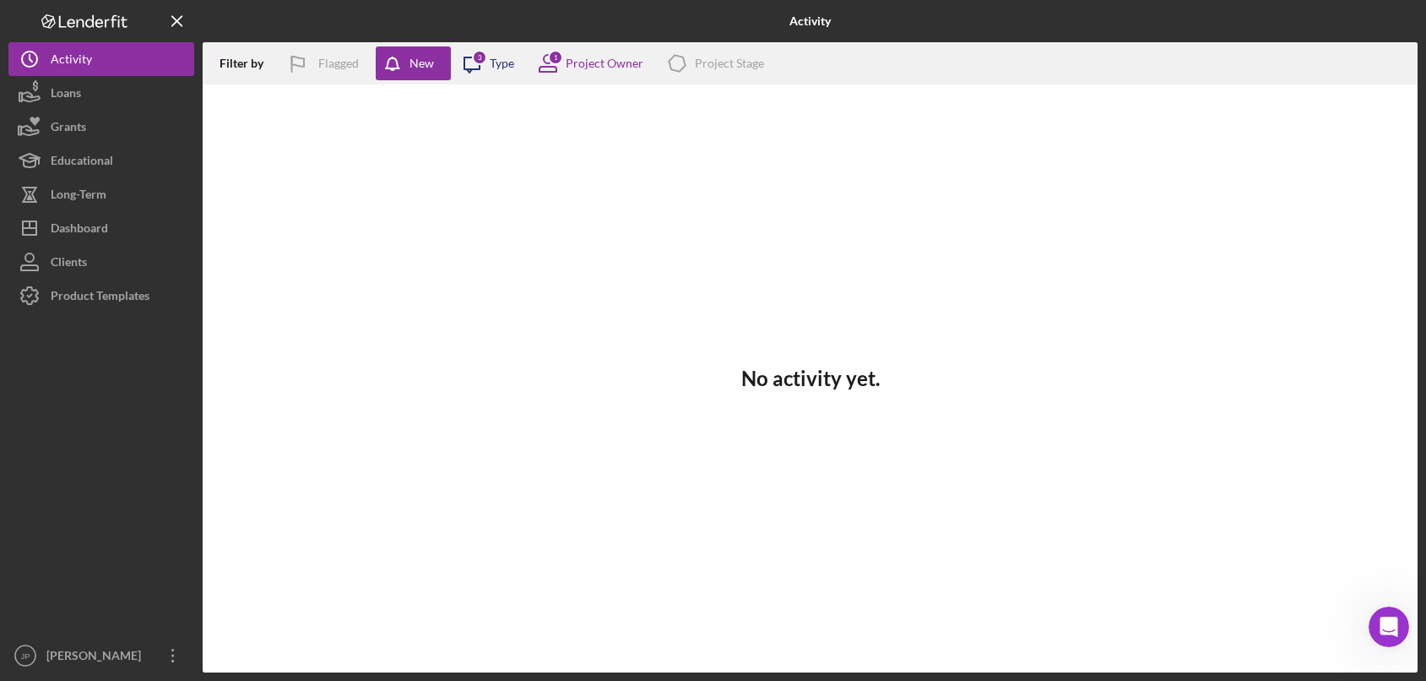
click at [497, 73] on div "Icon/Message 3 Type" at bounding box center [482, 63] width 63 height 42
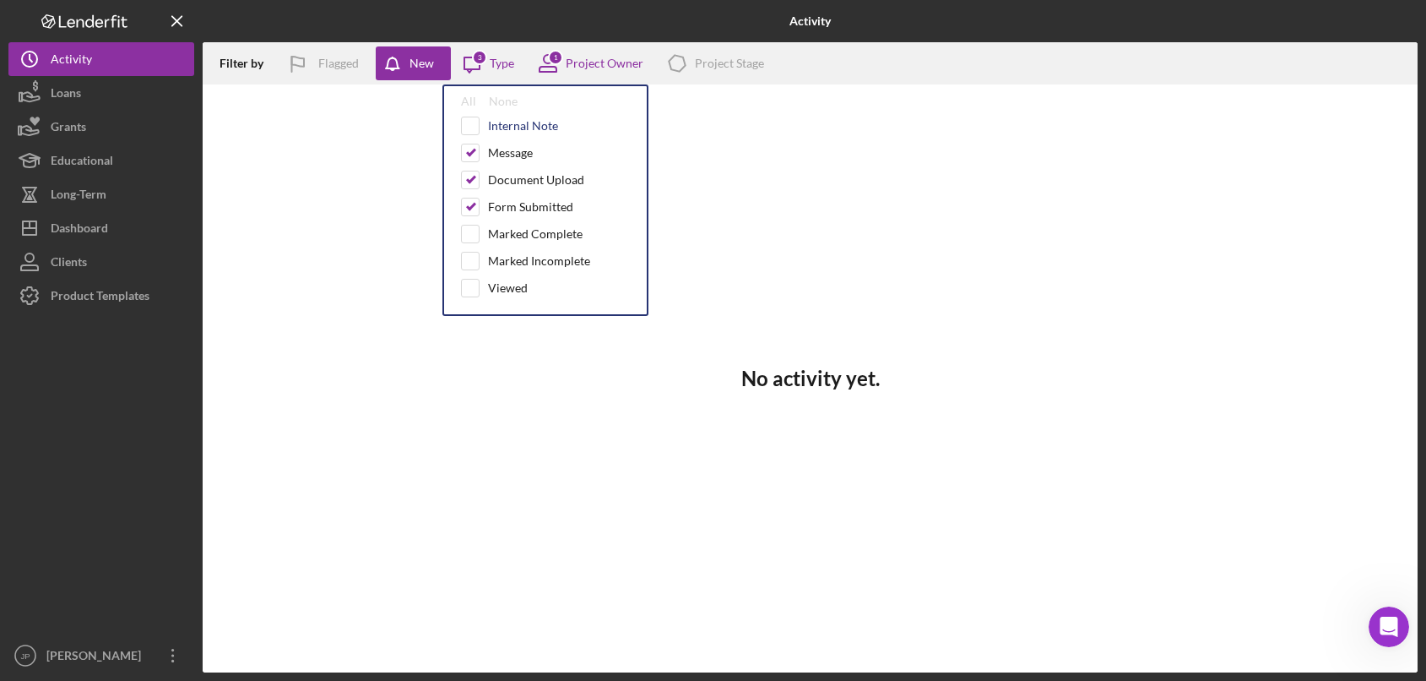
click at [520, 126] on div "Internal Note" at bounding box center [523, 126] width 70 height 14
checkbox input "true"
click at [512, 235] on div "Marked Complete" at bounding box center [535, 234] width 95 height 14
checkbox input "true"
click at [509, 261] on div "Marked Incomplete" at bounding box center [539, 261] width 102 height 14
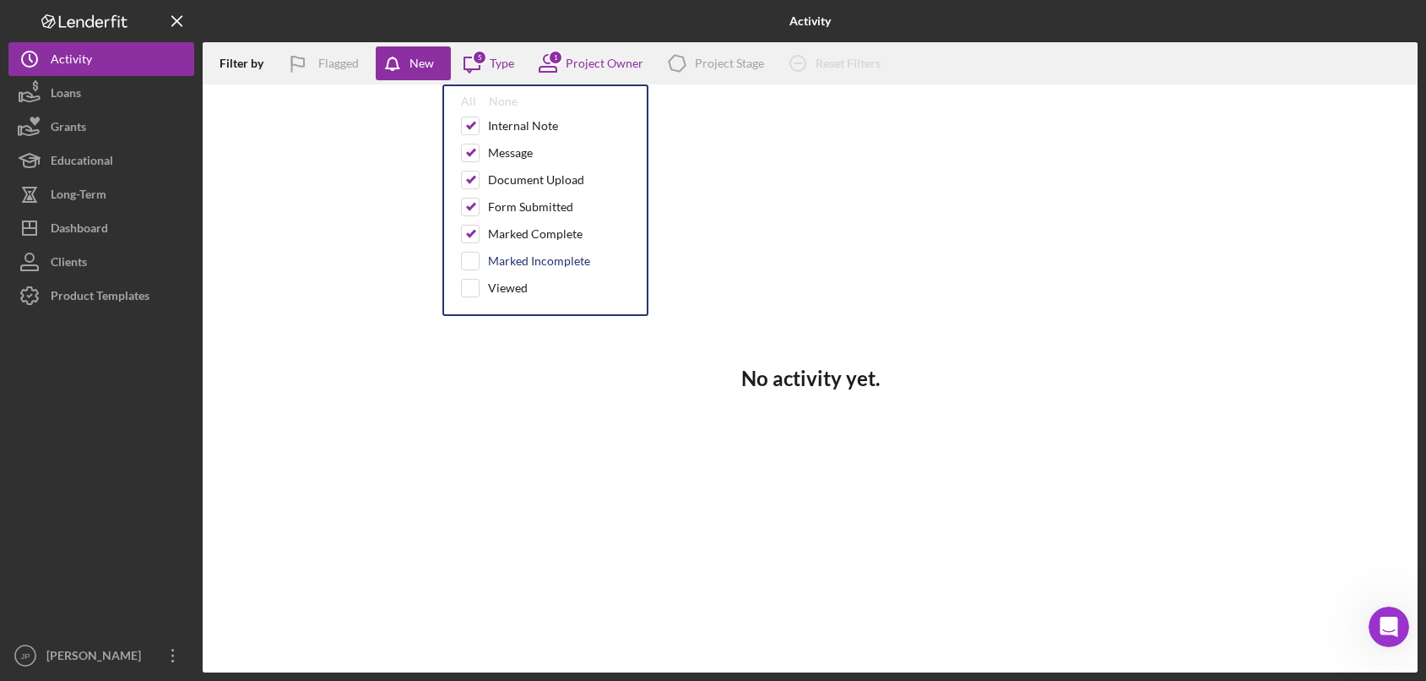
checkbox input "true"
click at [504, 291] on div "Viewed" at bounding box center [508, 288] width 40 height 14
click at [505, 287] on div "Viewed" at bounding box center [508, 288] width 40 height 14
checkbox input "false"
click at [508, 267] on div "Marked Incomplete" at bounding box center [539, 261] width 102 height 14
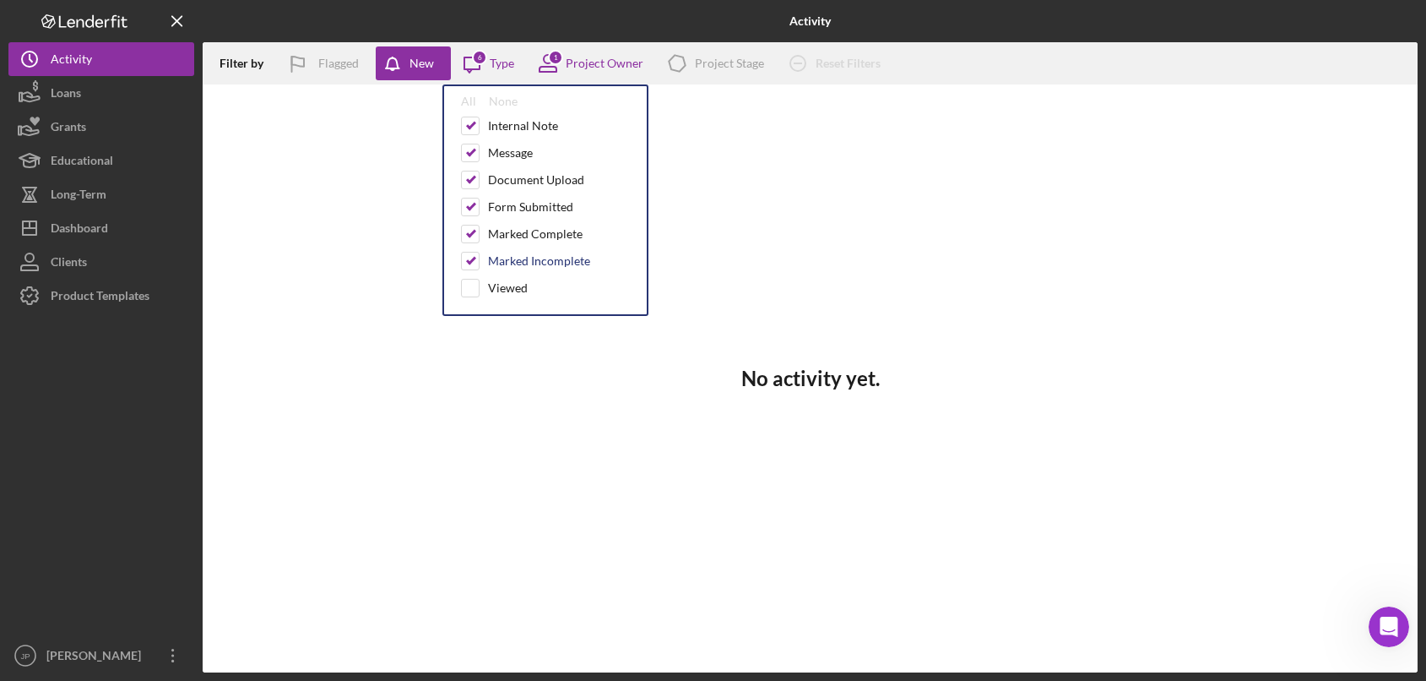
checkbox input "false"
click at [508, 239] on div "Marked Complete" at bounding box center [535, 234] width 95 height 14
checkbox input "false"
click at [508, 125] on div "Internal Note" at bounding box center [523, 126] width 70 height 14
checkbox input "false"
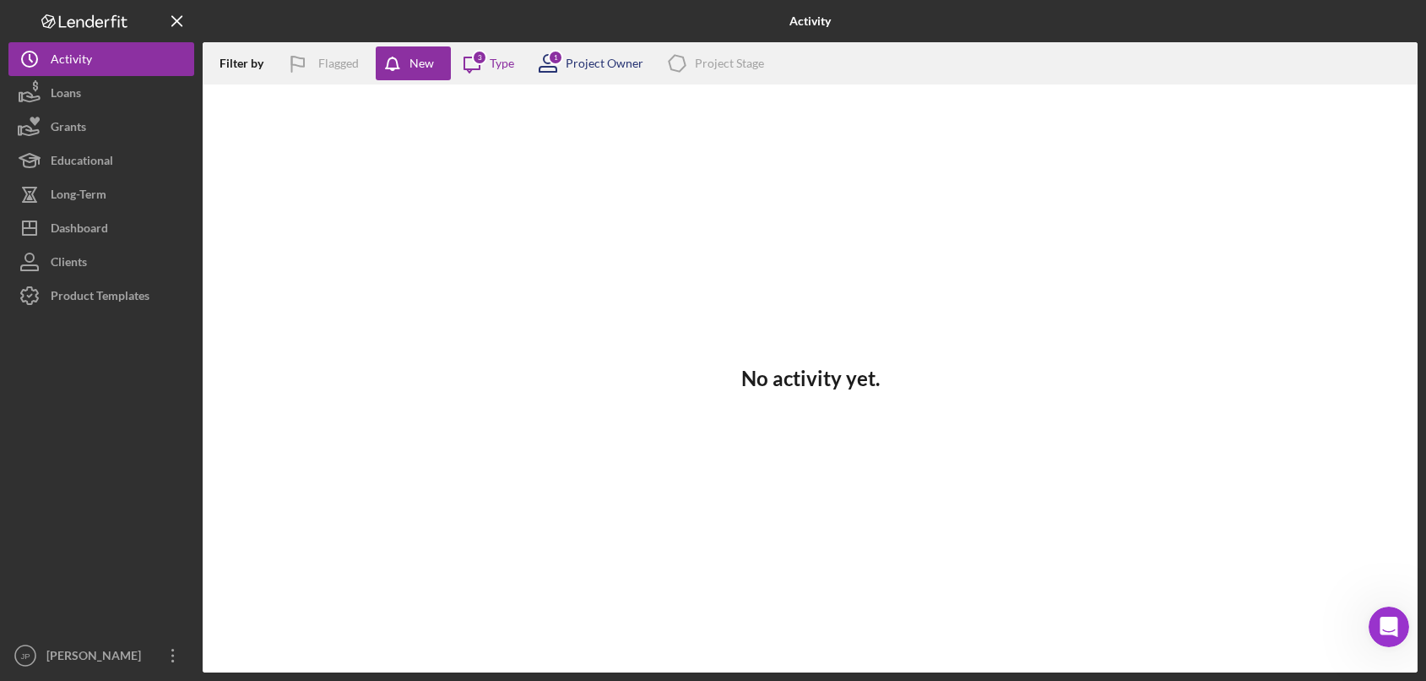
click at [597, 58] on div "Project Owner" at bounding box center [605, 64] width 78 height 14
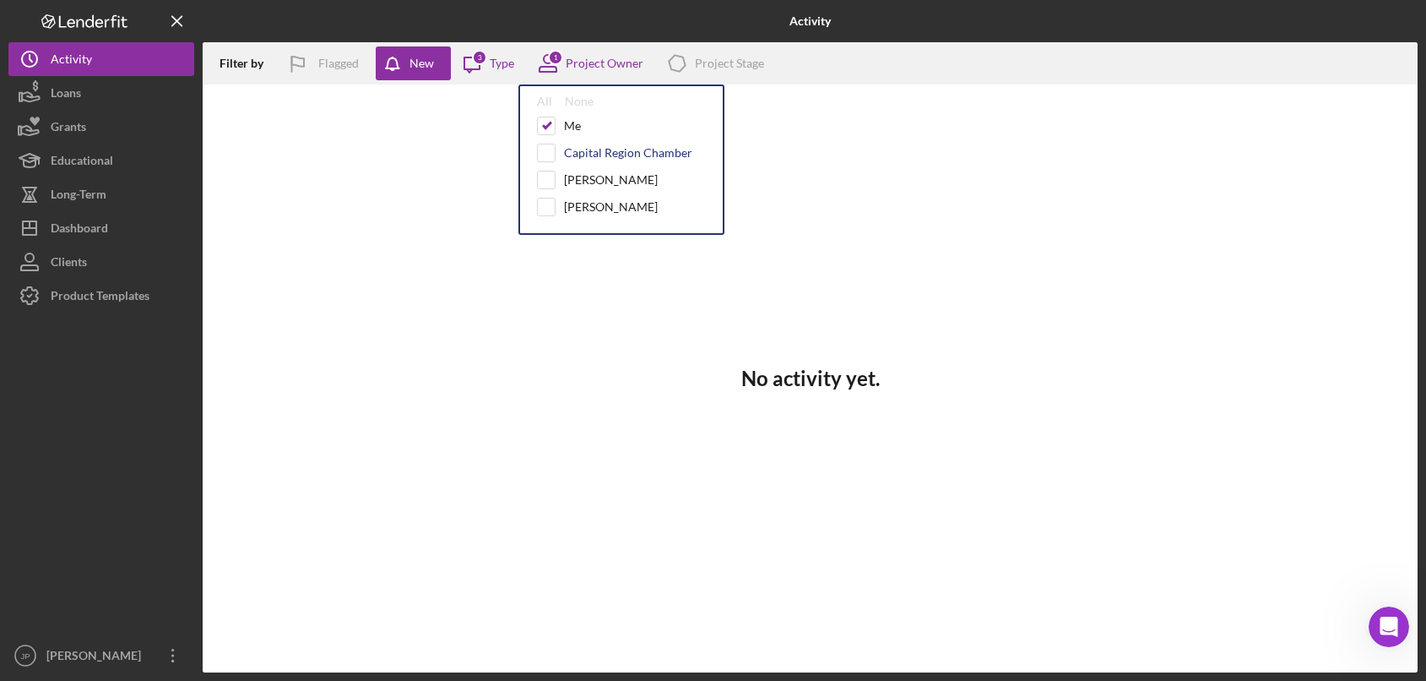
click at [608, 154] on div "Capital Region Chamber" at bounding box center [628, 153] width 128 height 14
checkbox input "true"
click at [568, 127] on div "Me" at bounding box center [572, 126] width 17 height 14
checkbox input "false"
click at [586, 177] on div "[PERSON_NAME]" at bounding box center [611, 180] width 94 height 14
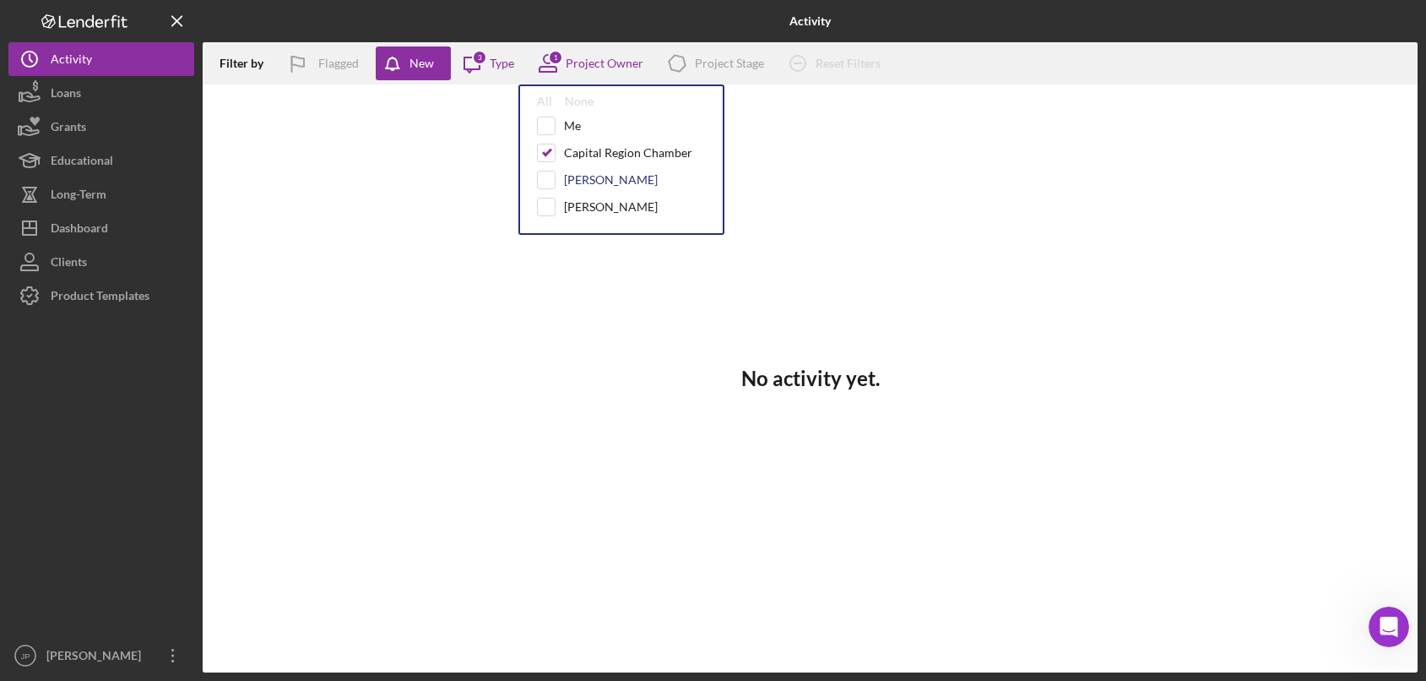
checkbox input "true"
click at [591, 205] on div "[PERSON_NAME]" at bounding box center [611, 207] width 94 height 14
checkbox input "true"
click at [860, 202] on div "No activity yet." at bounding box center [810, 378] width 1215 height 588
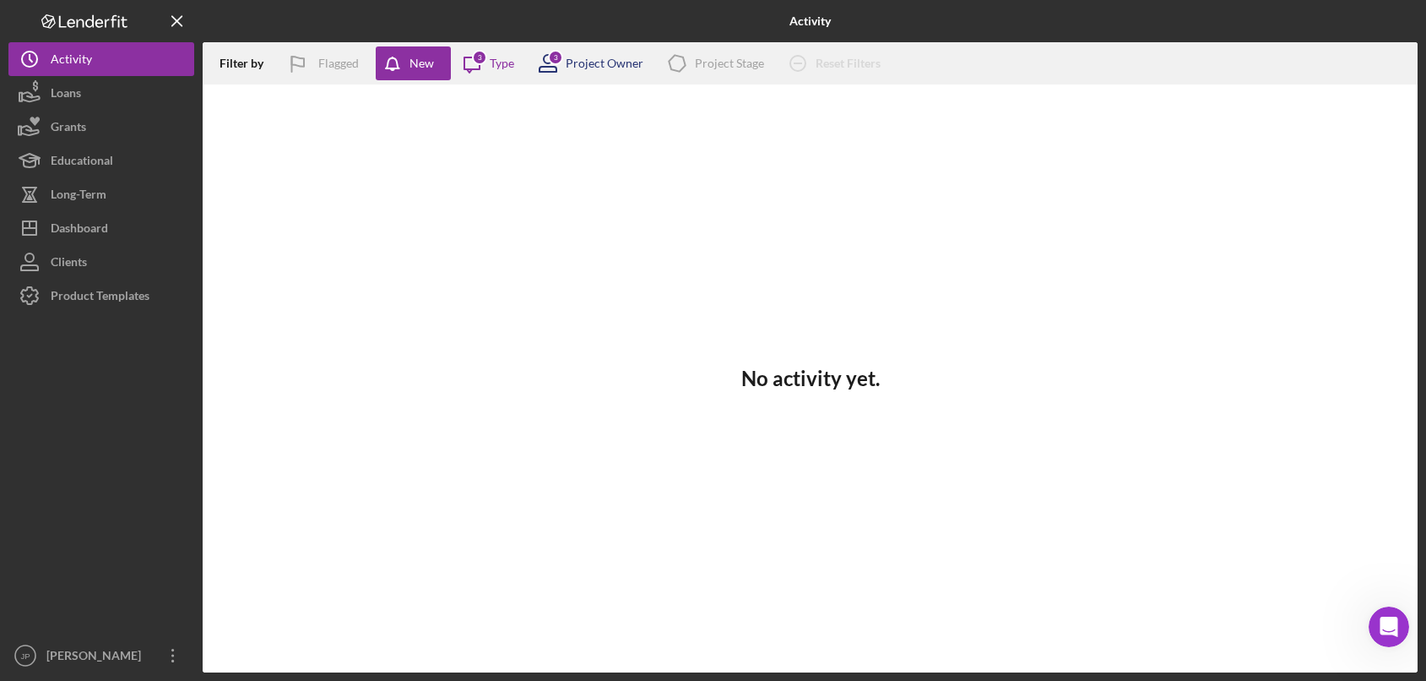
click at [600, 65] on div "Project Owner" at bounding box center [605, 64] width 78 height 14
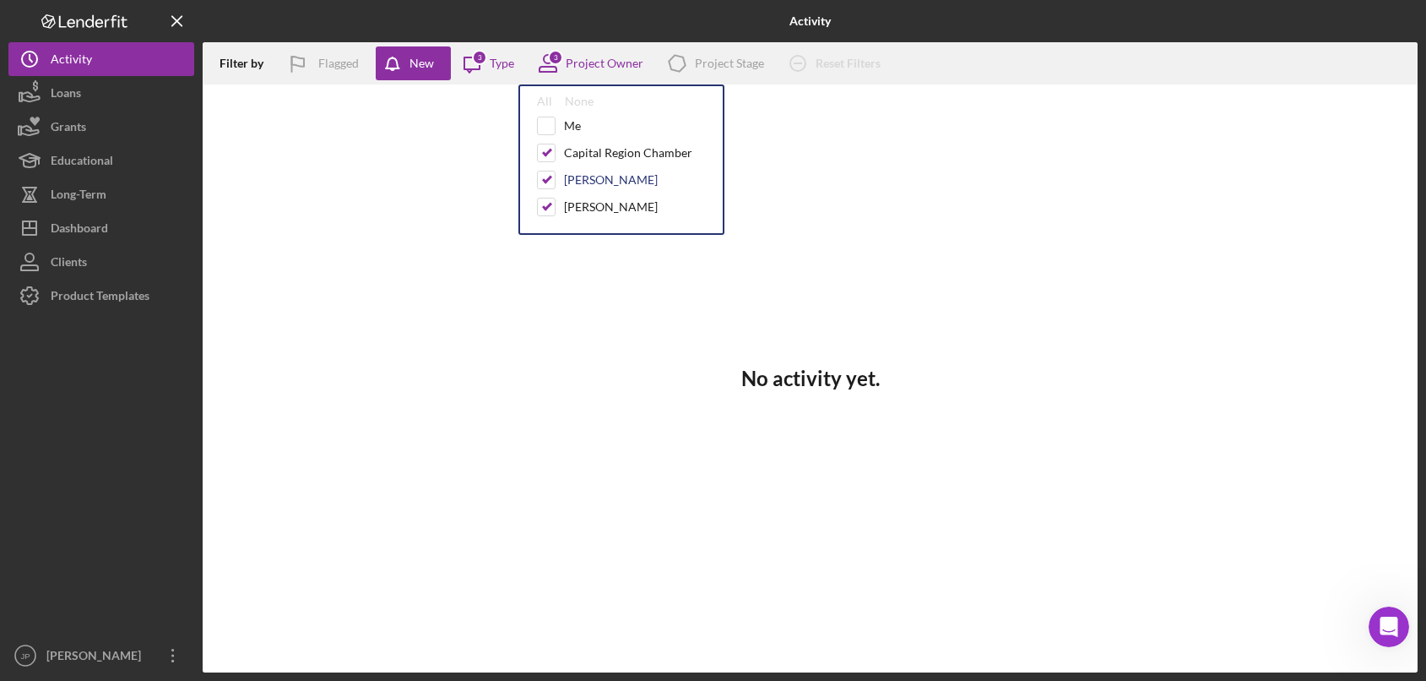
click at [587, 177] on div "[PERSON_NAME]" at bounding box center [611, 180] width 94 height 14
checkbox input "false"
click at [586, 205] on div "[PERSON_NAME]" at bounding box center [611, 207] width 94 height 14
checkbox input "false"
click at [567, 124] on div "Me" at bounding box center [572, 126] width 17 height 14
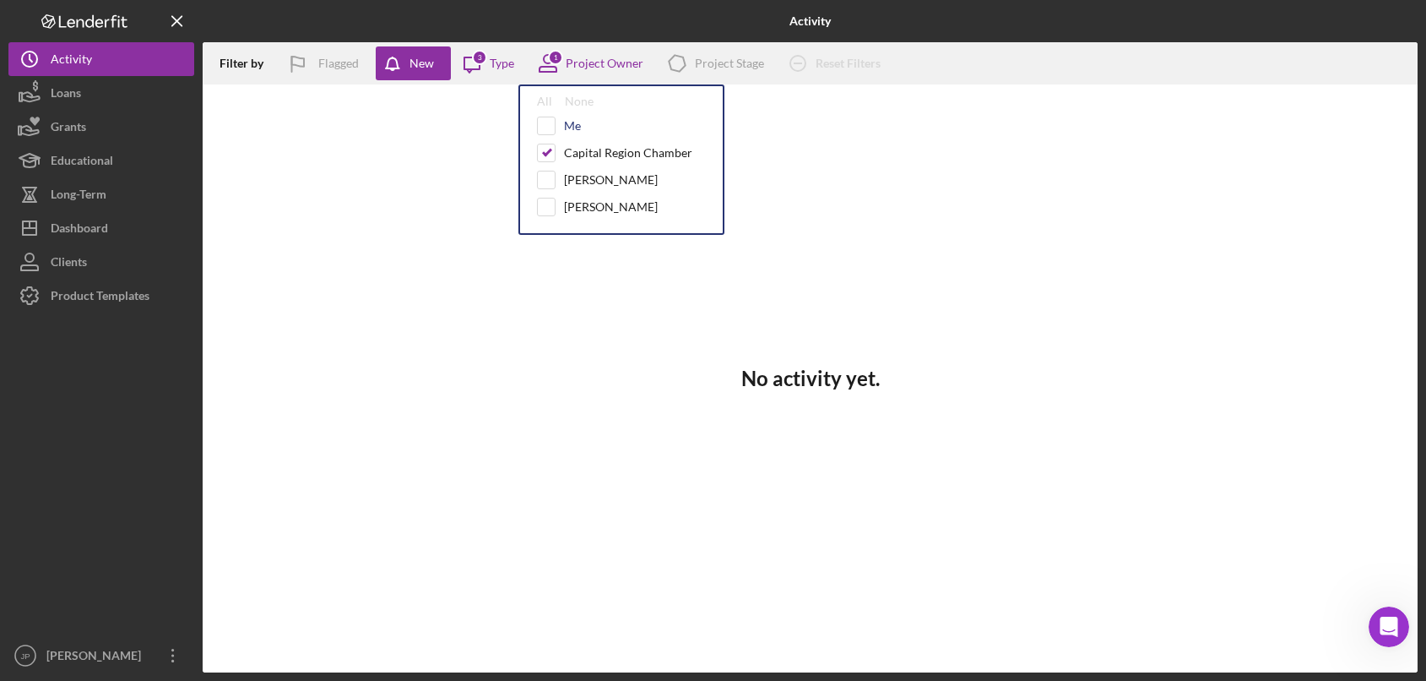
checkbox input "true"
click at [585, 154] on div "Capital Region Chamber" at bounding box center [628, 153] width 128 height 14
checkbox input "false"
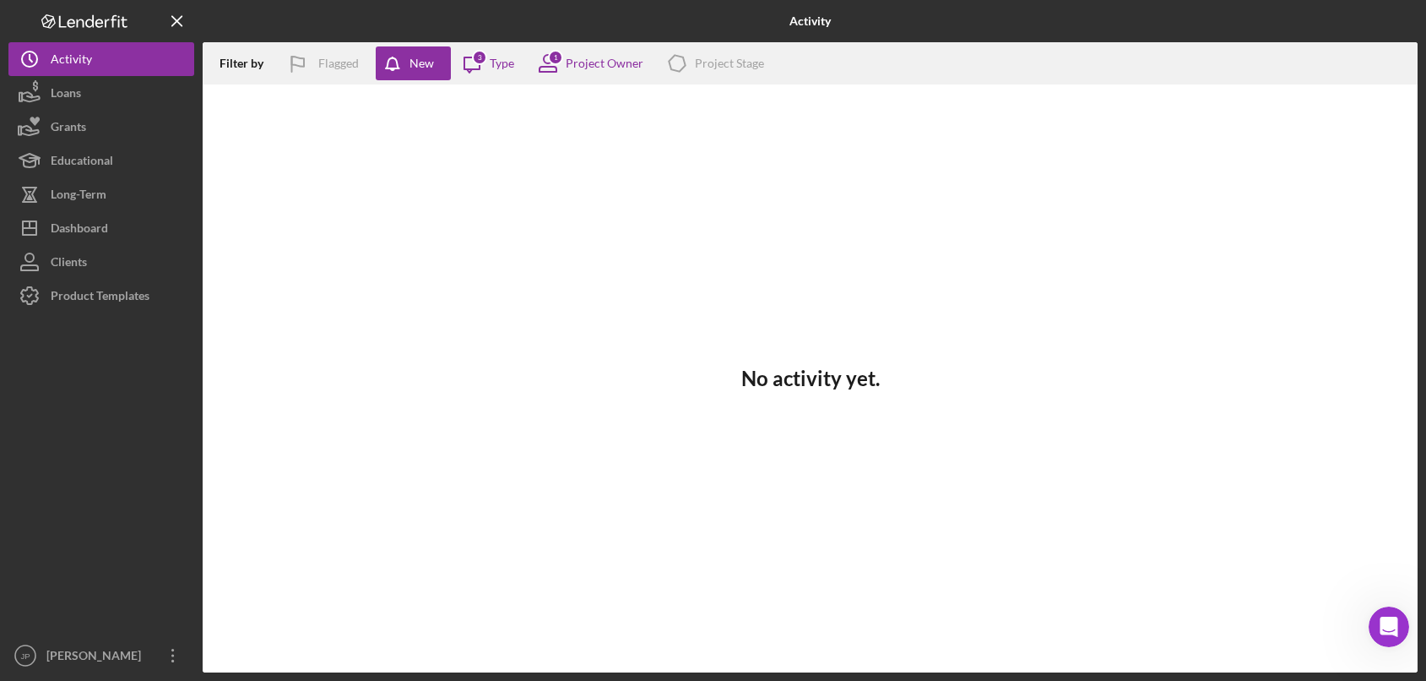
click at [875, 186] on div "No activity yet." at bounding box center [810, 378] width 1215 height 588
click at [886, 208] on div "No activity yet." at bounding box center [810, 378] width 1215 height 588
click at [1031, 211] on div "No activity yet." at bounding box center [810, 378] width 1215 height 588
click at [1031, 210] on div "No activity yet." at bounding box center [810, 378] width 1215 height 588
click at [1031, 209] on div "No activity yet." at bounding box center [810, 378] width 1215 height 588
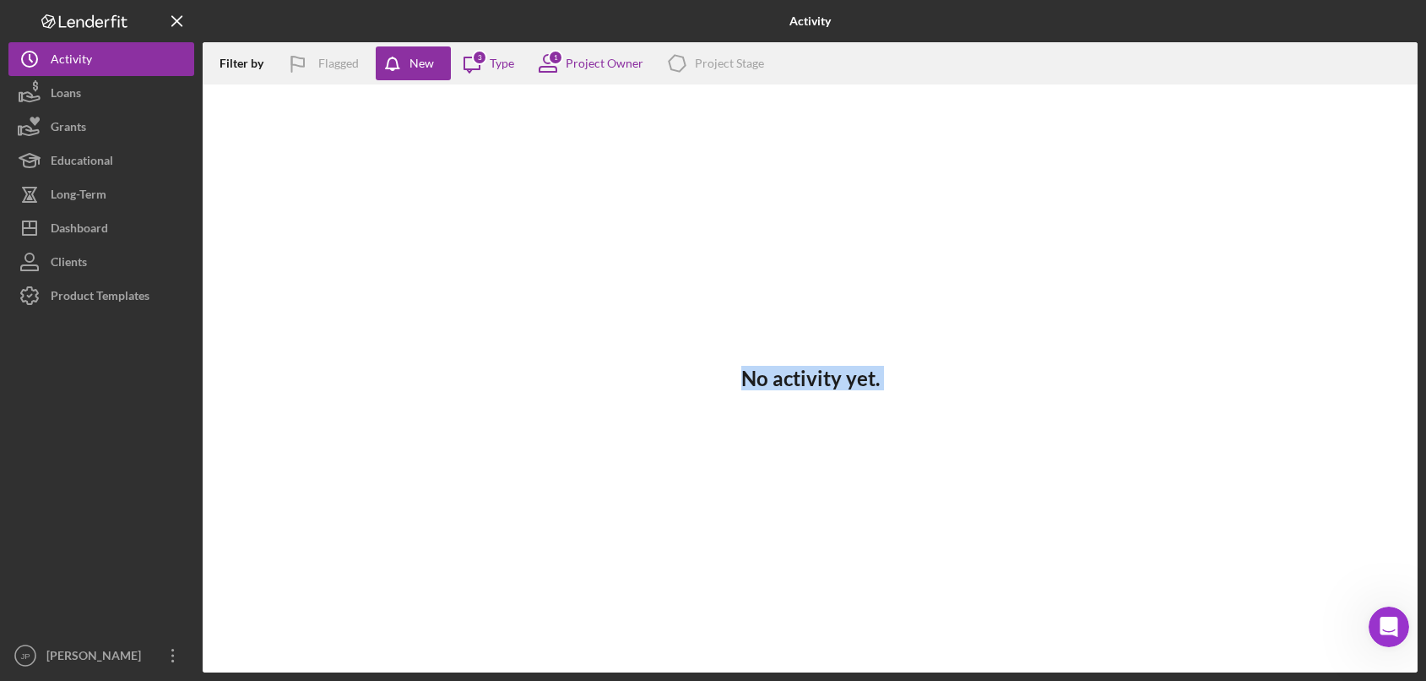
click at [1032, 209] on div "No activity yet." at bounding box center [810, 378] width 1215 height 588
click at [997, 193] on div "No activity yet." at bounding box center [810, 378] width 1215 height 588
click at [169, 654] on icon "Icon/Overflow" at bounding box center [173, 655] width 42 height 42
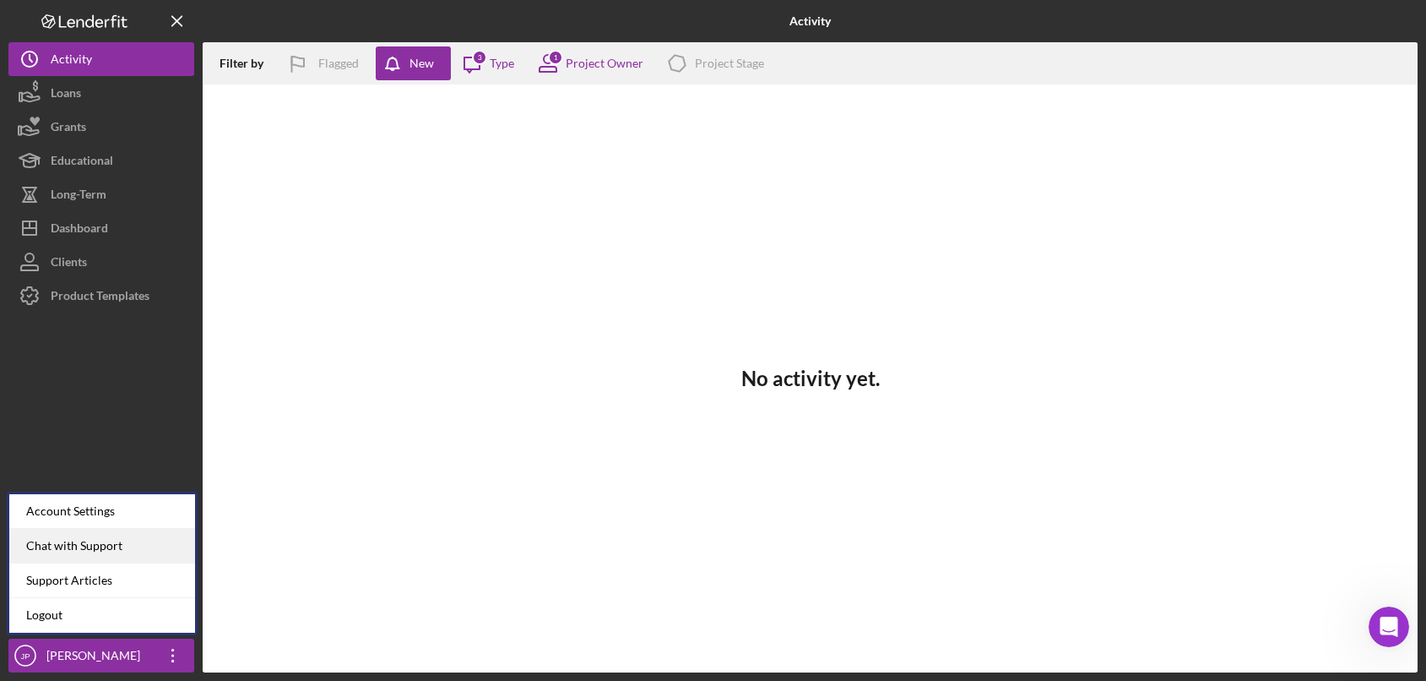
click at [130, 543] on div "Chat with Support" at bounding box center [102, 546] width 186 height 35
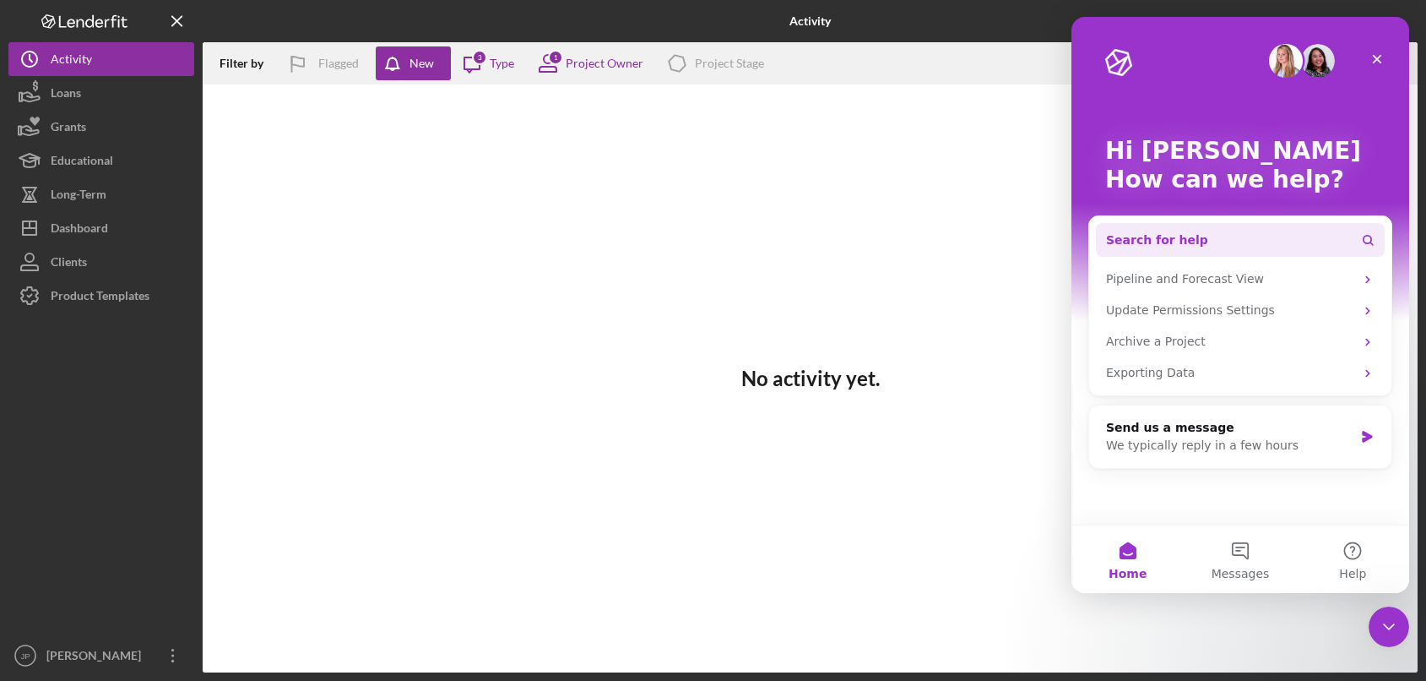
click at [1194, 236] on button "Search for help" at bounding box center [1240, 240] width 289 height 34
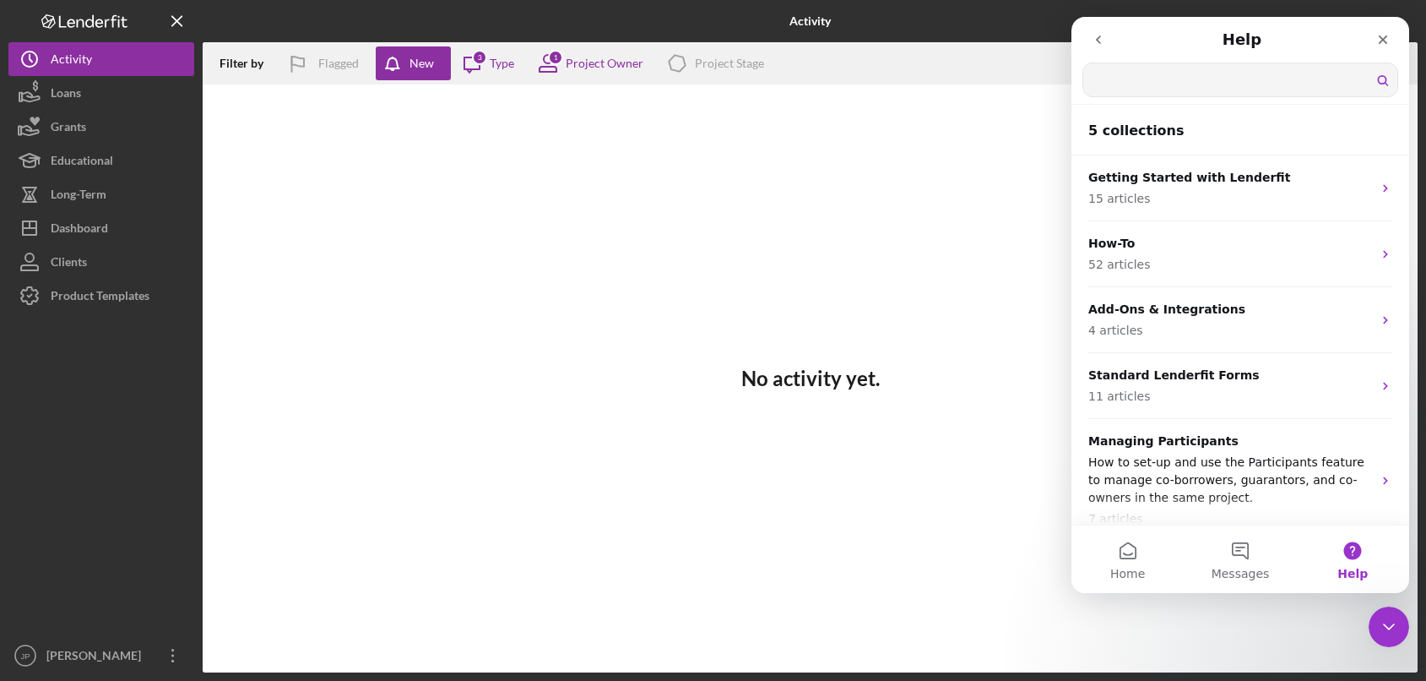
click at [1135, 71] on input "Search for help" at bounding box center [1241, 79] width 314 height 33
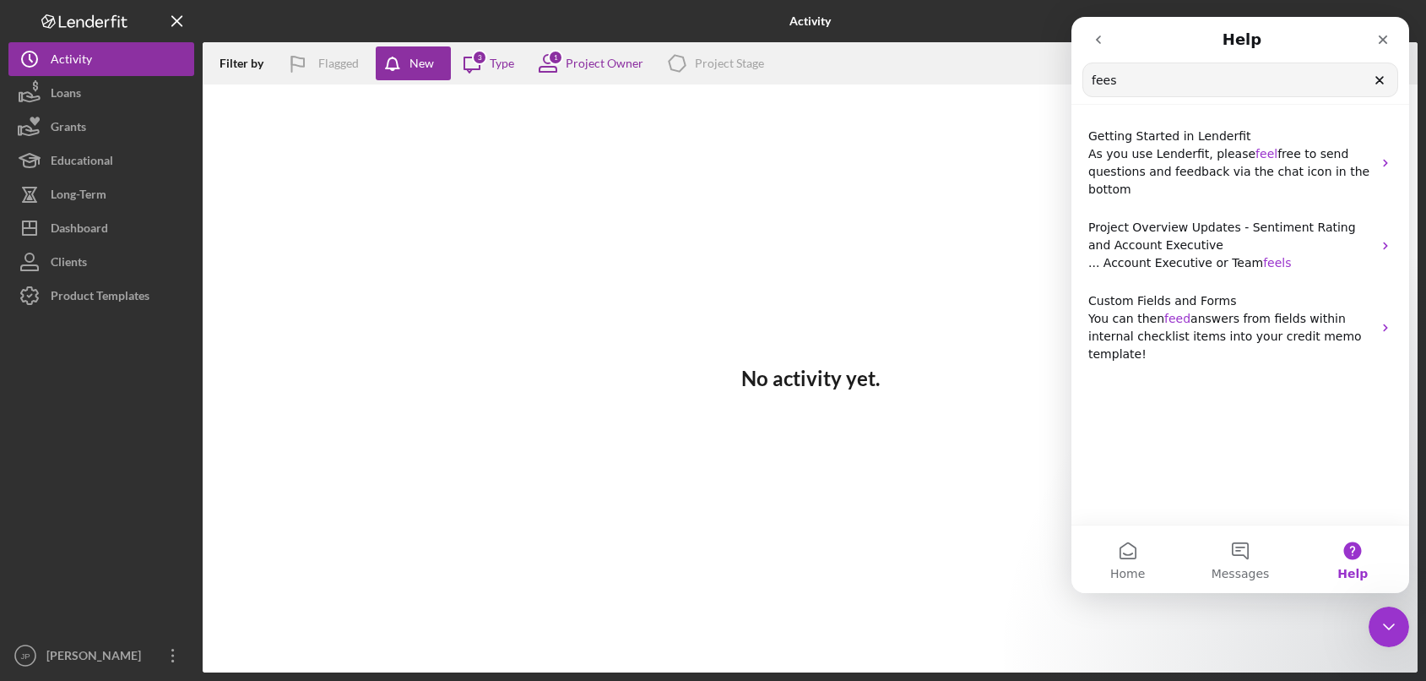
click at [1152, 90] on input "fees" at bounding box center [1241, 79] width 314 height 33
type input "fee"
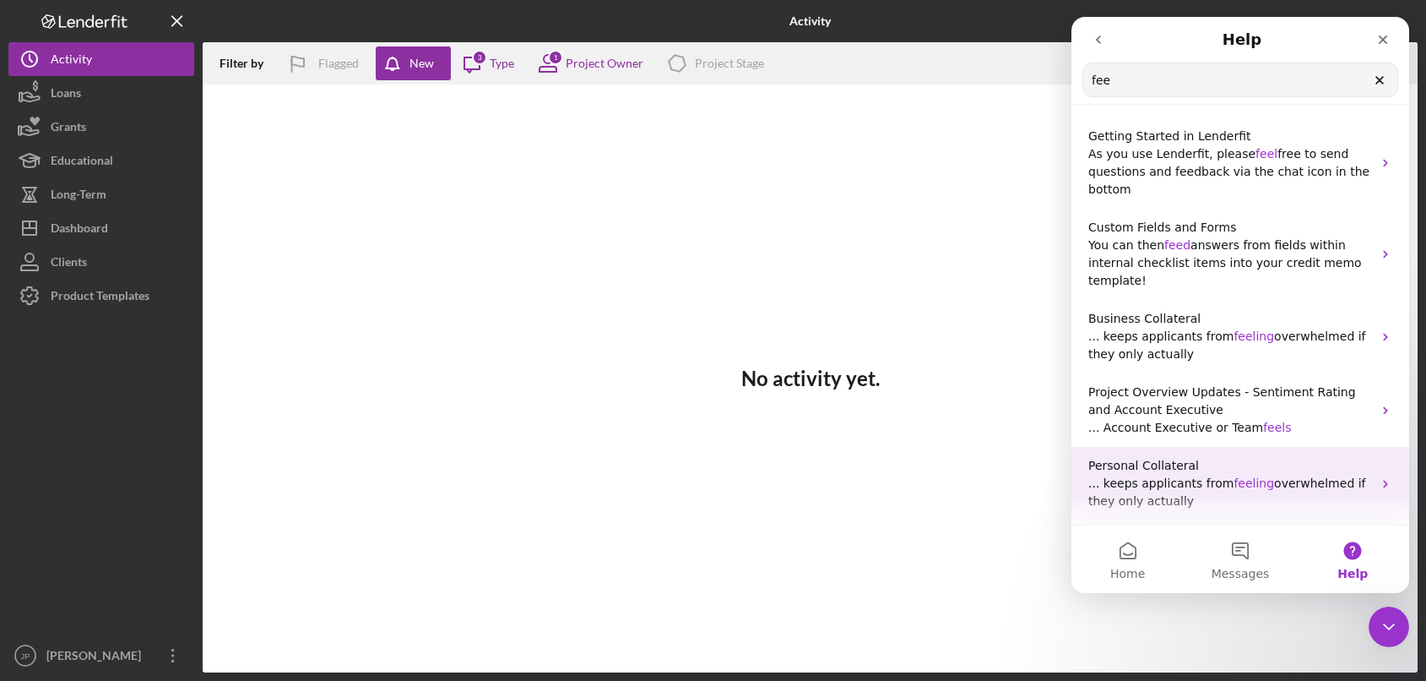
click at [1279, 476] on span "overwhelmed if they only actually" at bounding box center [1228, 491] width 278 height 31
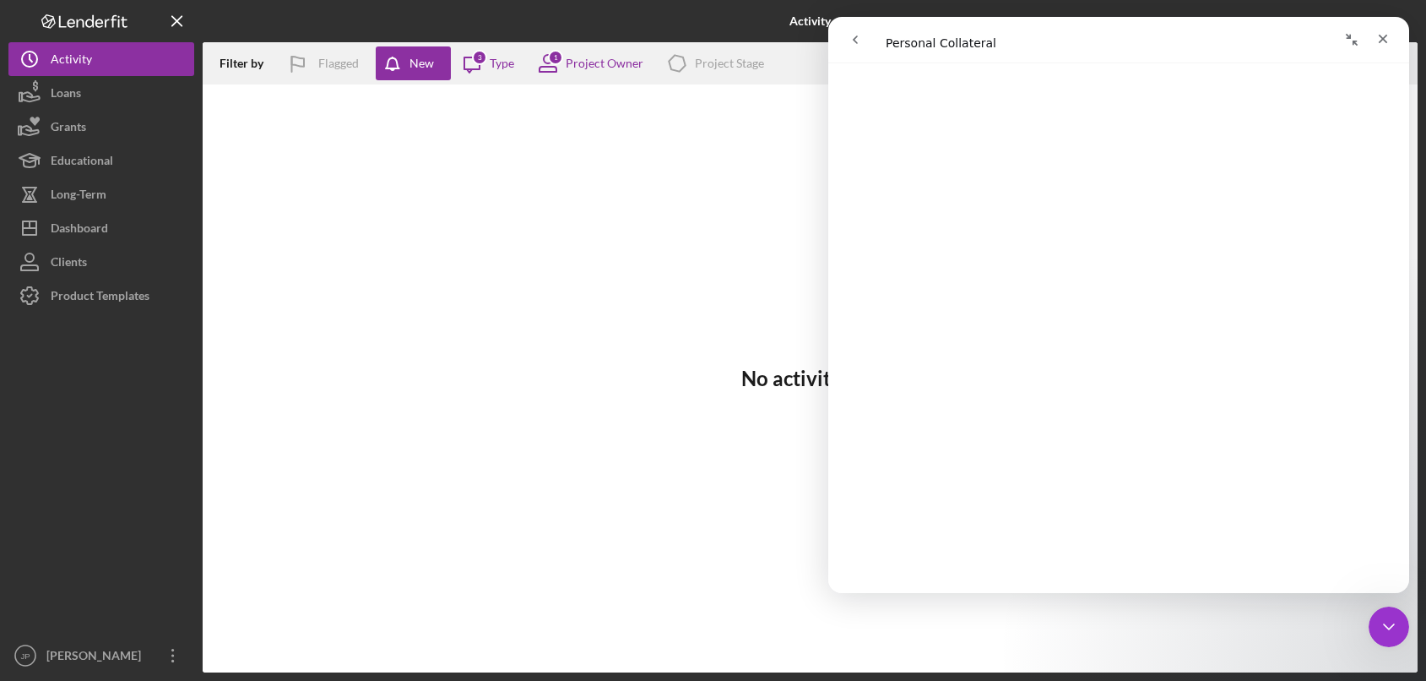
scroll to position [823, 0]
click at [1383, 42] on icon "Close" at bounding box center [1384, 39] width 14 height 14
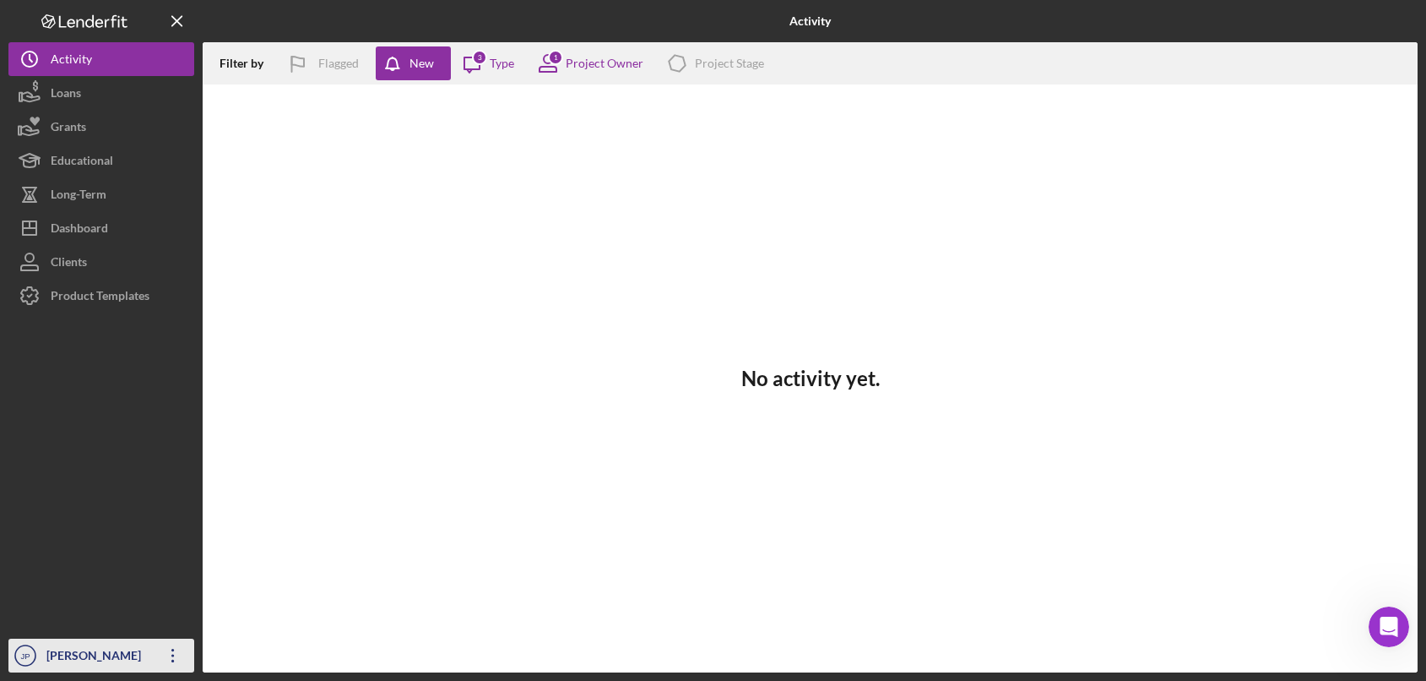
click at [86, 654] on div "[PERSON_NAME]" at bounding box center [97, 657] width 110 height 38
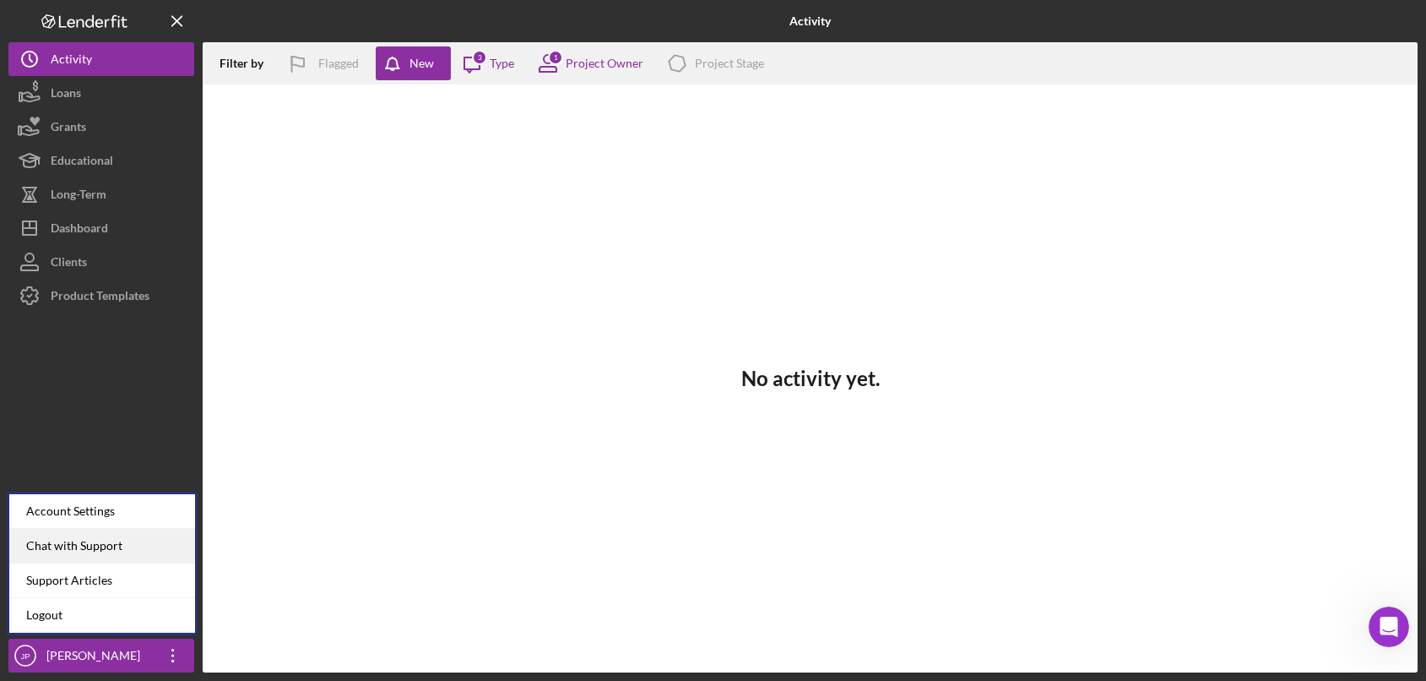
click at [104, 543] on div "Chat with Support" at bounding box center [102, 546] width 186 height 35
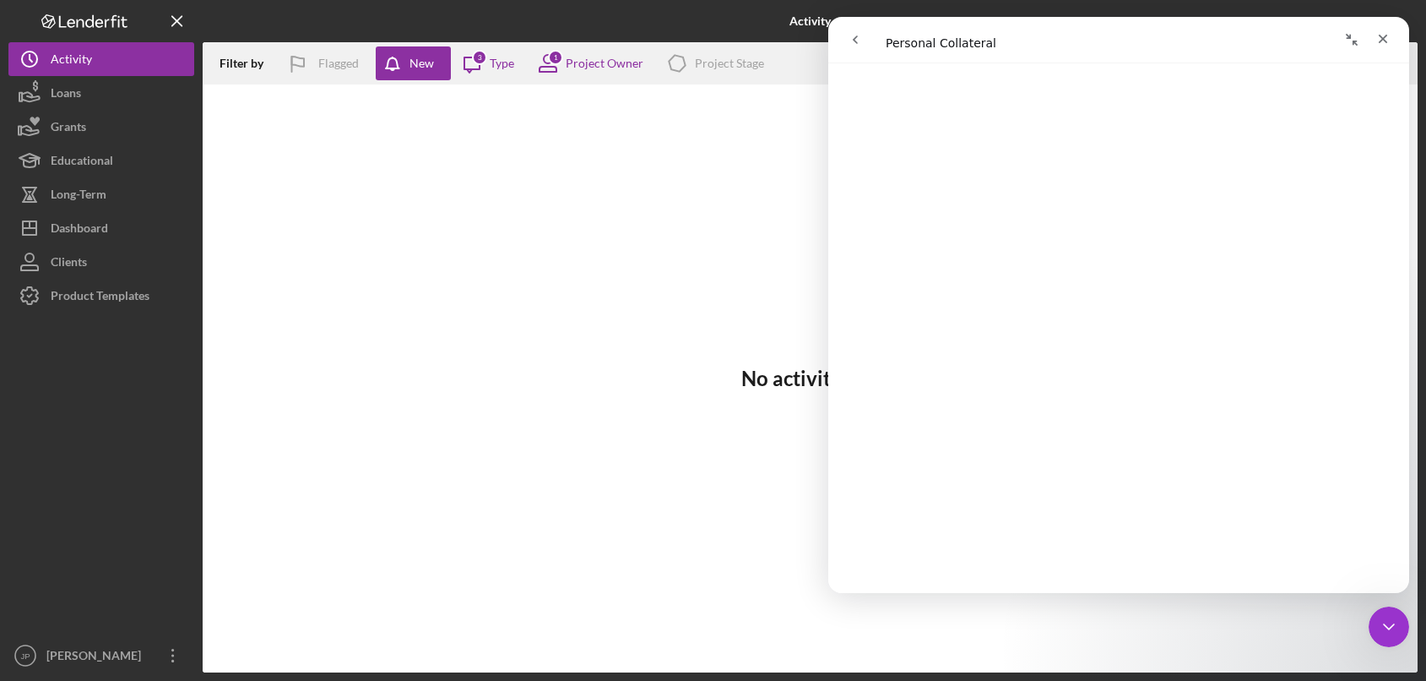
scroll to position [0, 0]
click at [852, 39] on icon "go back" at bounding box center [856, 40] width 14 height 14
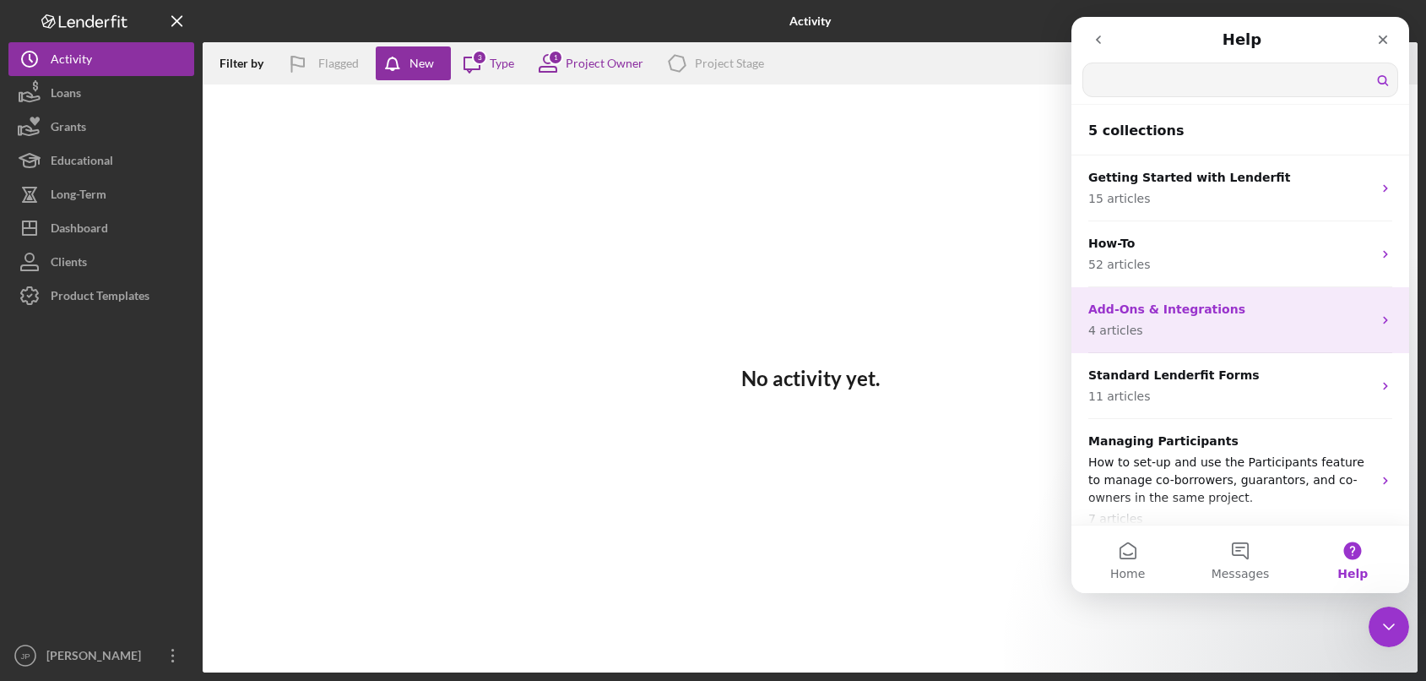
click at [1198, 312] on p "Add-Ons & Integrations" at bounding box center [1231, 310] width 284 height 18
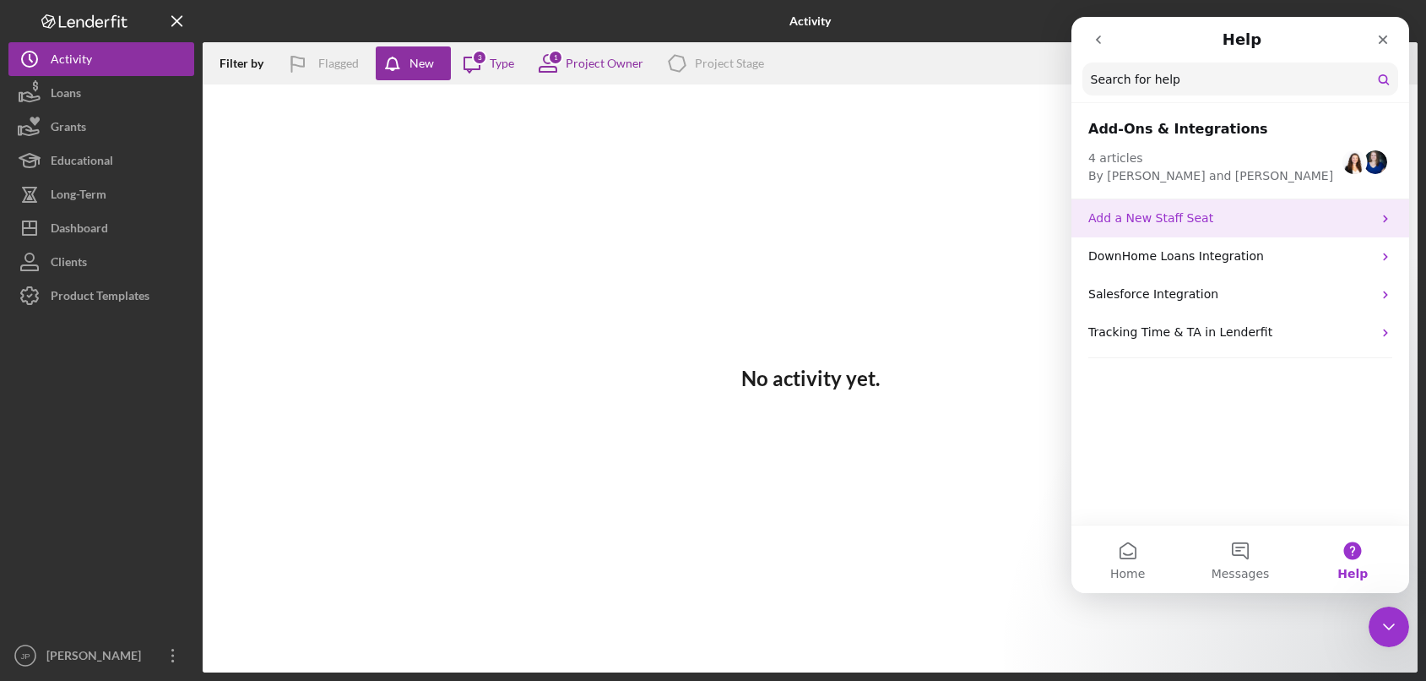
click at [1272, 225] on p "Add a New Staff Seat" at bounding box center [1231, 218] width 284 height 18
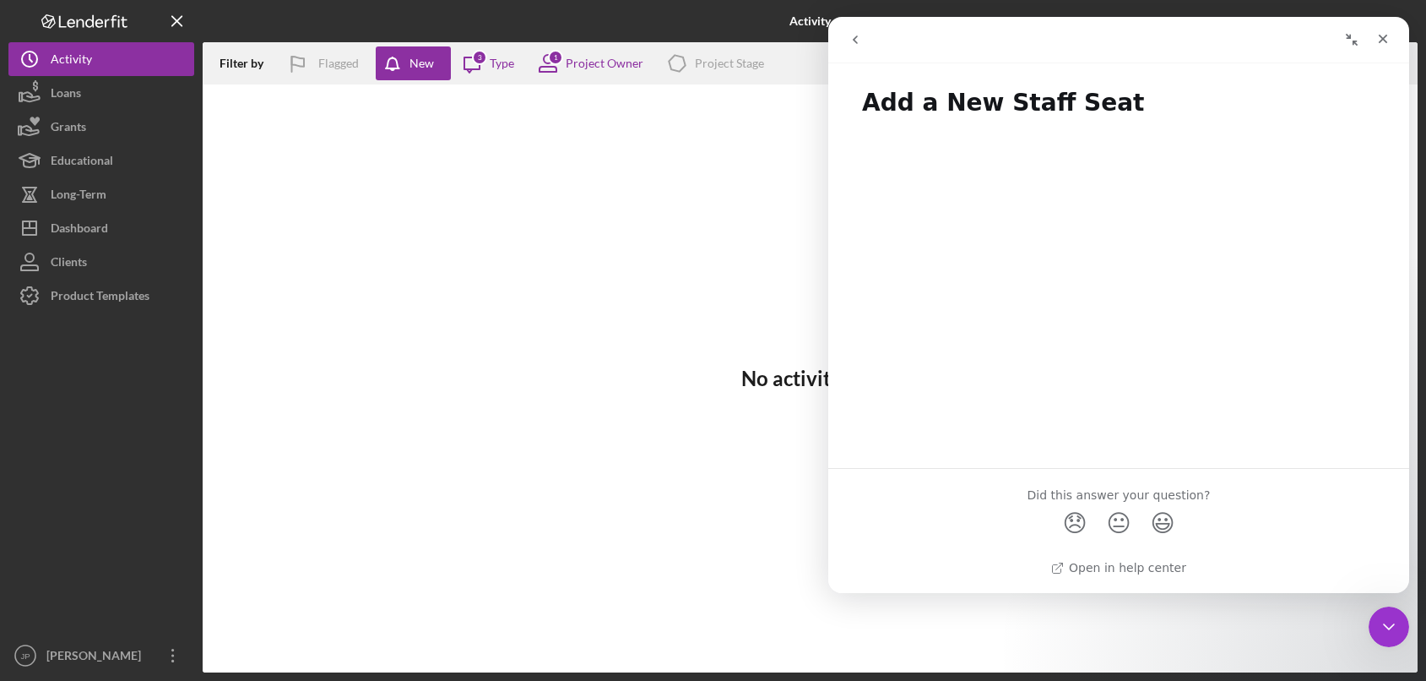
click at [852, 36] on icon "go back" at bounding box center [856, 40] width 14 height 14
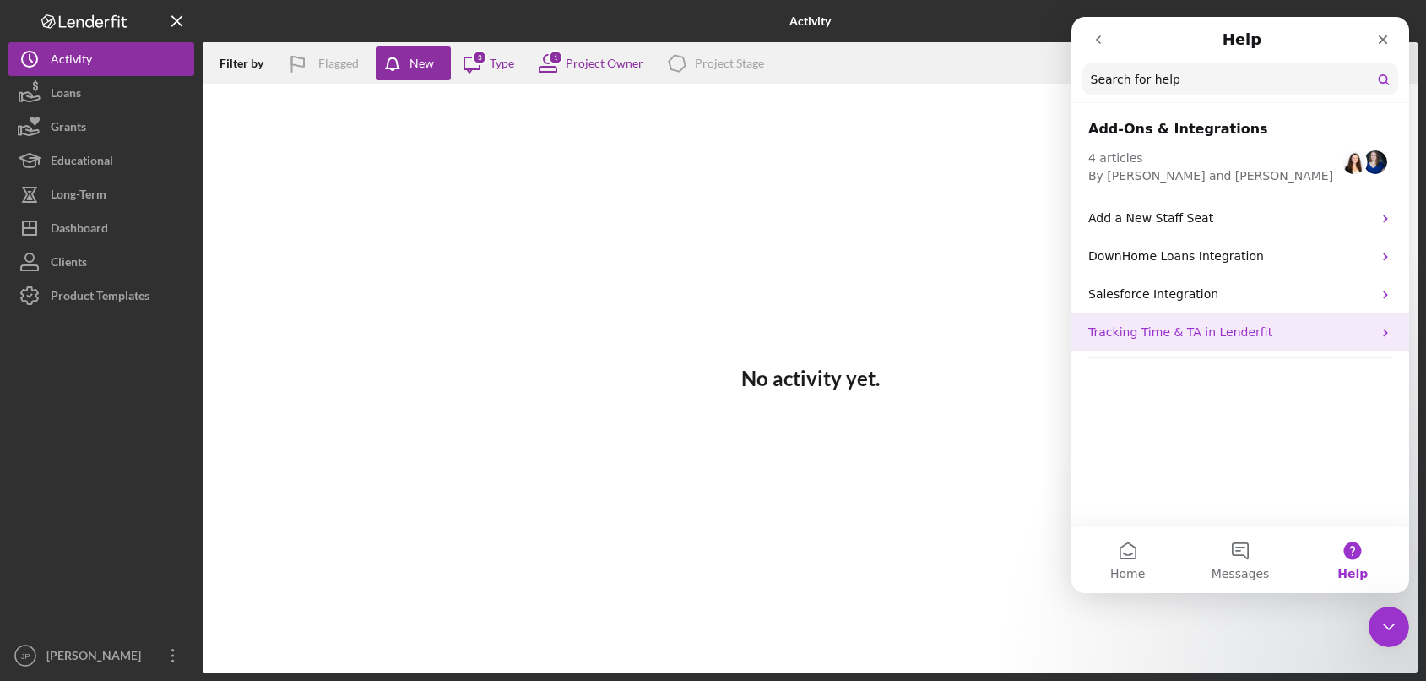
click at [1206, 333] on p "Tracking Time & TA in Lenderfit" at bounding box center [1231, 332] width 284 height 18
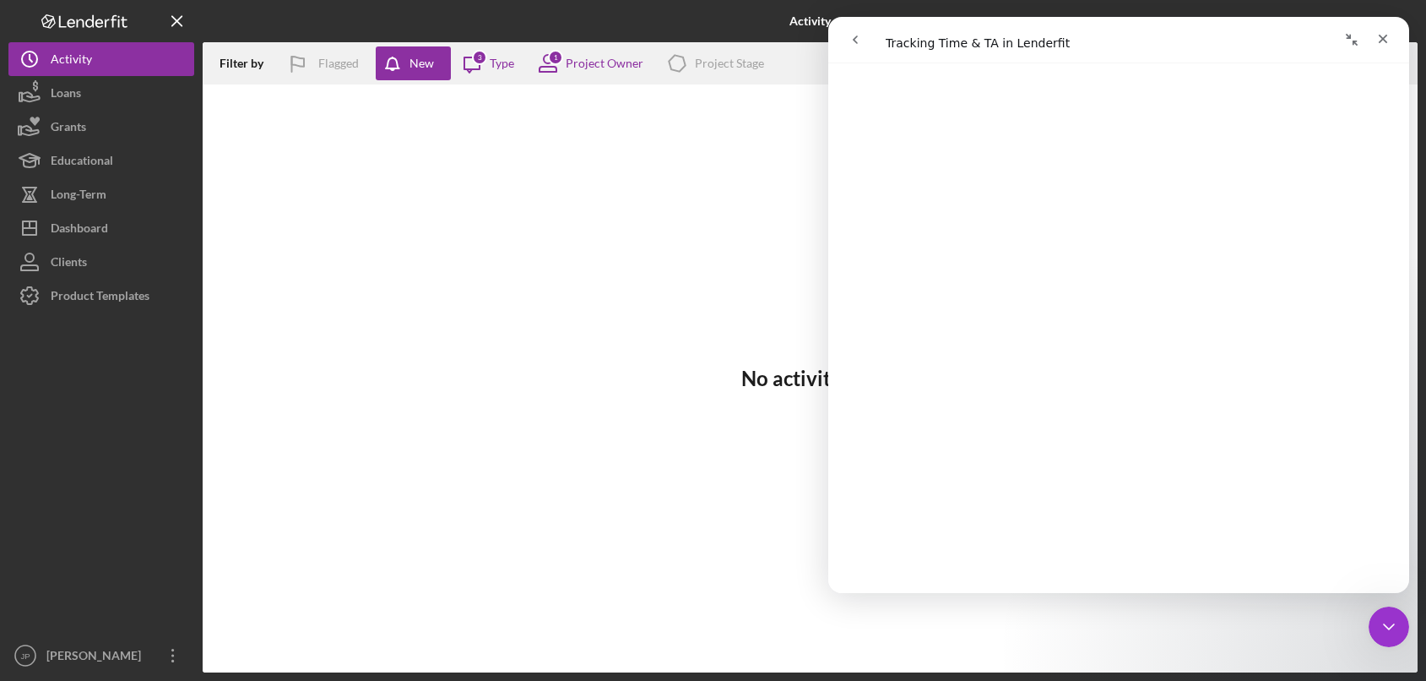
scroll to position [83, 0]
click at [855, 39] on icon "go back" at bounding box center [855, 39] width 5 height 8
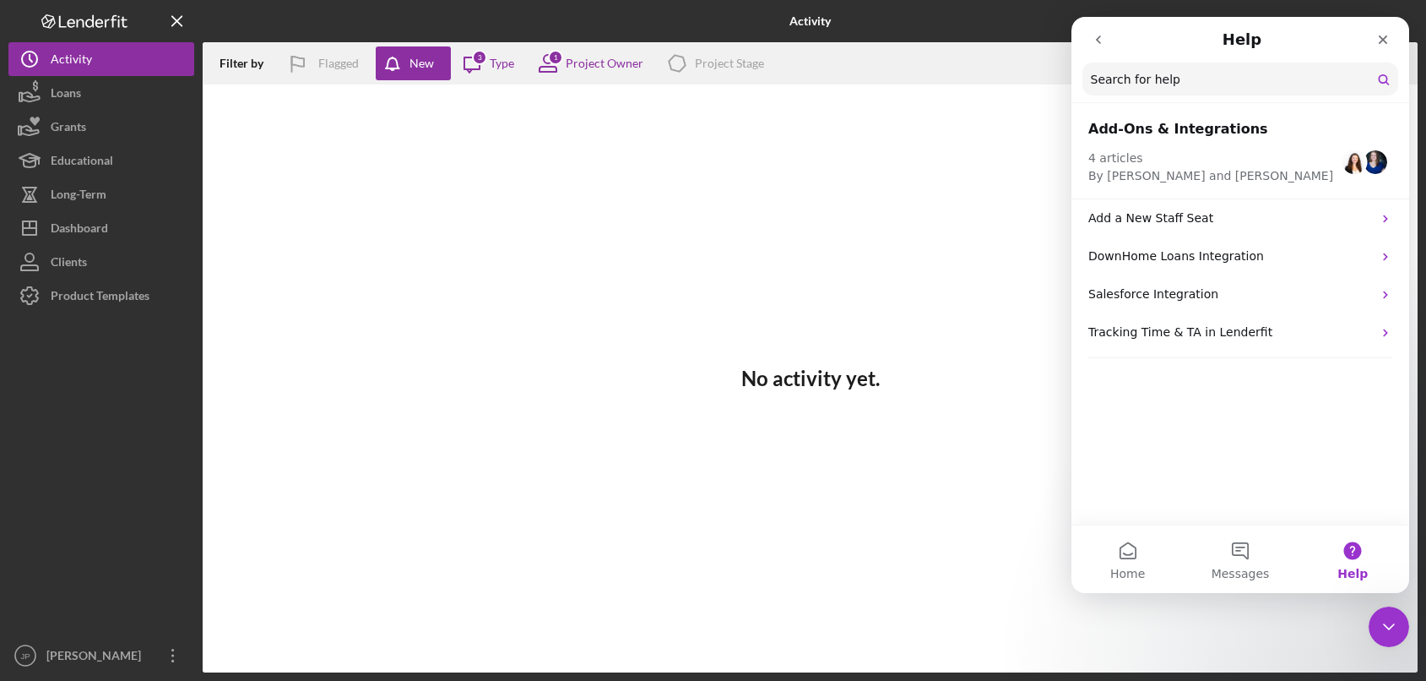
click at [1100, 44] on icon "go back" at bounding box center [1099, 40] width 14 height 14
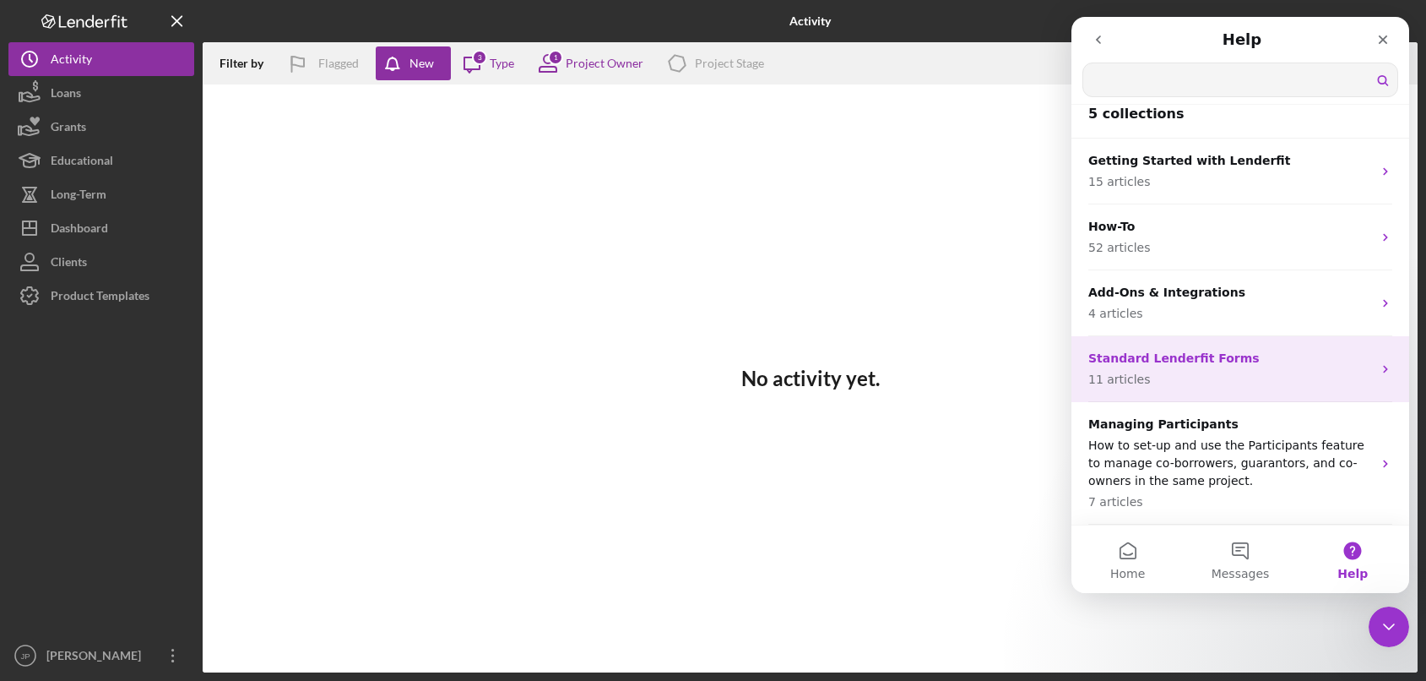
click at [1160, 378] on p "11 articles" at bounding box center [1231, 380] width 284 height 18
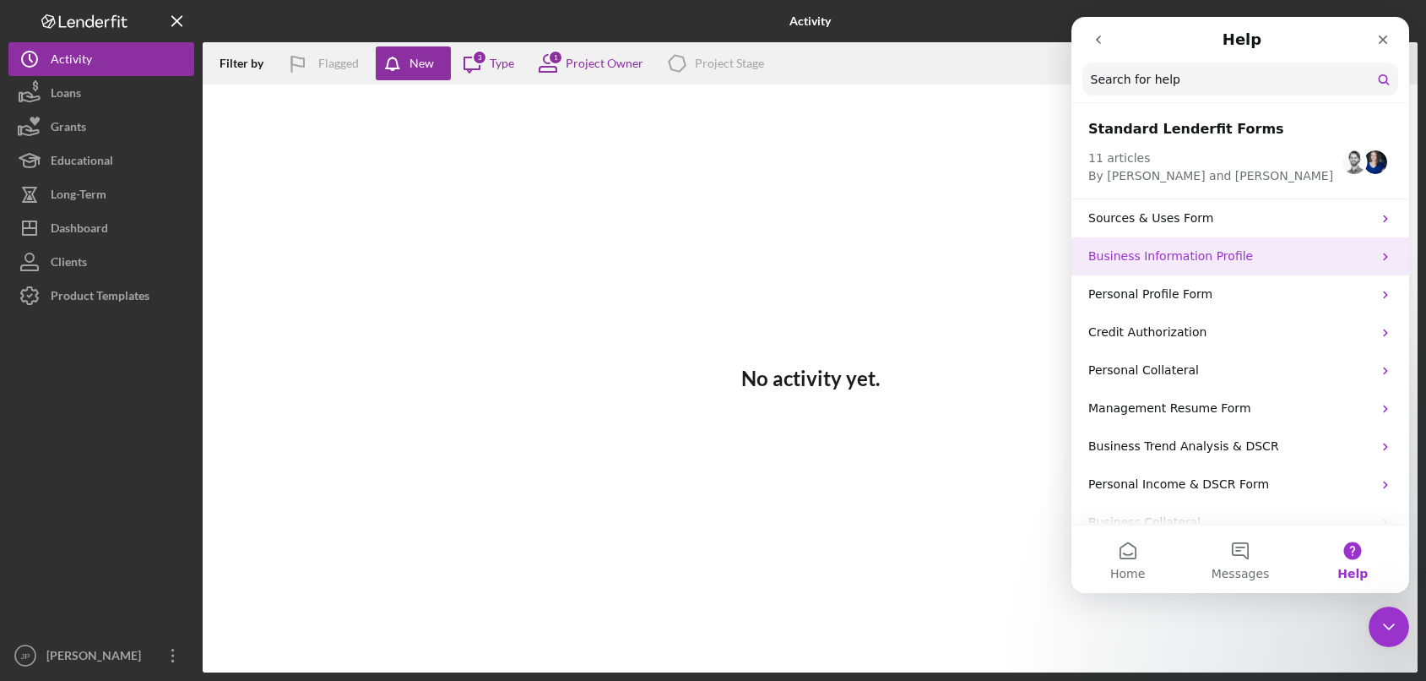
click at [1198, 261] on p "Business Information Profile" at bounding box center [1231, 256] width 284 height 18
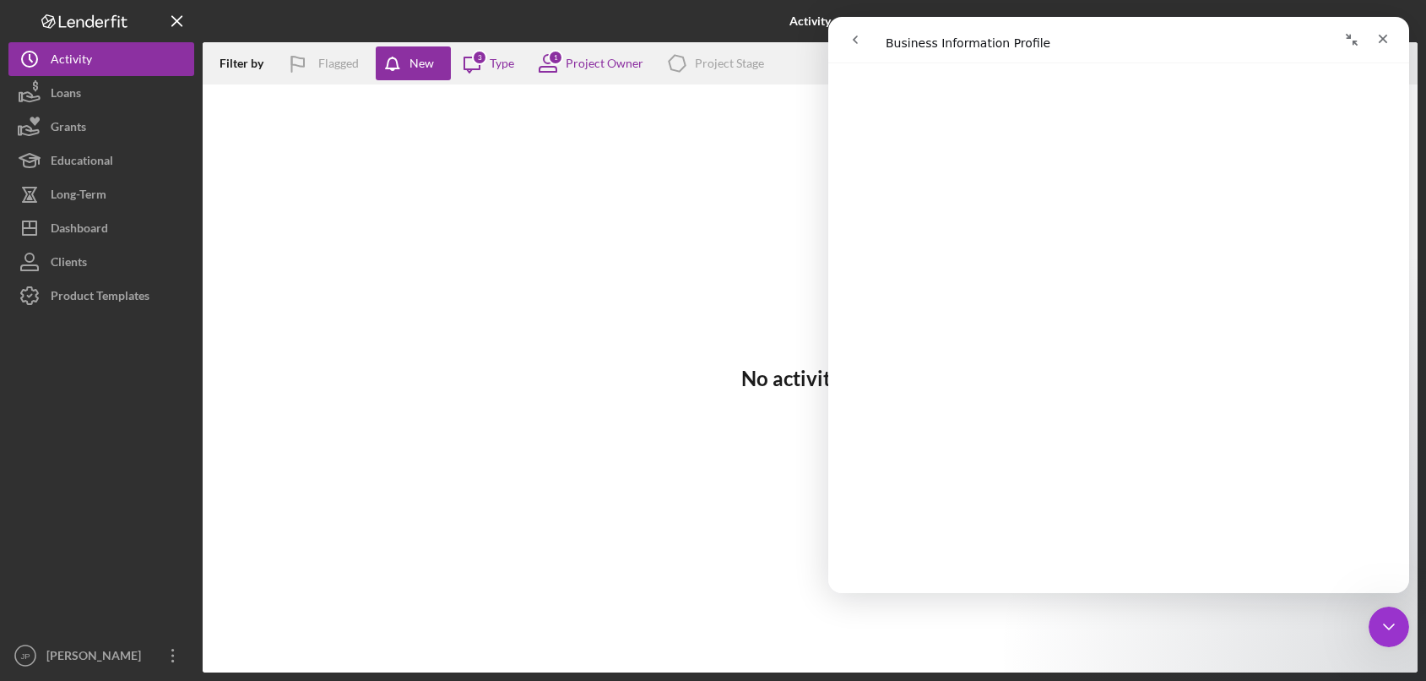
scroll to position [167, 0]
click at [862, 39] on button "go back" at bounding box center [855, 40] width 32 height 32
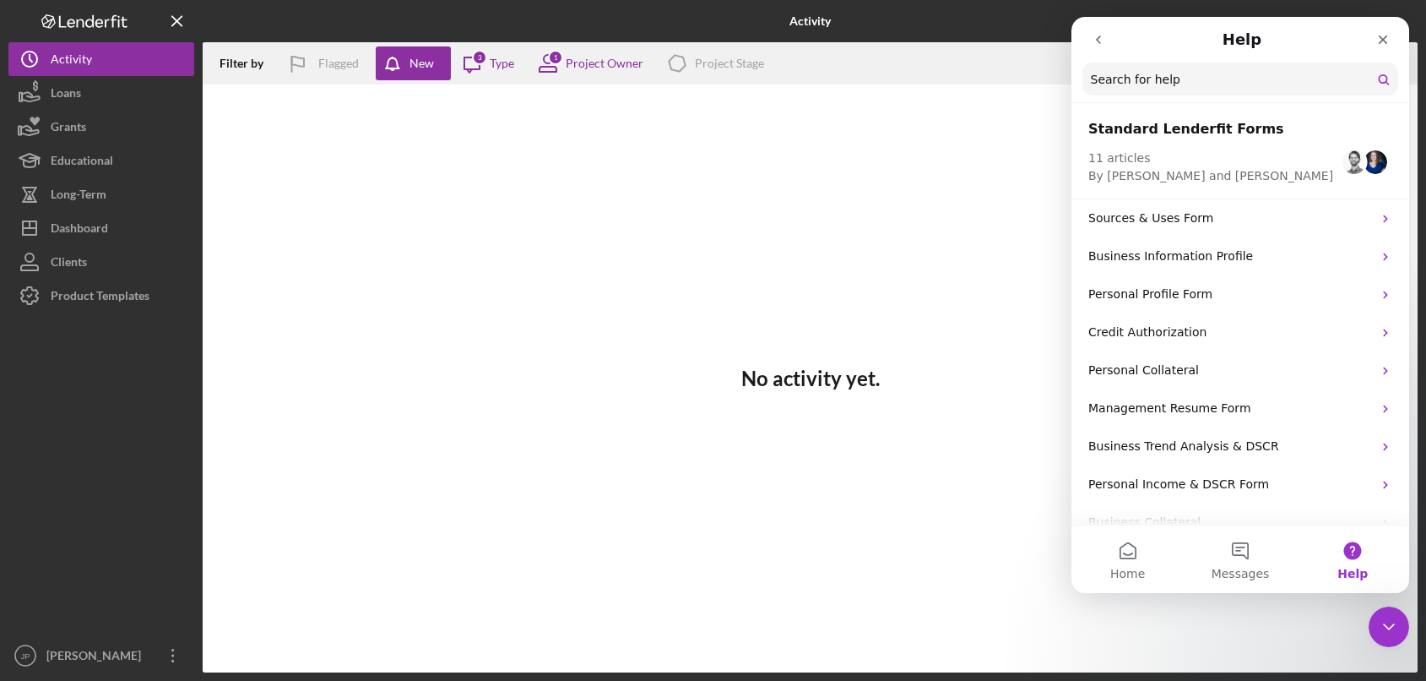
scroll to position [100, 0]
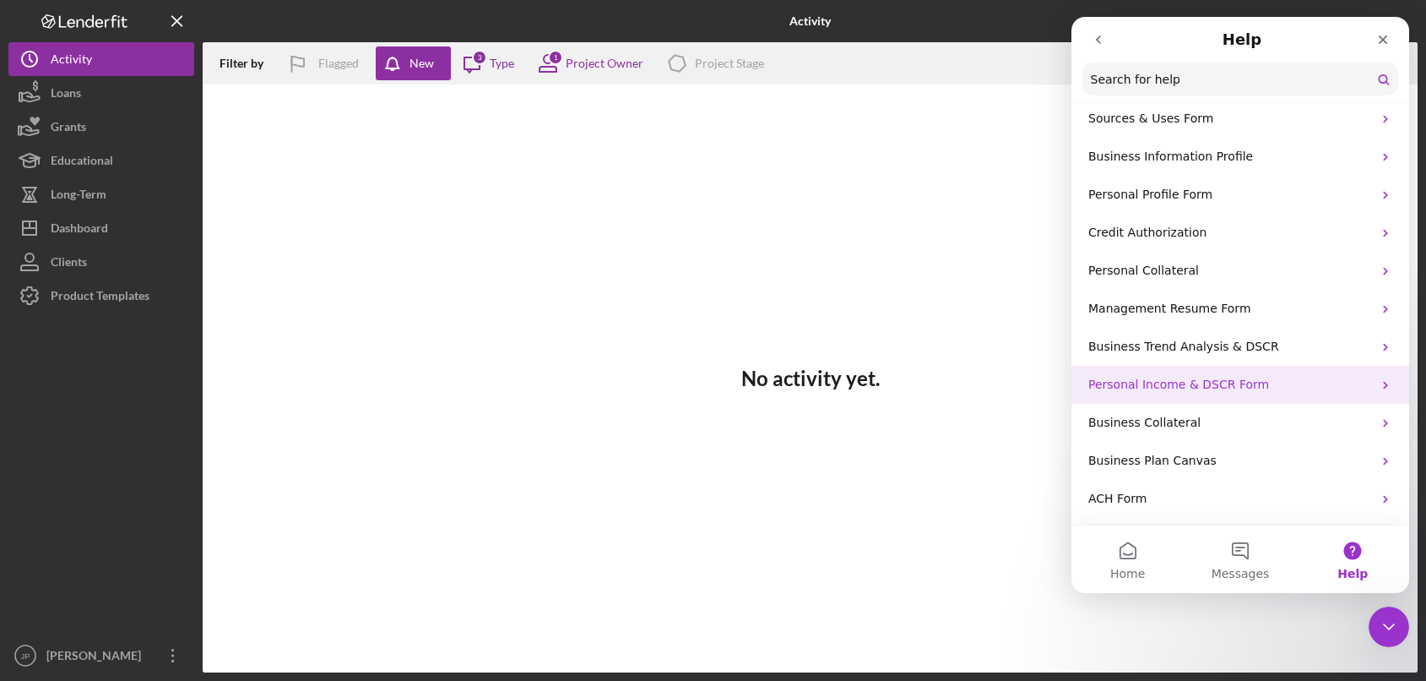
click at [1225, 393] on p "Personal Income & DSCR Form" at bounding box center [1231, 385] width 284 height 18
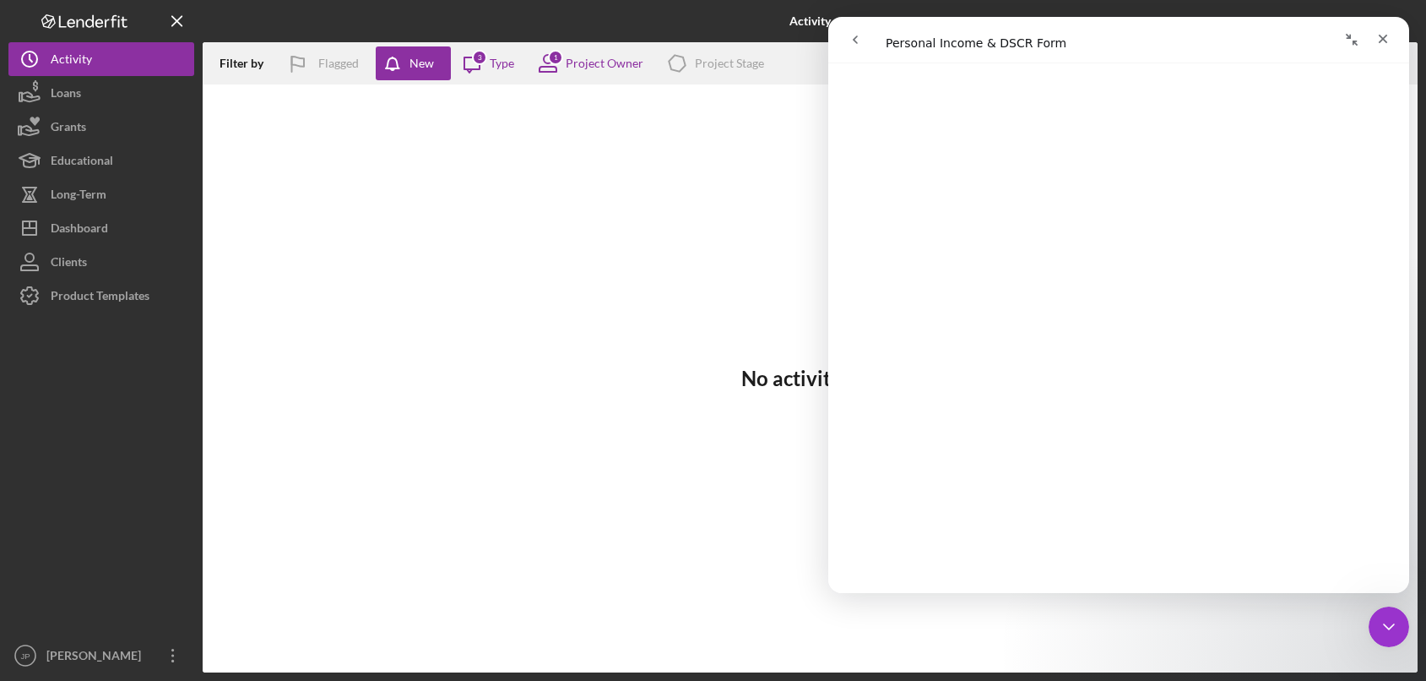
scroll to position [337, 0]
click at [856, 44] on icon "go back" at bounding box center [856, 40] width 14 height 14
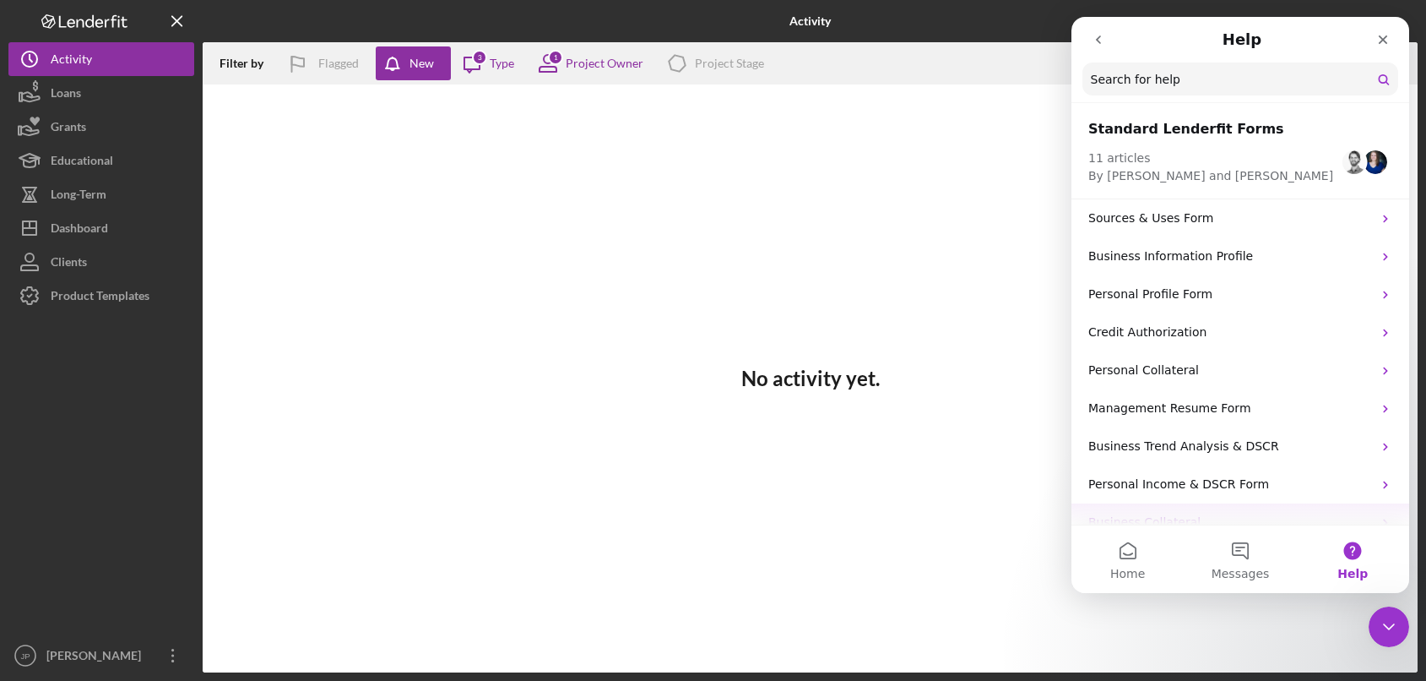
scroll to position [100, 0]
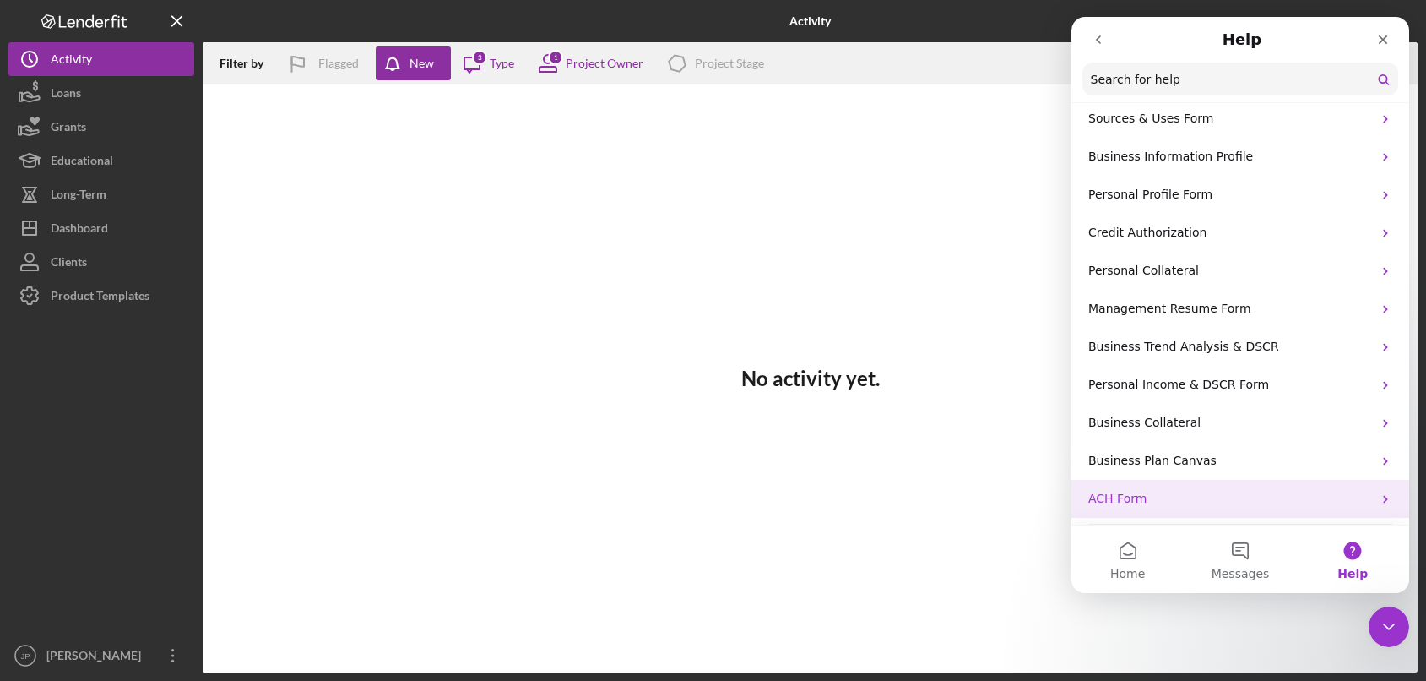
click at [1168, 496] on p "ACH Form" at bounding box center [1231, 499] width 284 height 18
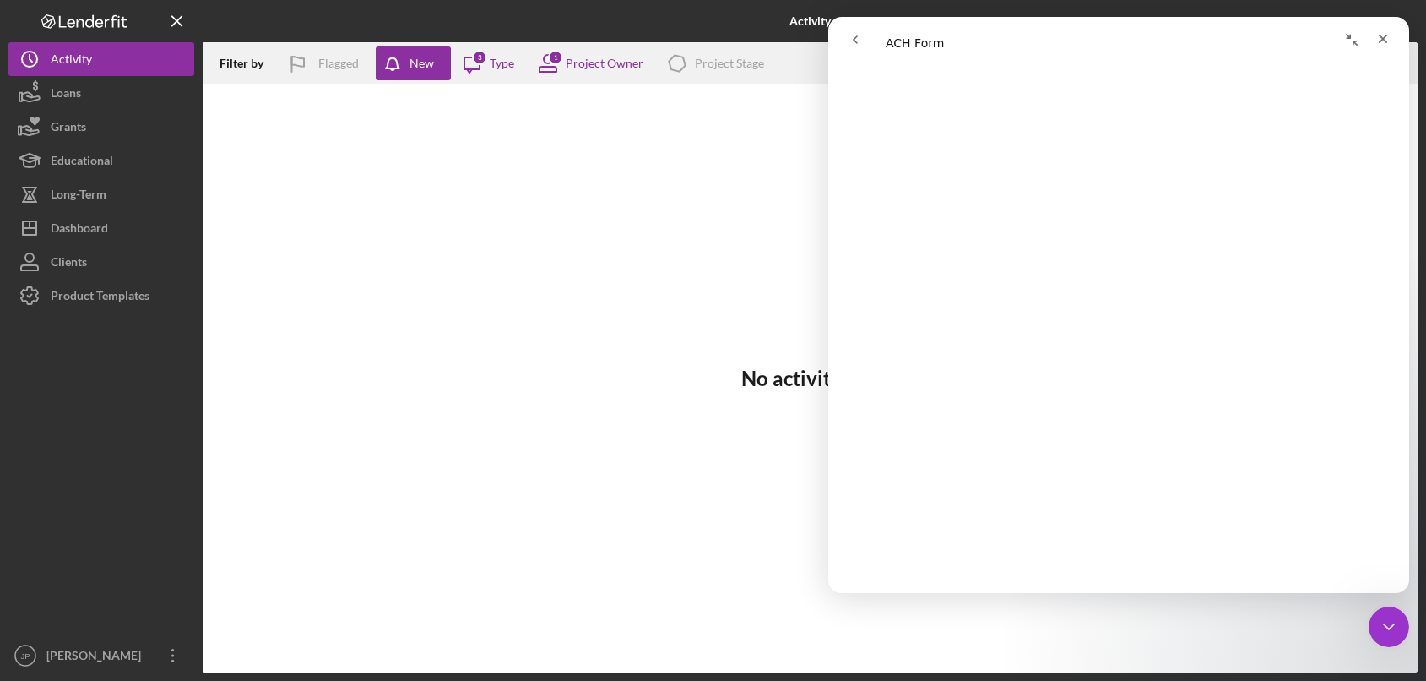
scroll to position [844, 0]
click at [861, 40] on icon "go back" at bounding box center [856, 40] width 14 height 14
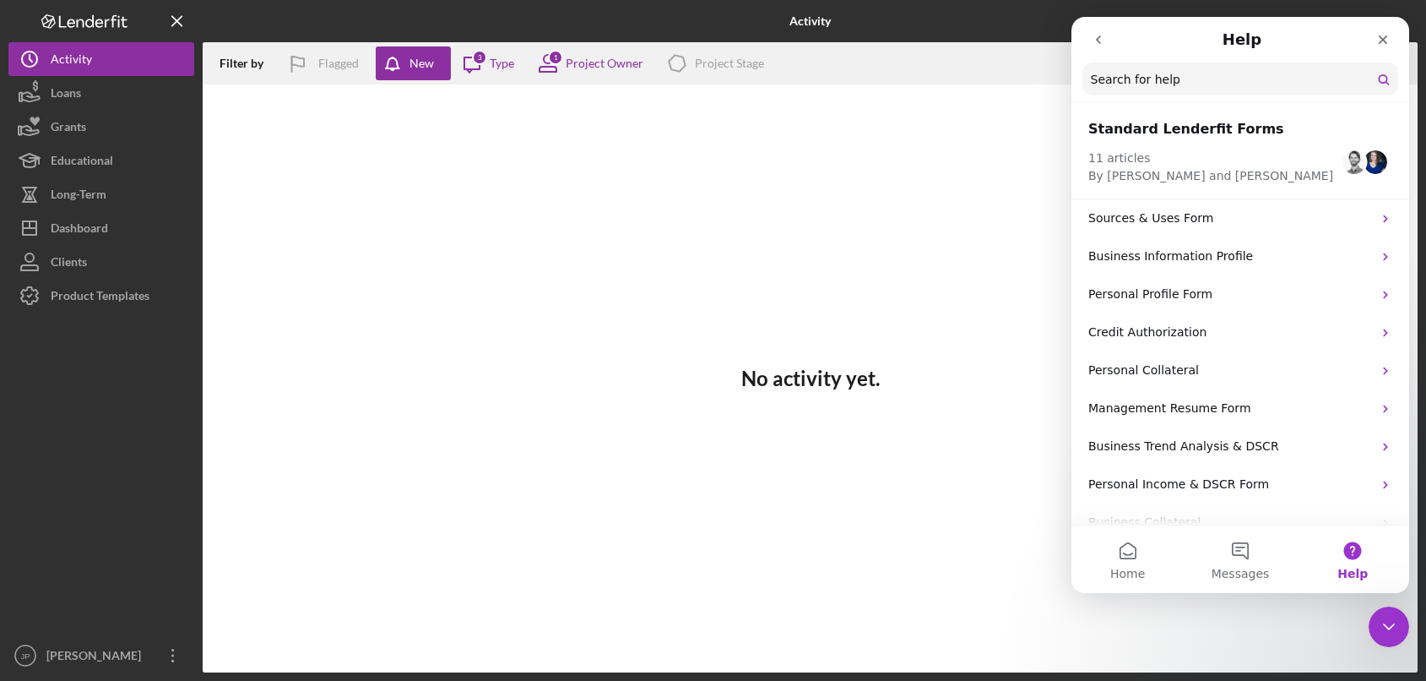
click at [1005, 27] on div "Activity" at bounding box center [810, 21] width 405 height 42
click at [1386, 41] on icon "Close" at bounding box center [1384, 40] width 14 height 14
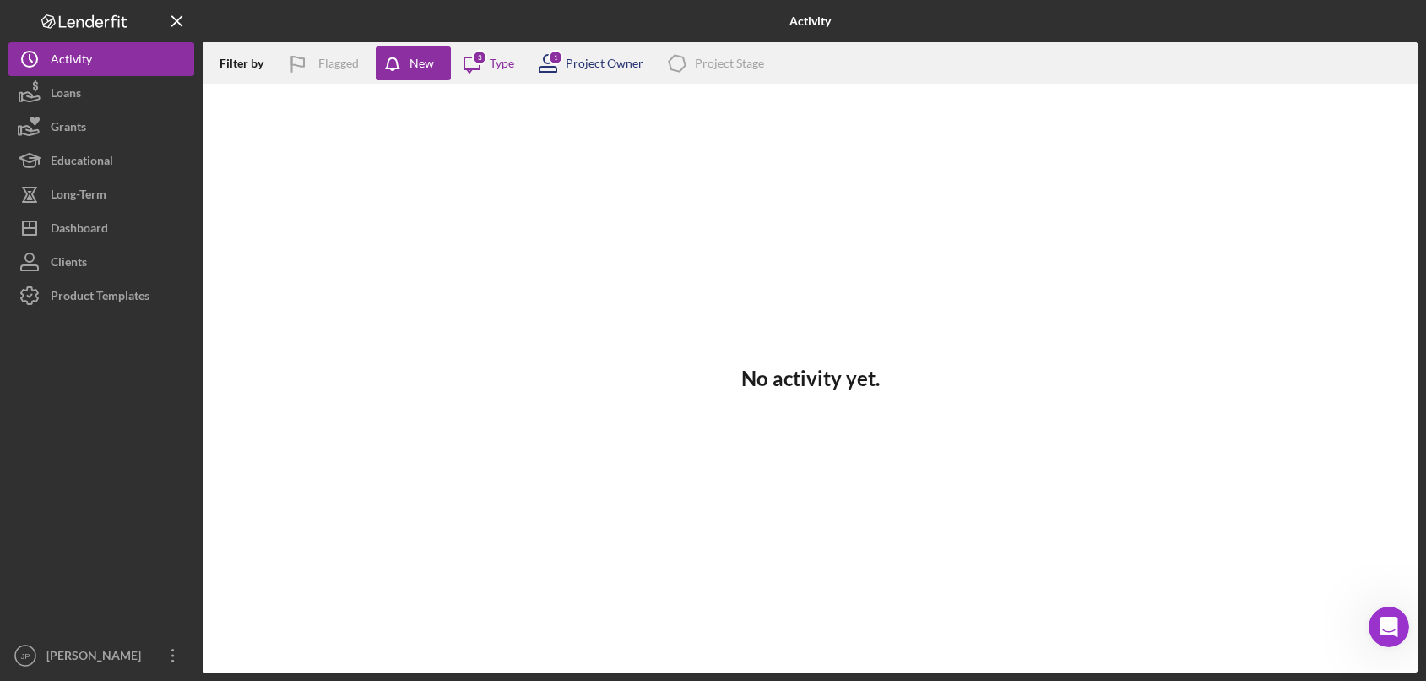
click at [604, 64] on div "Project Owner" at bounding box center [605, 64] width 78 height 14
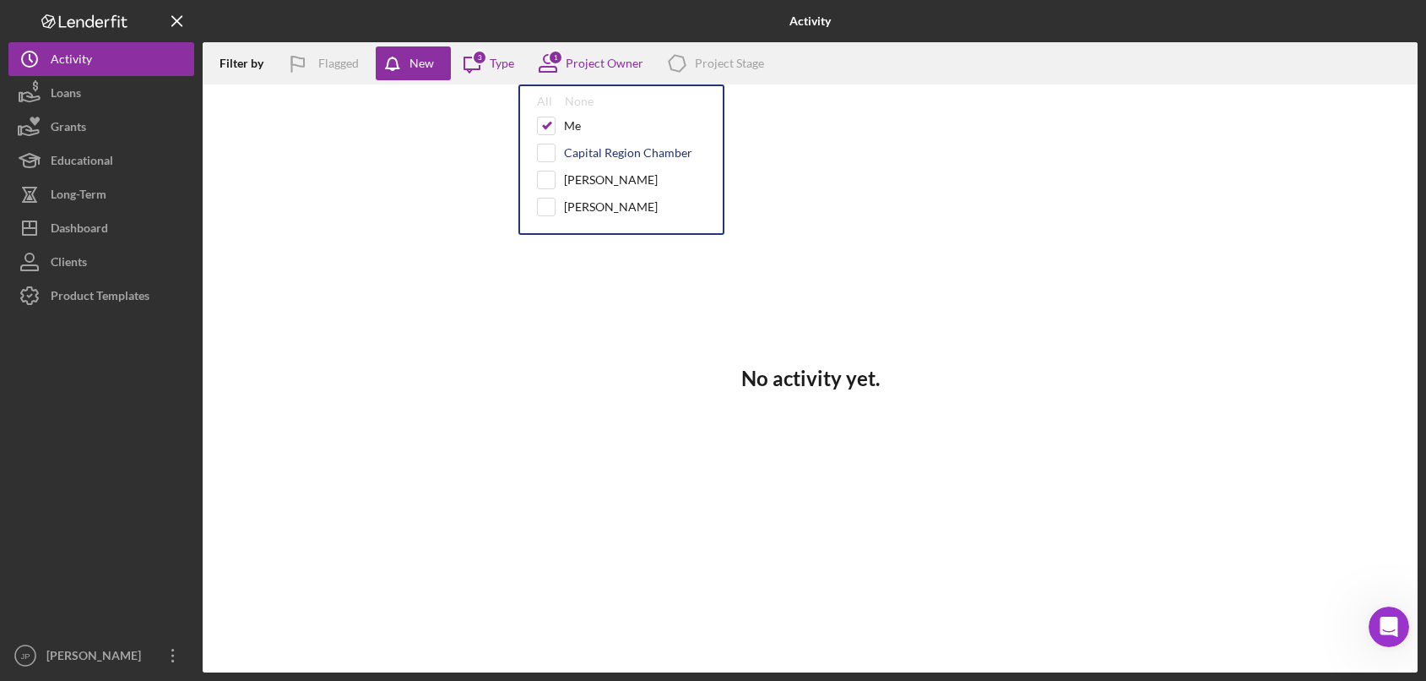
click at [595, 153] on div "Capital Region Chamber" at bounding box center [628, 153] width 128 height 14
checkbox input "true"
click at [575, 128] on div "Me" at bounding box center [572, 126] width 17 height 14
checkbox input "false"
click at [576, 154] on div "Capital Region Chamber" at bounding box center [628, 153] width 128 height 14
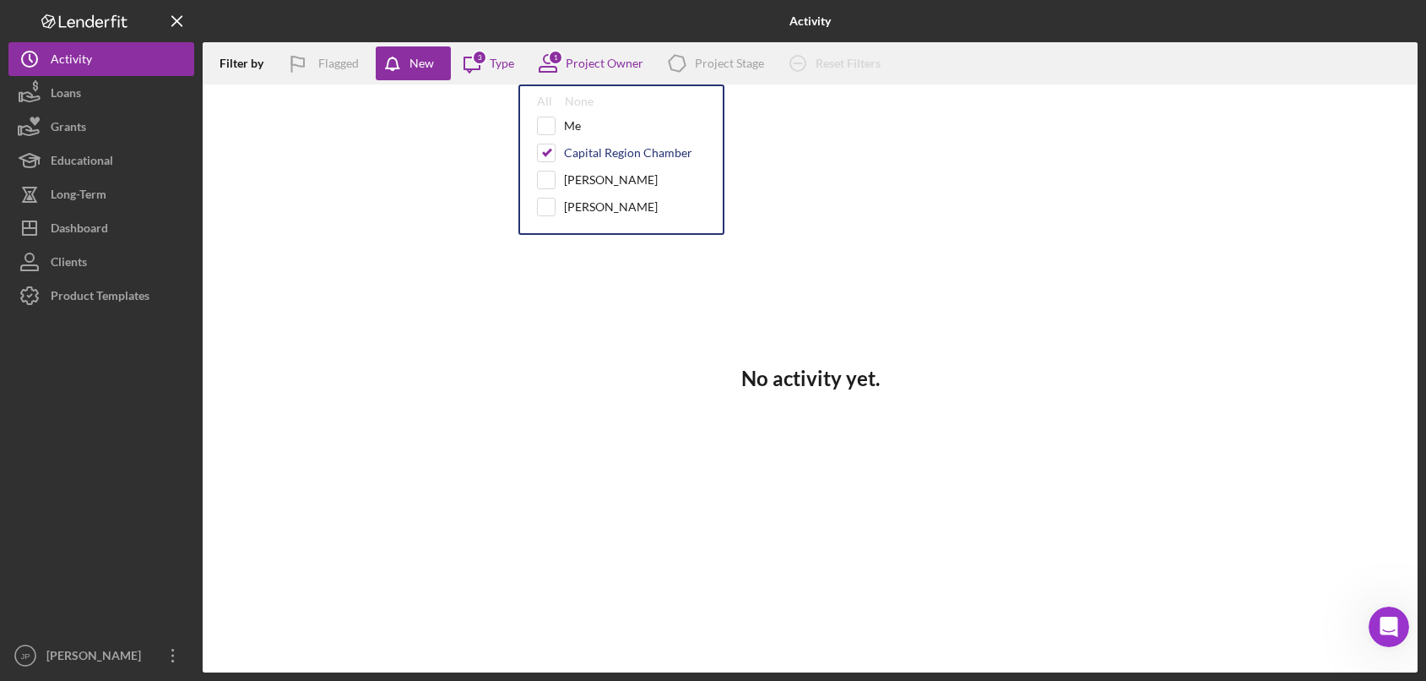
checkbox input "false"
click at [569, 127] on div "Me" at bounding box center [572, 126] width 17 height 14
checkbox input "true"
click at [967, 74] on div "Filter by Flagged New Icon/Message 3 Type 1 Project Owner All None Me Capital R…" at bounding box center [810, 63] width 1215 height 42
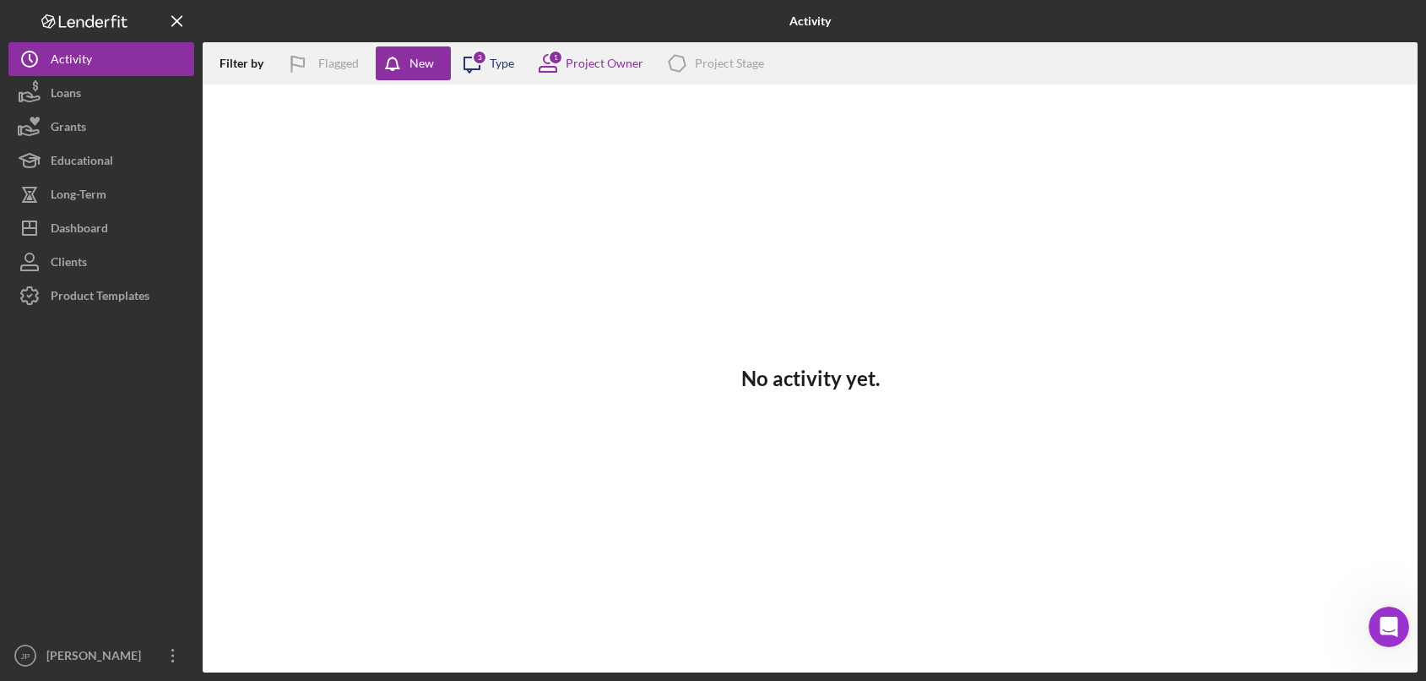
click at [499, 66] on div "Type" at bounding box center [502, 64] width 24 height 14
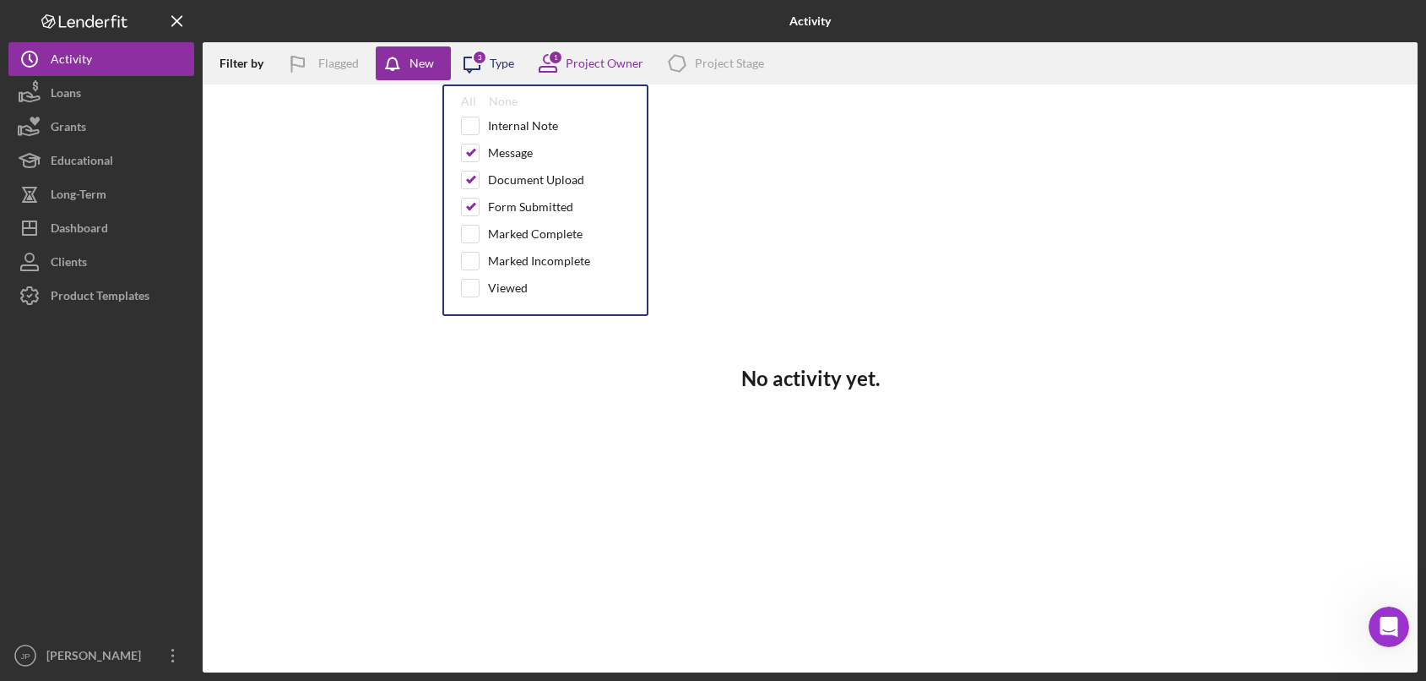
click at [499, 66] on div "Type" at bounding box center [502, 64] width 24 height 14
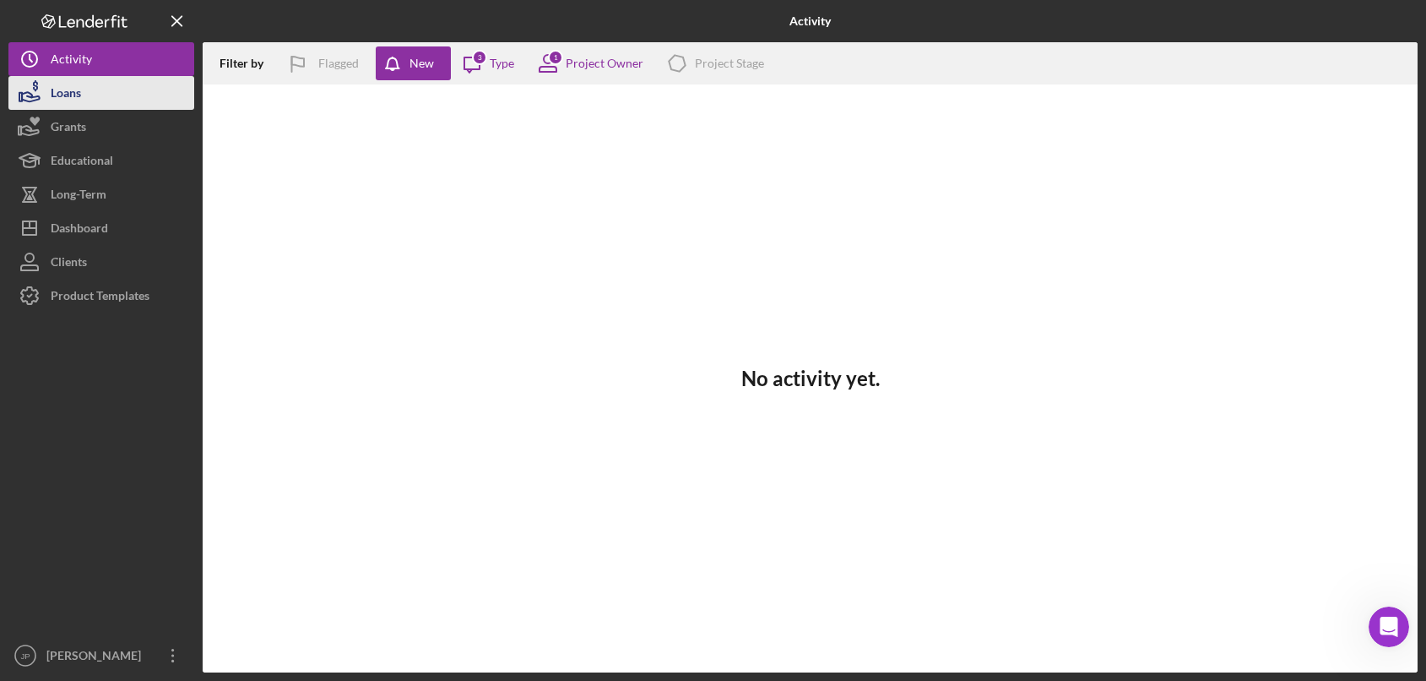
click at [61, 95] on div "Loans" at bounding box center [66, 95] width 30 height 38
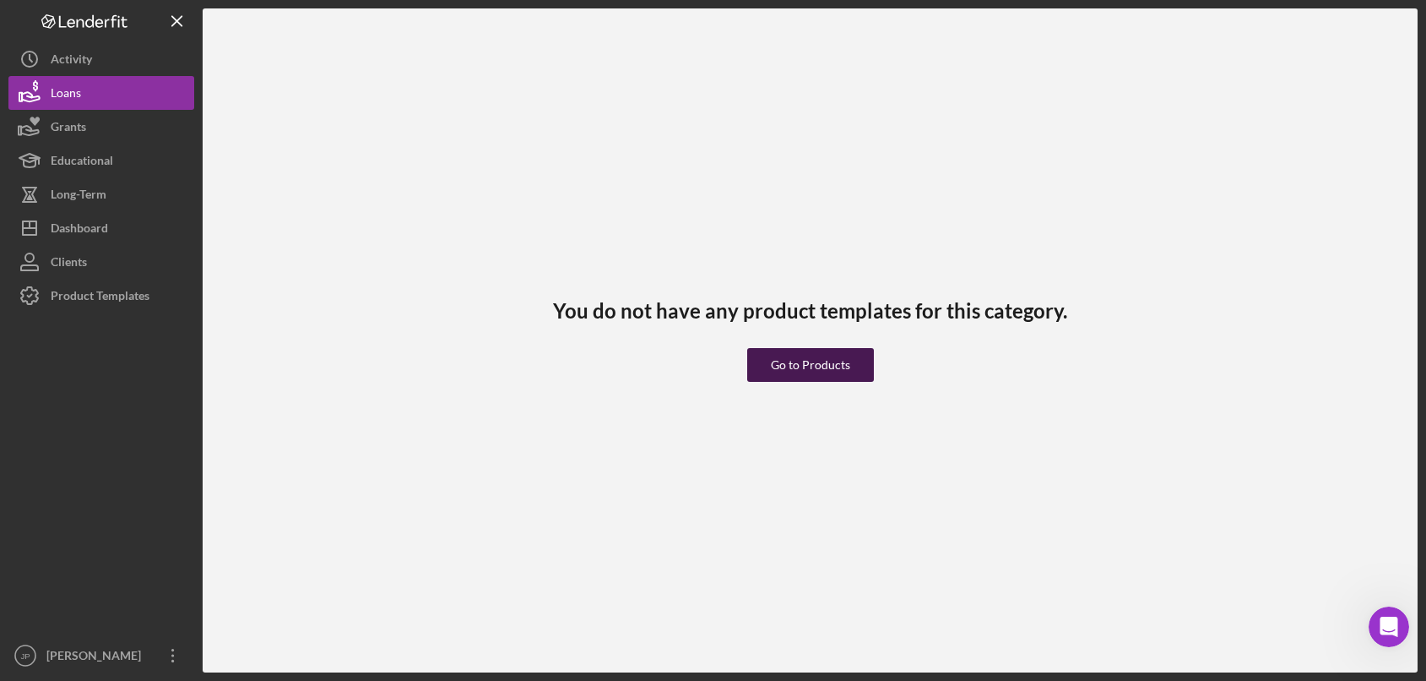
click at [826, 368] on div "Go to Products" at bounding box center [810, 365] width 79 height 34
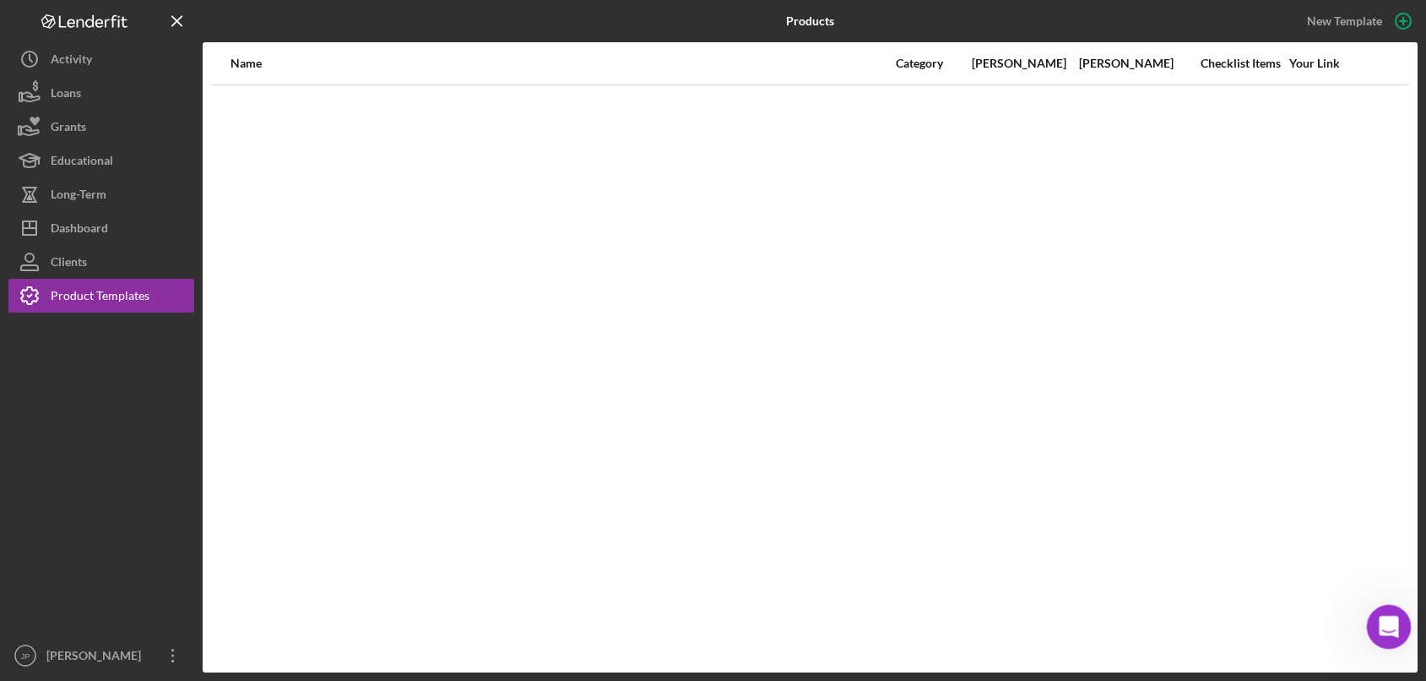
click at [1383, 625] on icon "Open Intercom Messenger" at bounding box center [1387, 625] width 28 height 28
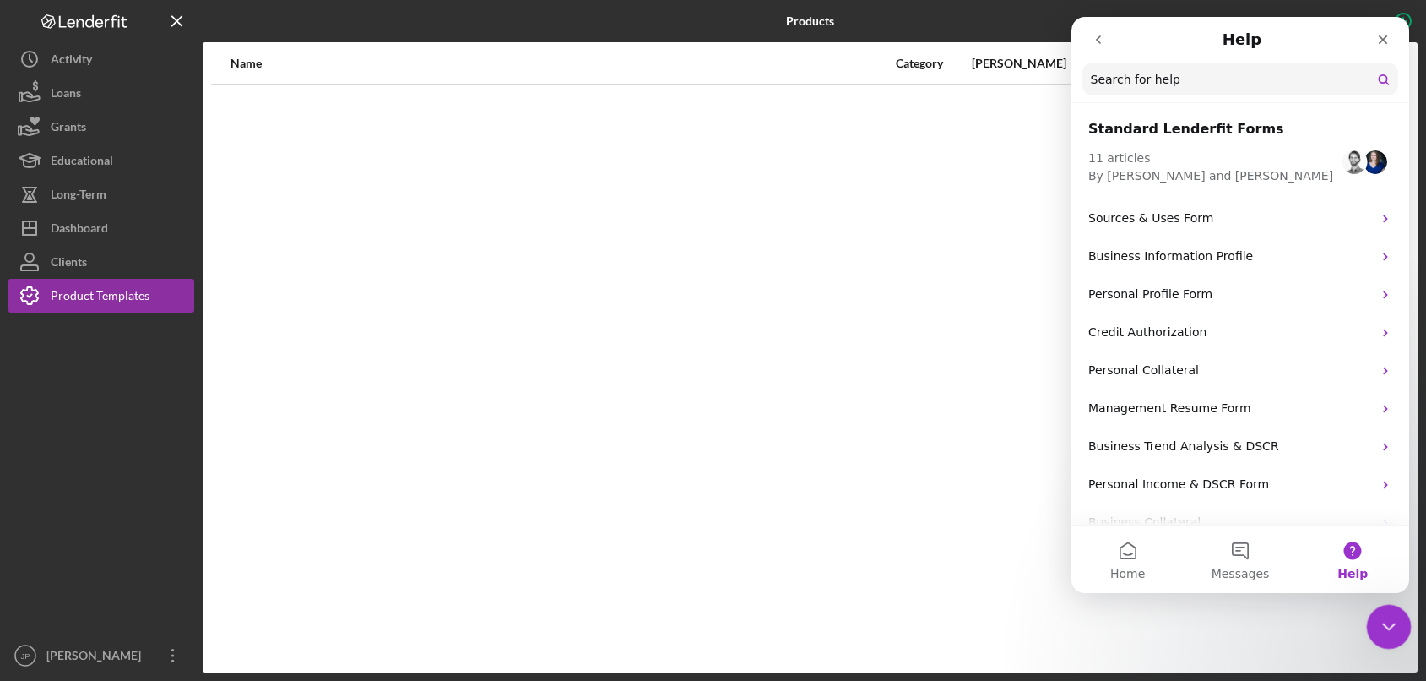
click at [1383, 625] on icon "Close Intercom Messenger" at bounding box center [1387, 624] width 20 height 20
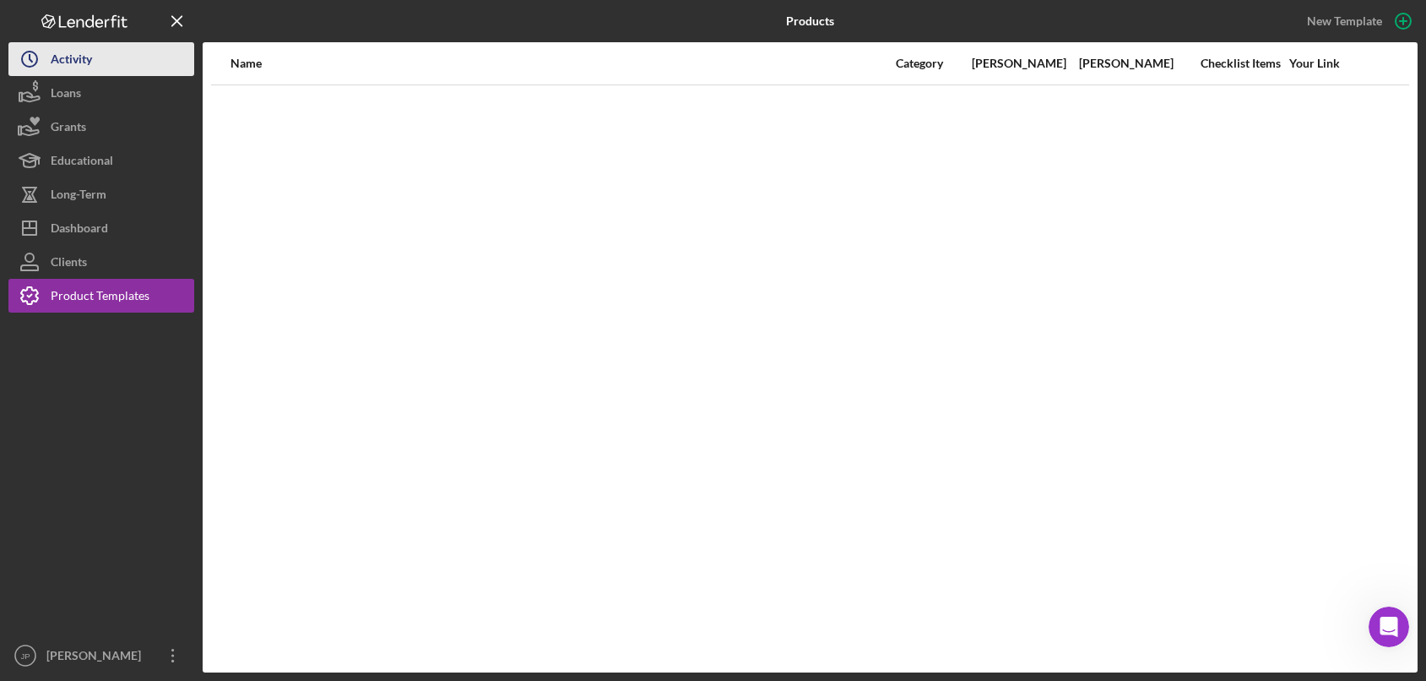
click at [105, 57] on button "Icon/History Activity" at bounding box center [101, 59] width 186 height 34
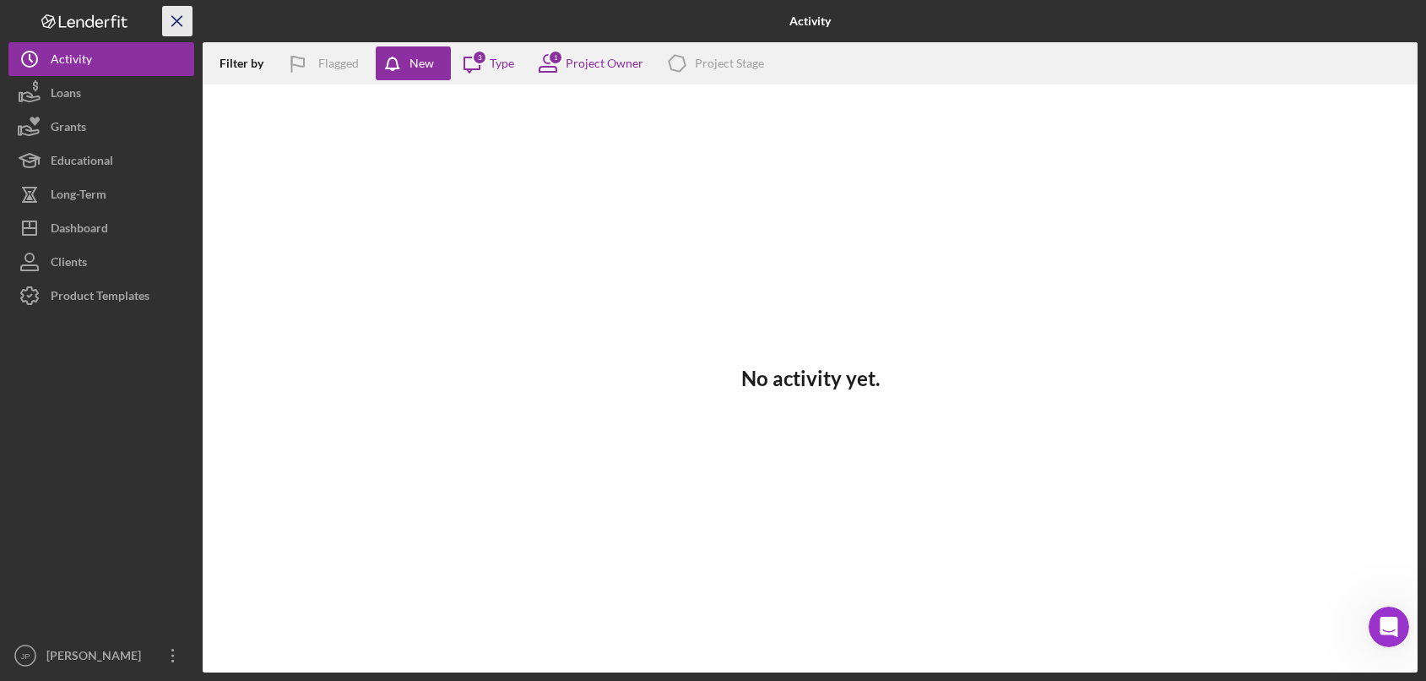
click at [177, 20] on line "button" at bounding box center [176, 20] width 9 height 9
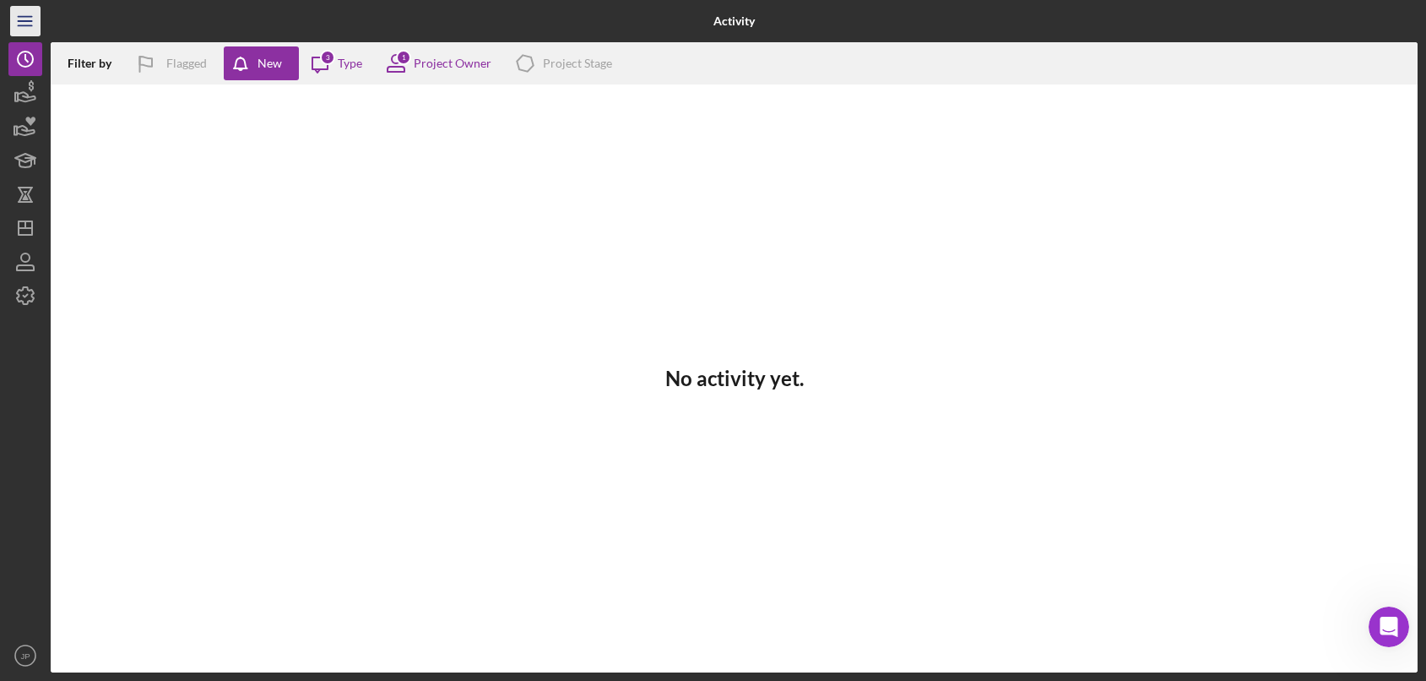
click at [24, 20] on icon "Icon/Menu" at bounding box center [26, 22] width 38 height 38
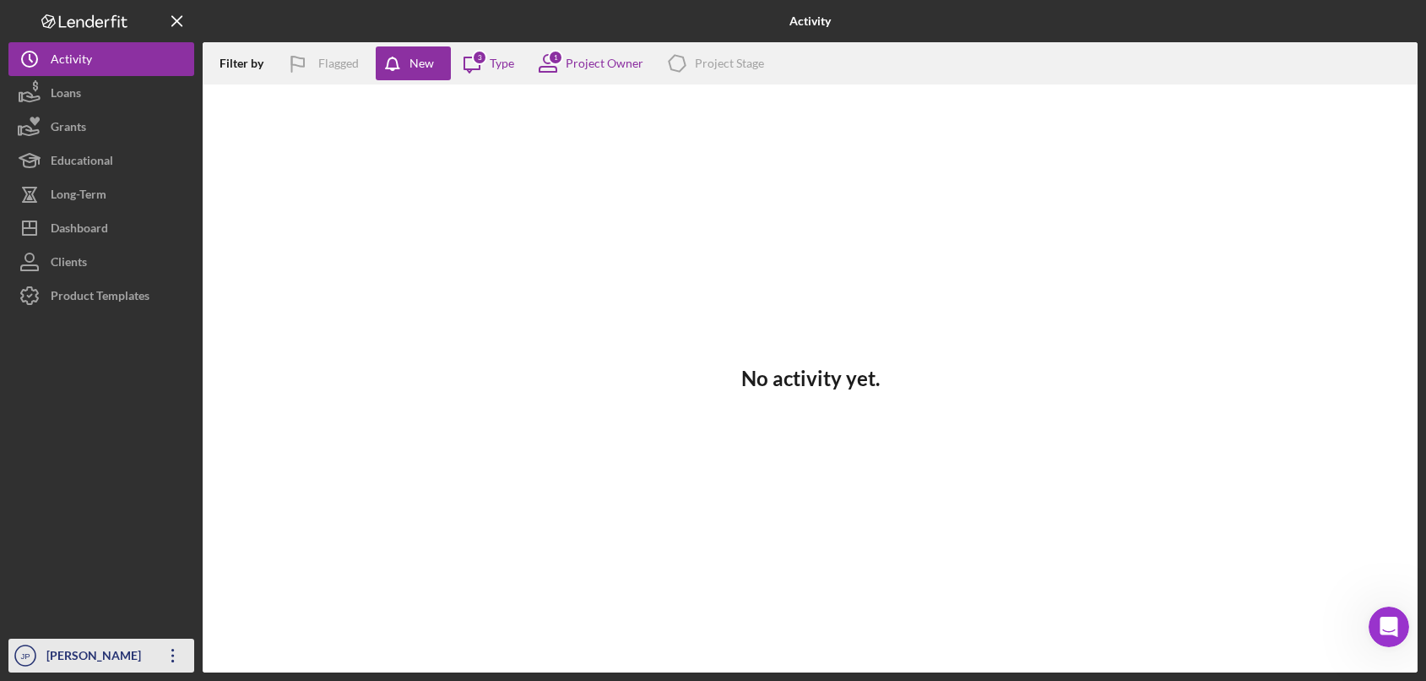
click at [171, 656] on icon "Icon/Overflow" at bounding box center [173, 655] width 42 height 42
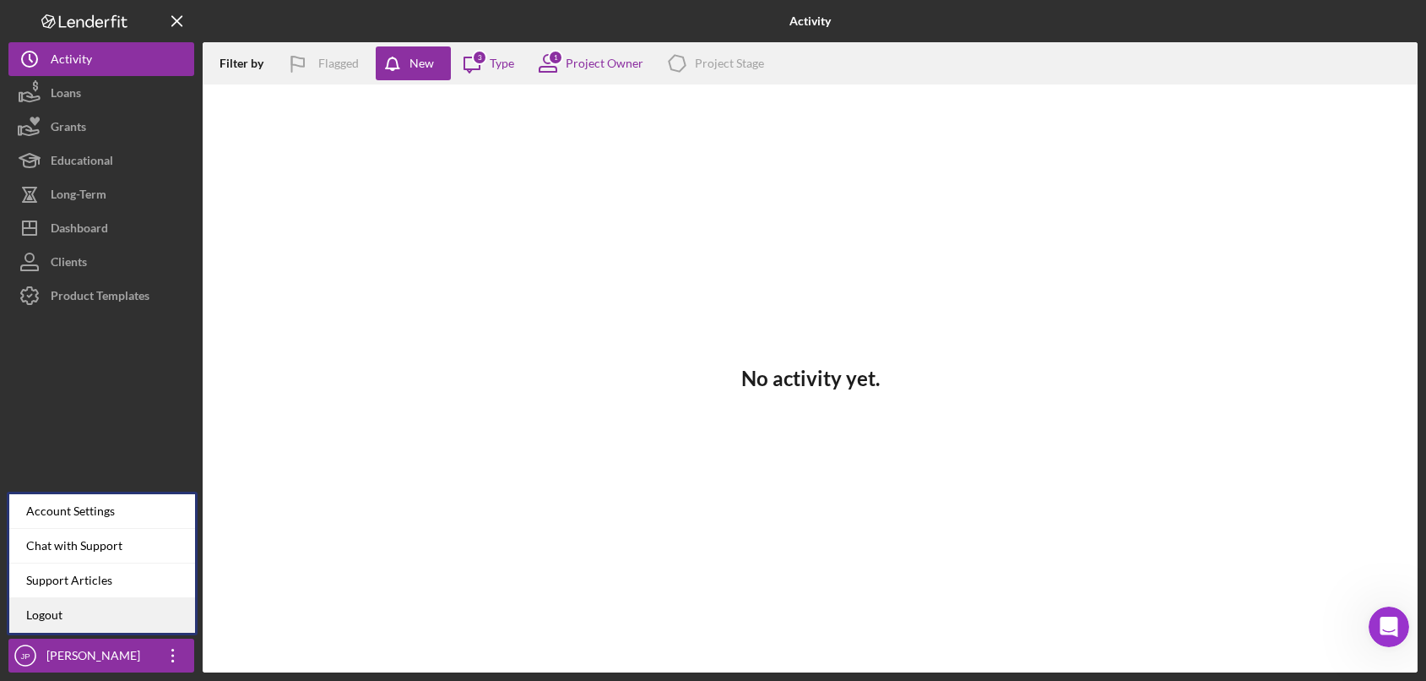
click at [132, 611] on link "Logout" at bounding box center [102, 615] width 186 height 35
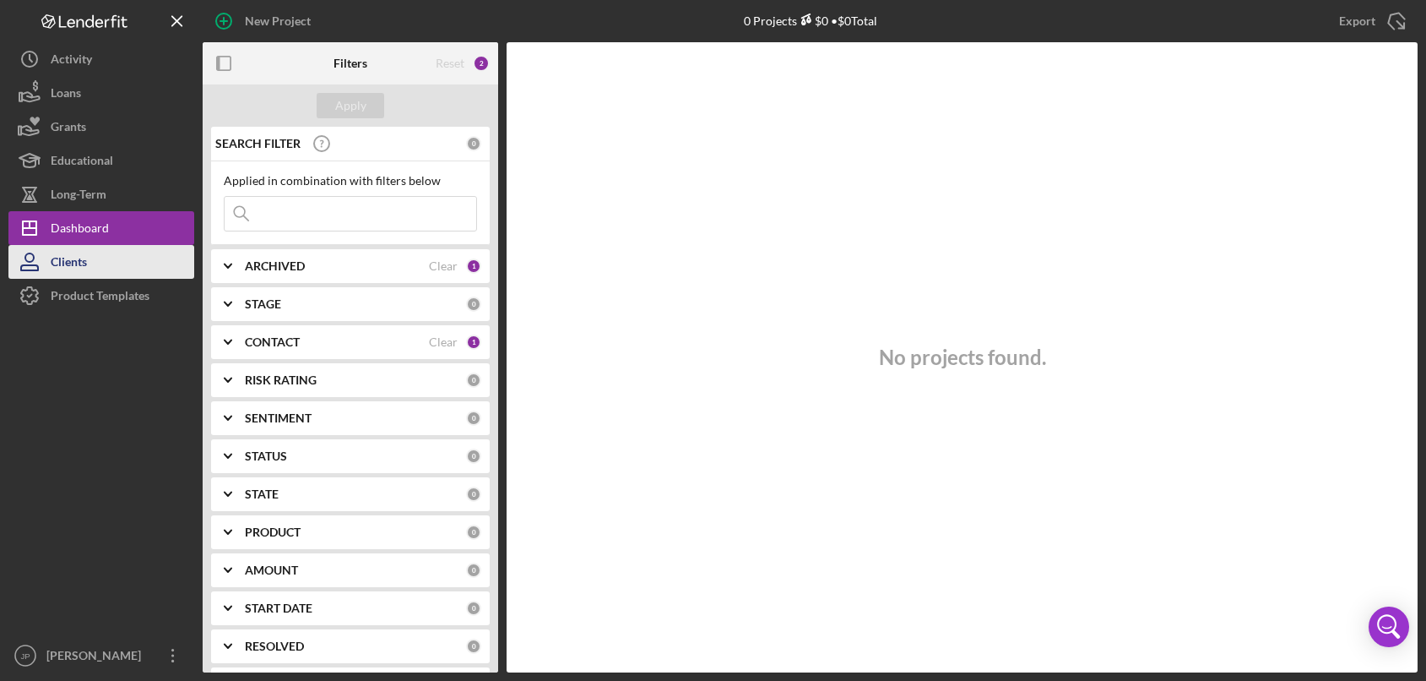
click at [80, 270] on div "Clients" at bounding box center [69, 264] width 36 height 38
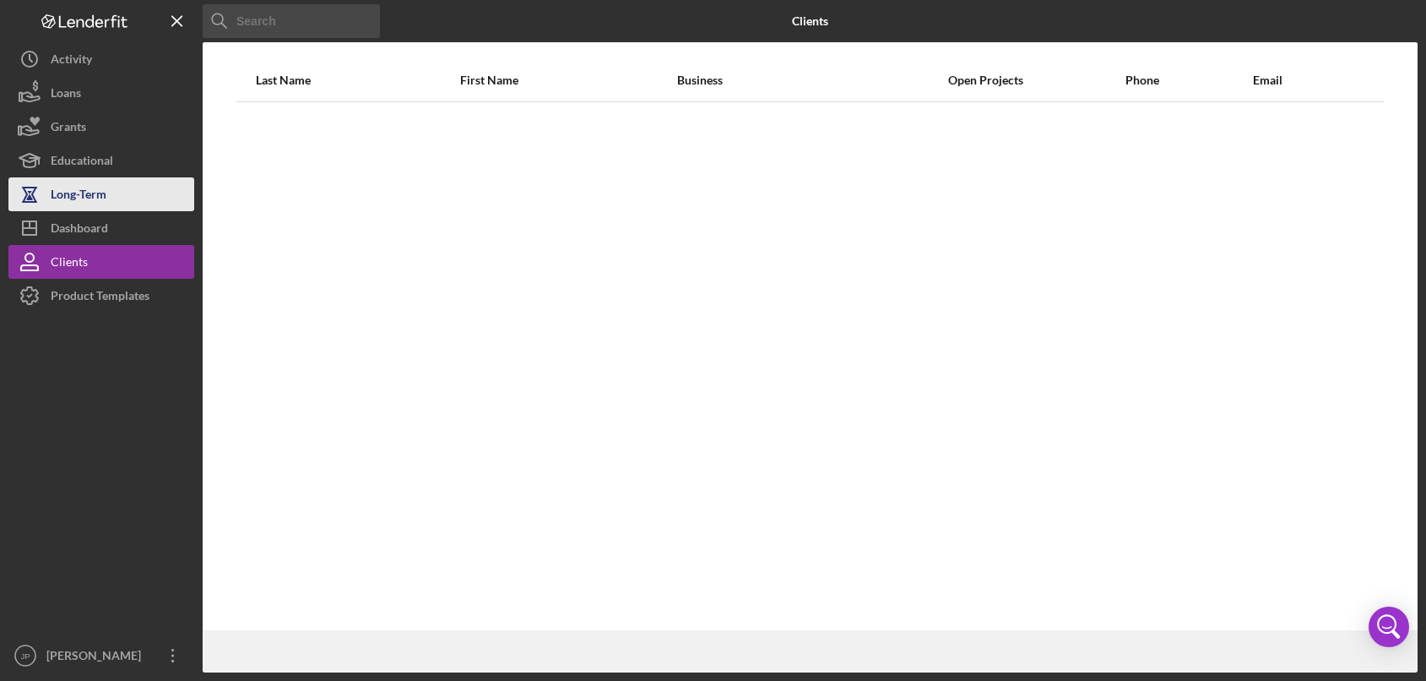
click at [79, 204] on div "Long-Term" at bounding box center [79, 196] width 56 height 38
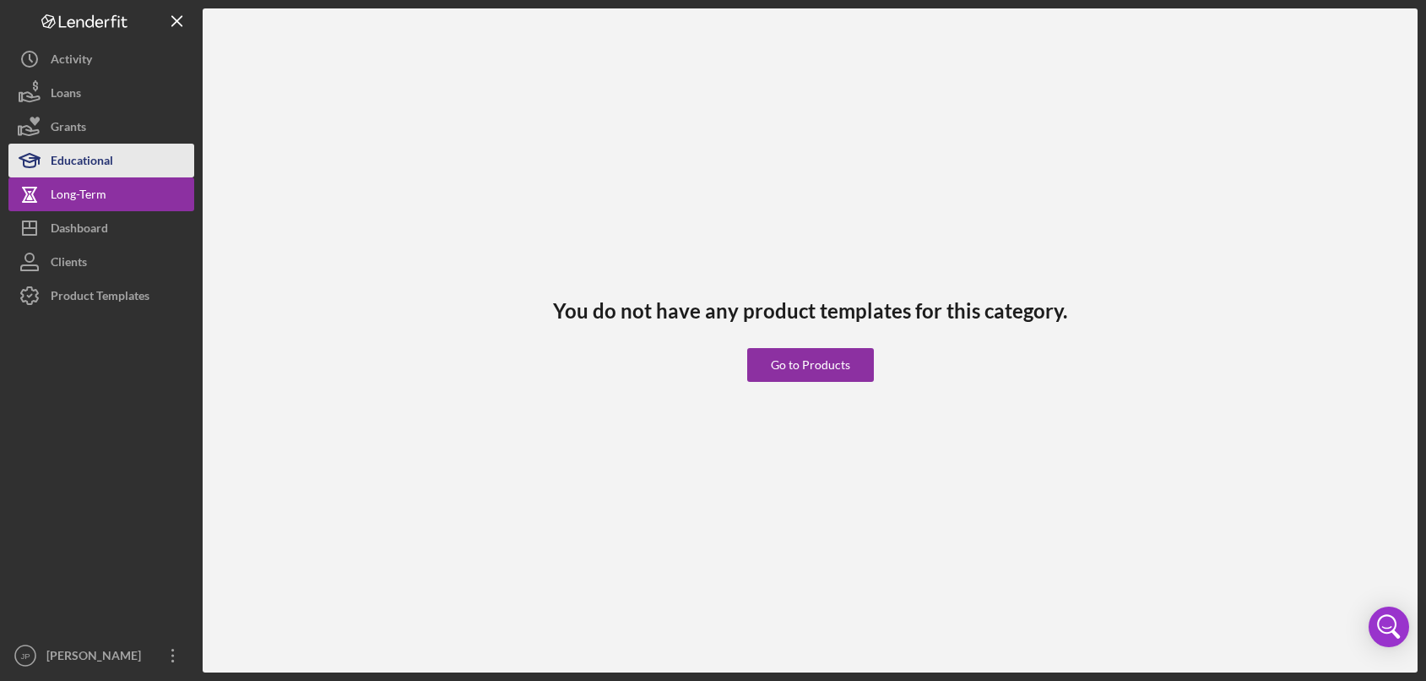
click at [79, 170] on div "Educational" at bounding box center [82, 163] width 62 height 38
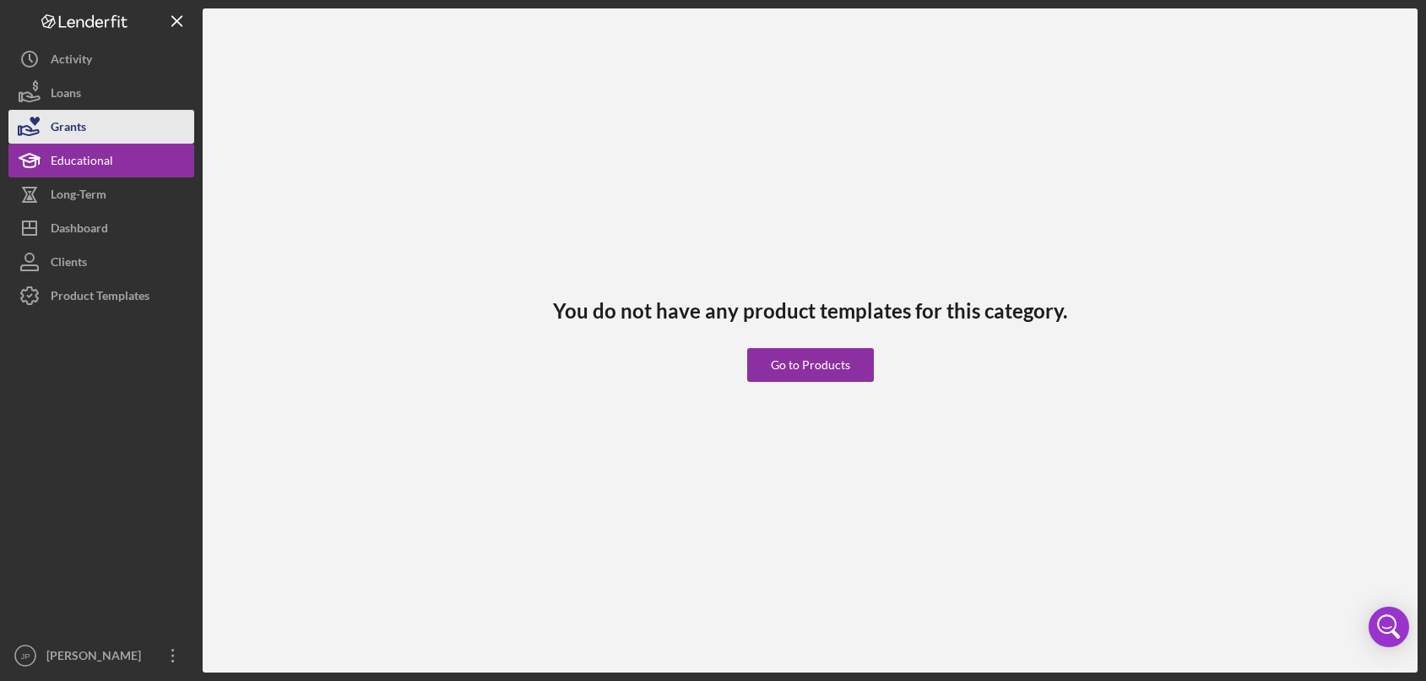
click at [81, 141] on div "Grants" at bounding box center [68, 129] width 35 height 38
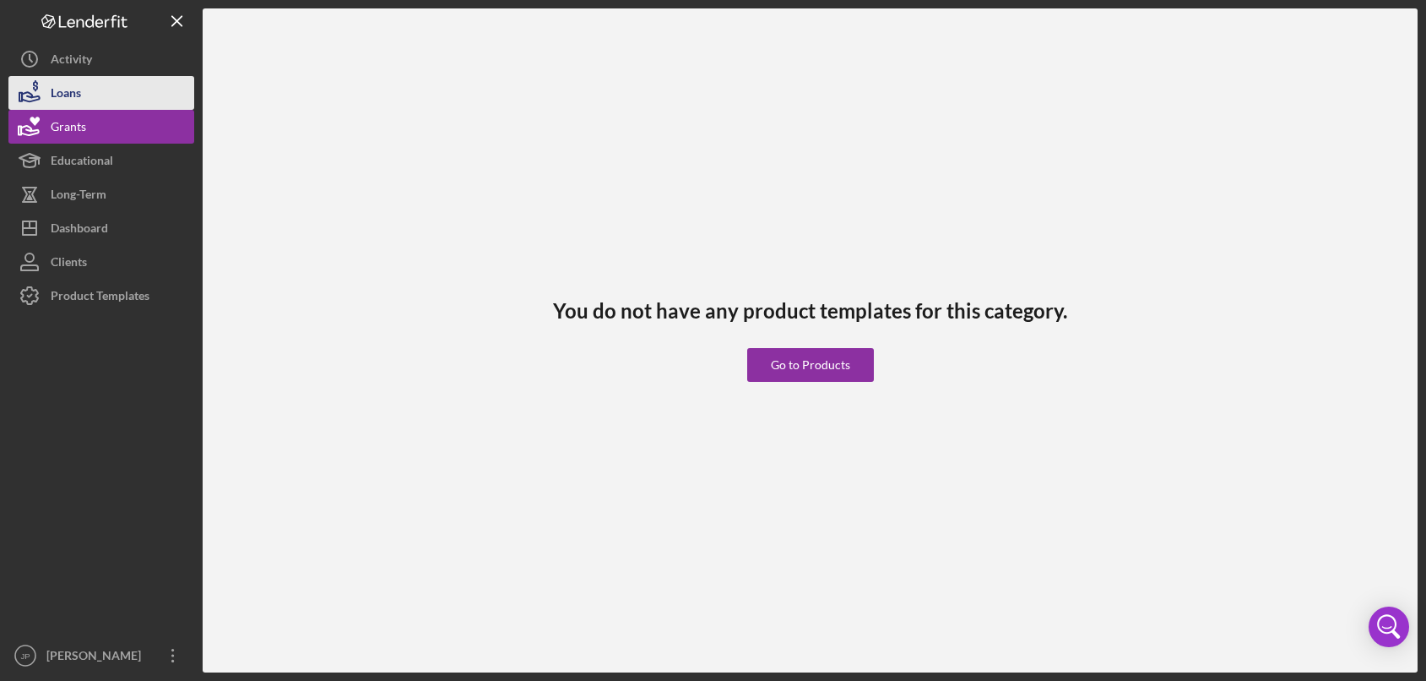
click at [85, 103] on button "Loans" at bounding box center [101, 93] width 186 height 34
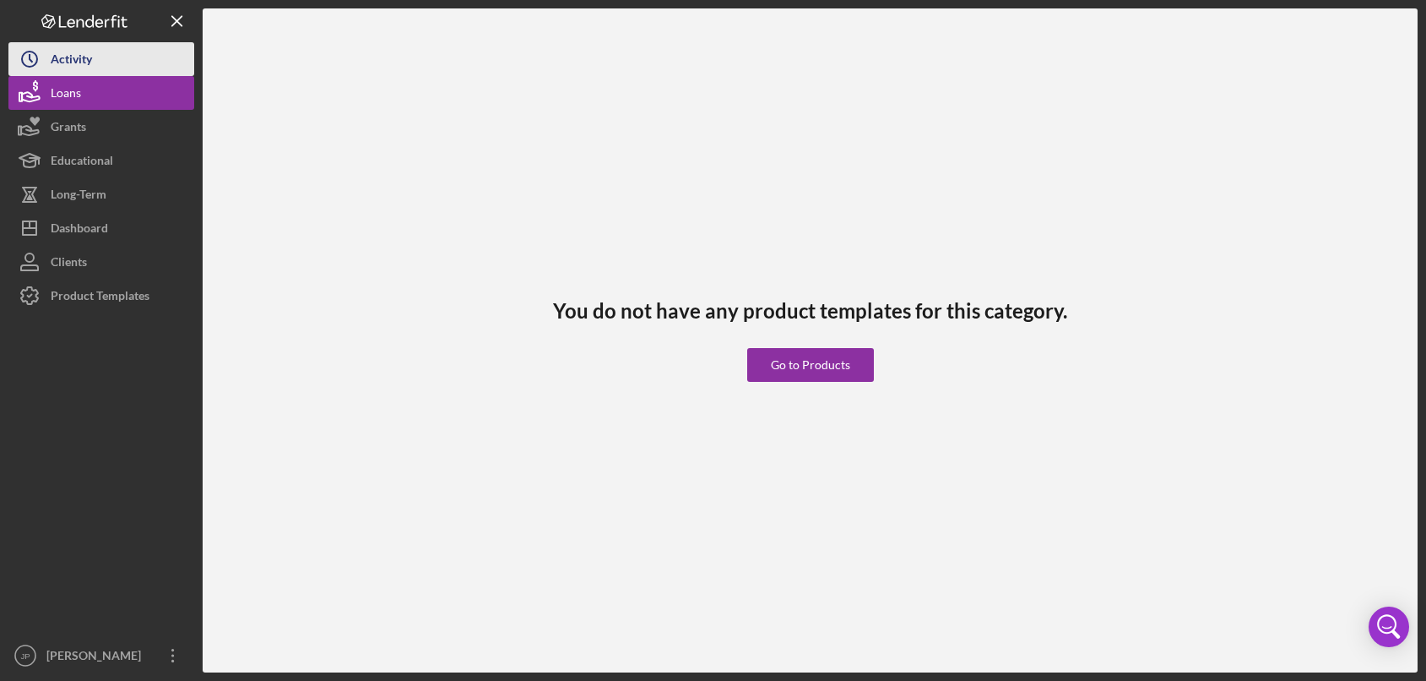
click at [74, 68] on div "Activity" at bounding box center [71, 61] width 41 height 38
